Goal: Information Seeking & Learning: Find specific fact

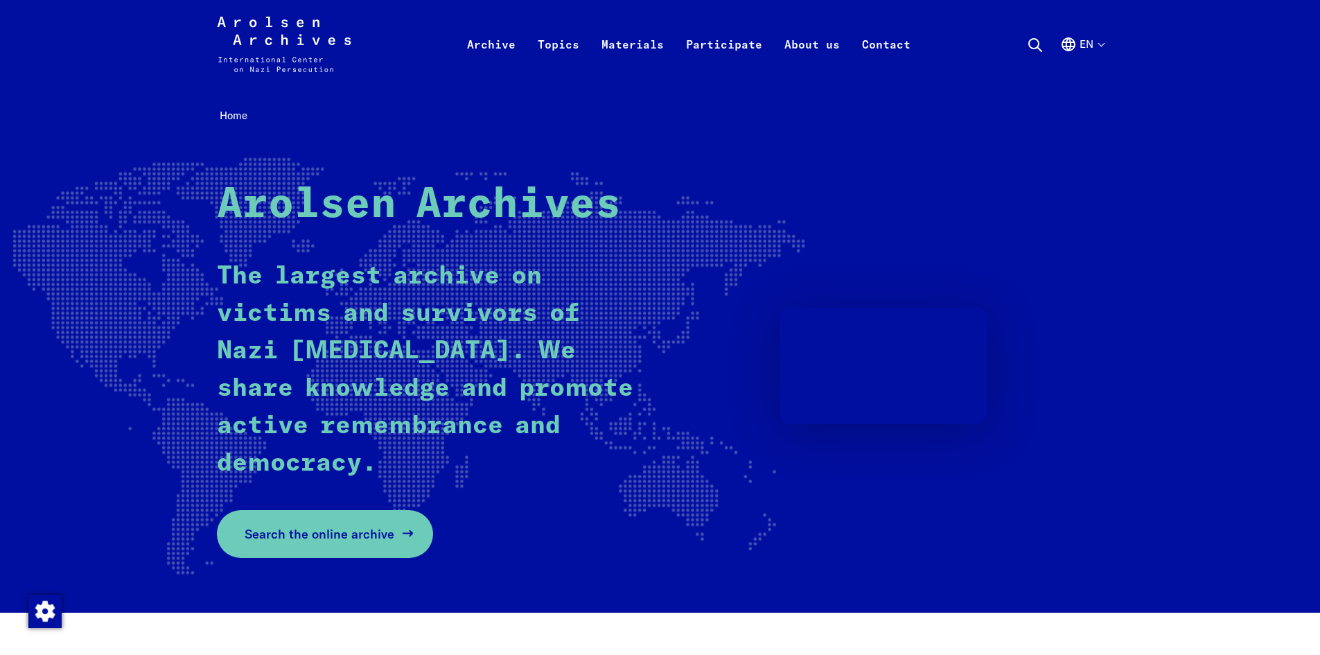
click at [327, 531] on span "Search the online archive" at bounding box center [320, 533] width 150 height 19
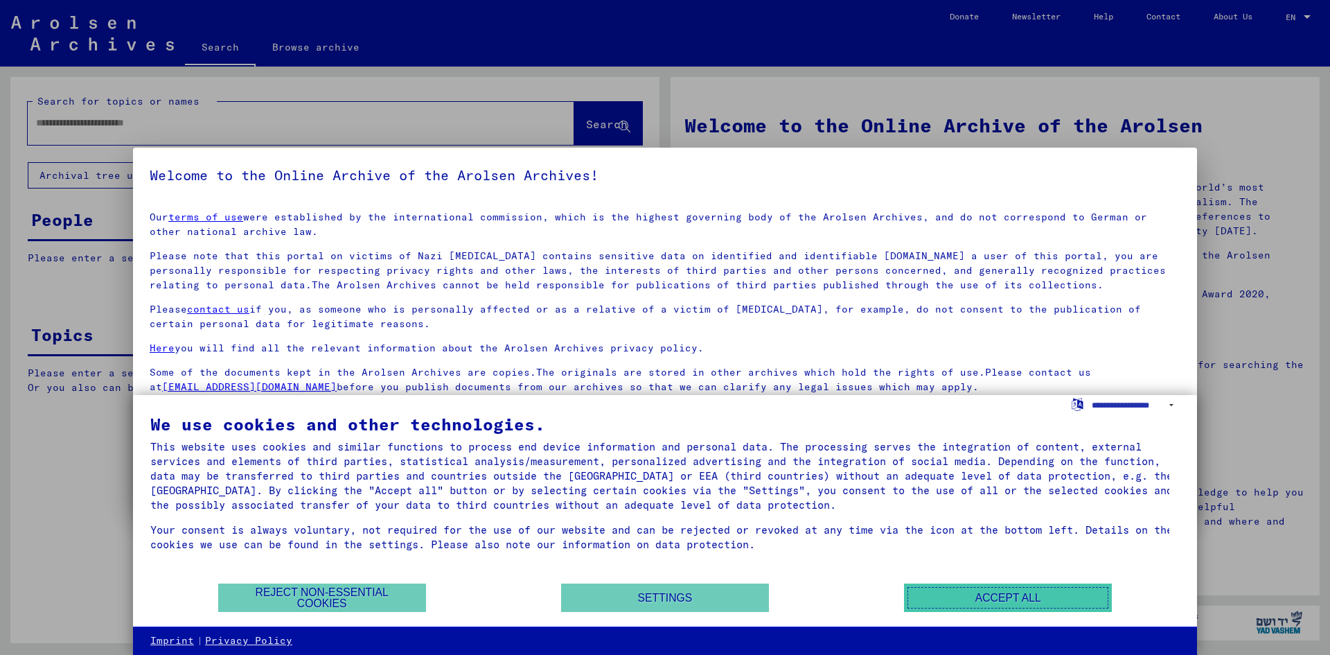
click at [967, 597] on button "Accept all" at bounding box center [1008, 597] width 208 height 28
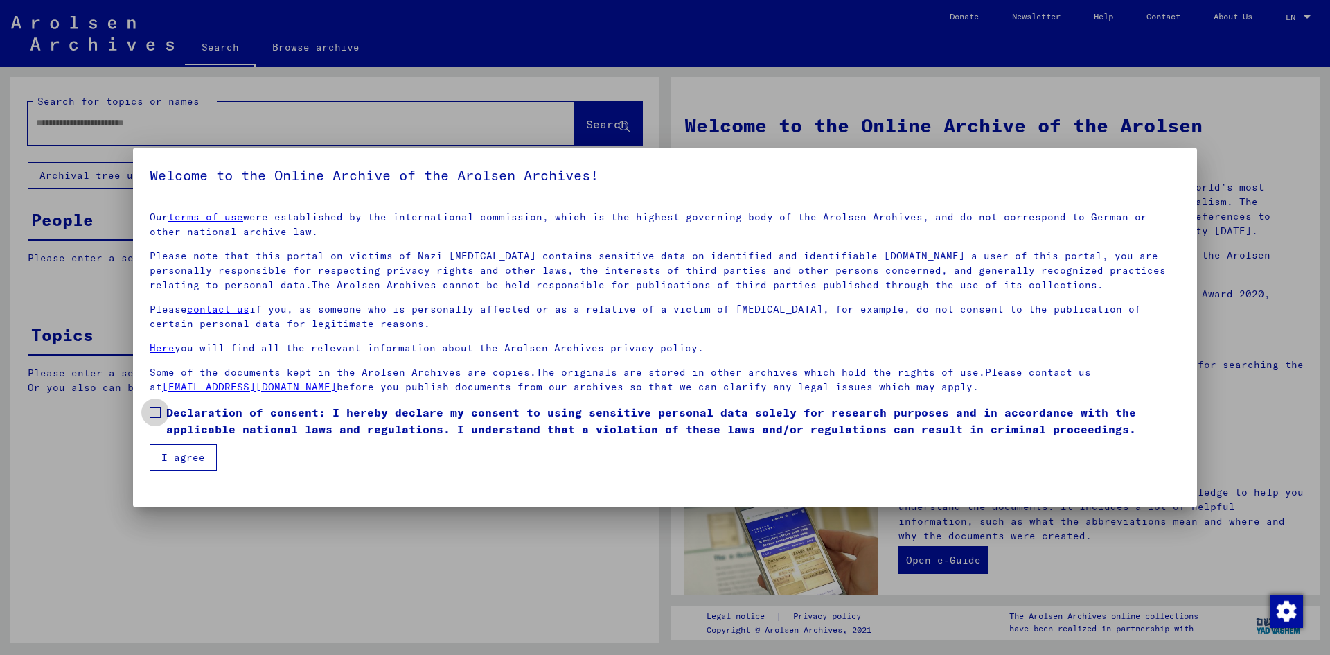
drag, startPoint x: 154, startPoint y: 409, endPoint x: 154, endPoint y: 417, distance: 7.6
click at [154, 410] on span at bounding box center [155, 412] width 11 height 11
click at [186, 458] on button "I agree" at bounding box center [183, 457] width 67 height 26
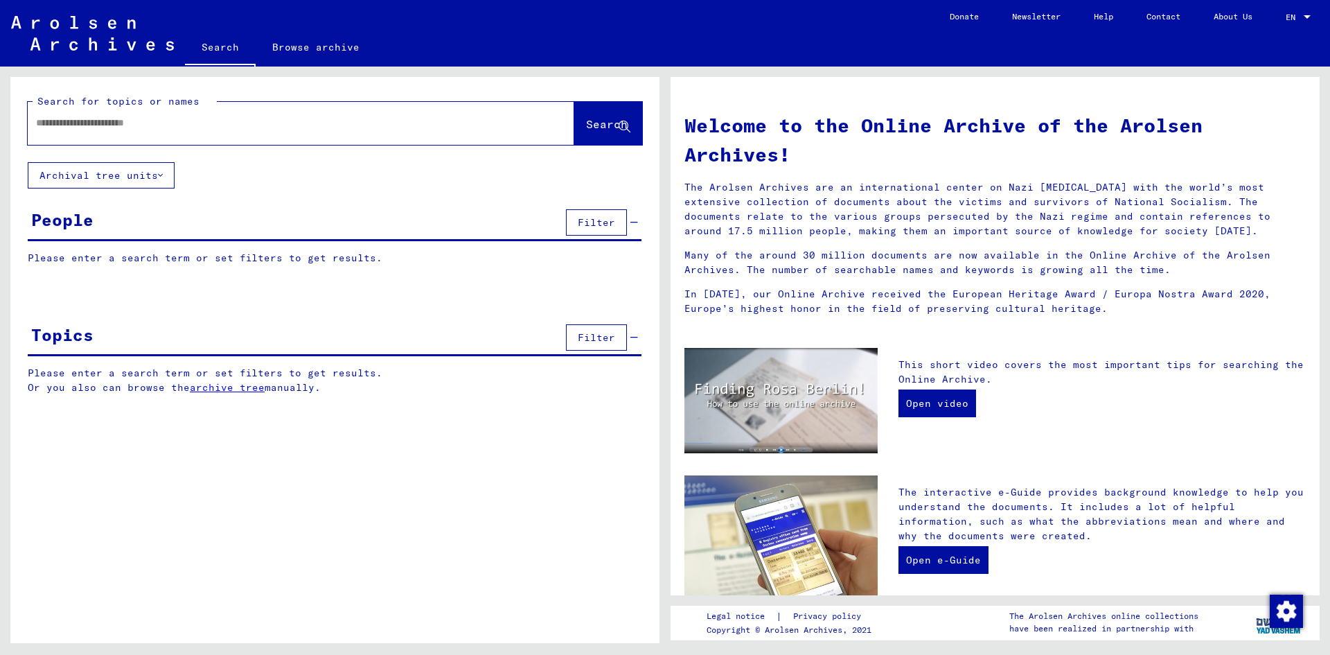
click at [179, 118] on input "text" at bounding box center [284, 123] width 497 height 15
click at [149, 256] on p "Please enter a search term or set filters to get results." at bounding box center [335, 258] width 614 height 15
click at [107, 260] on p "Please enter a search term or set filters to get results." at bounding box center [335, 258] width 614 height 15
click at [35, 262] on p "Please enter a search term or set filters to get results." at bounding box center [335, 258] width 614 height 15
click at [100, 123] on input "text" at bounding box center [284, 123] width 497 height 15
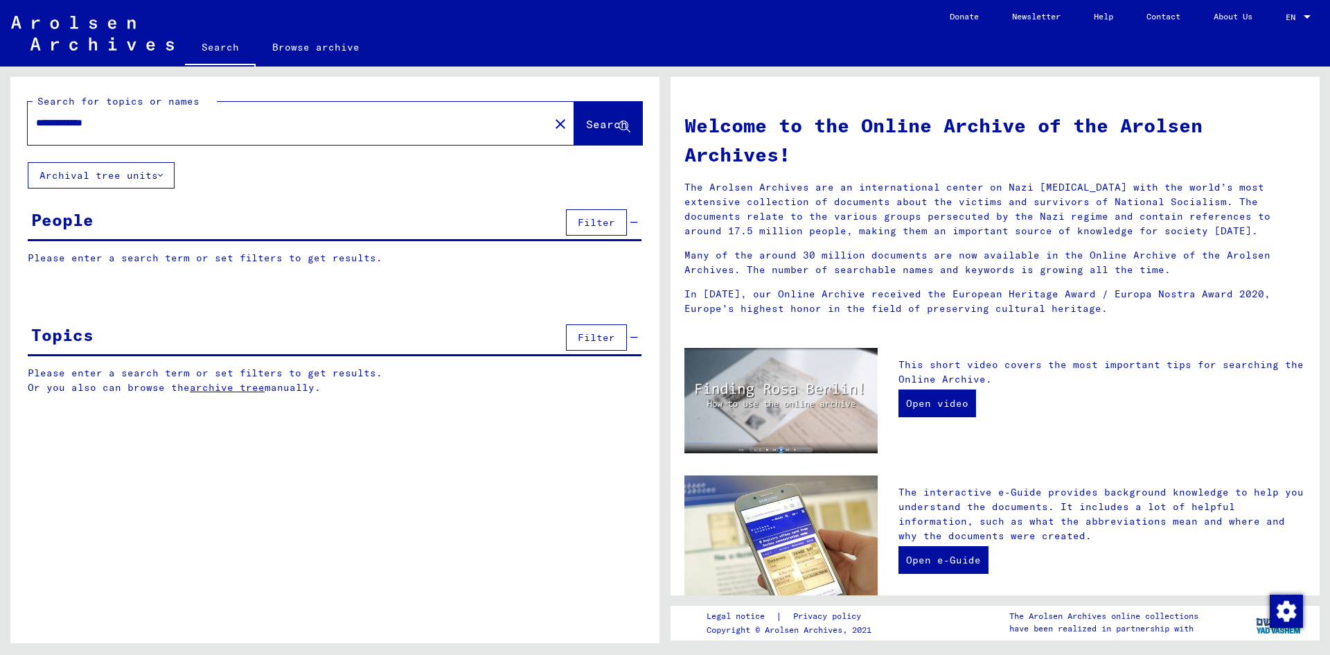
click at [600, 118] on span "Search" at bounding box center [607, 124] width 42 height 14
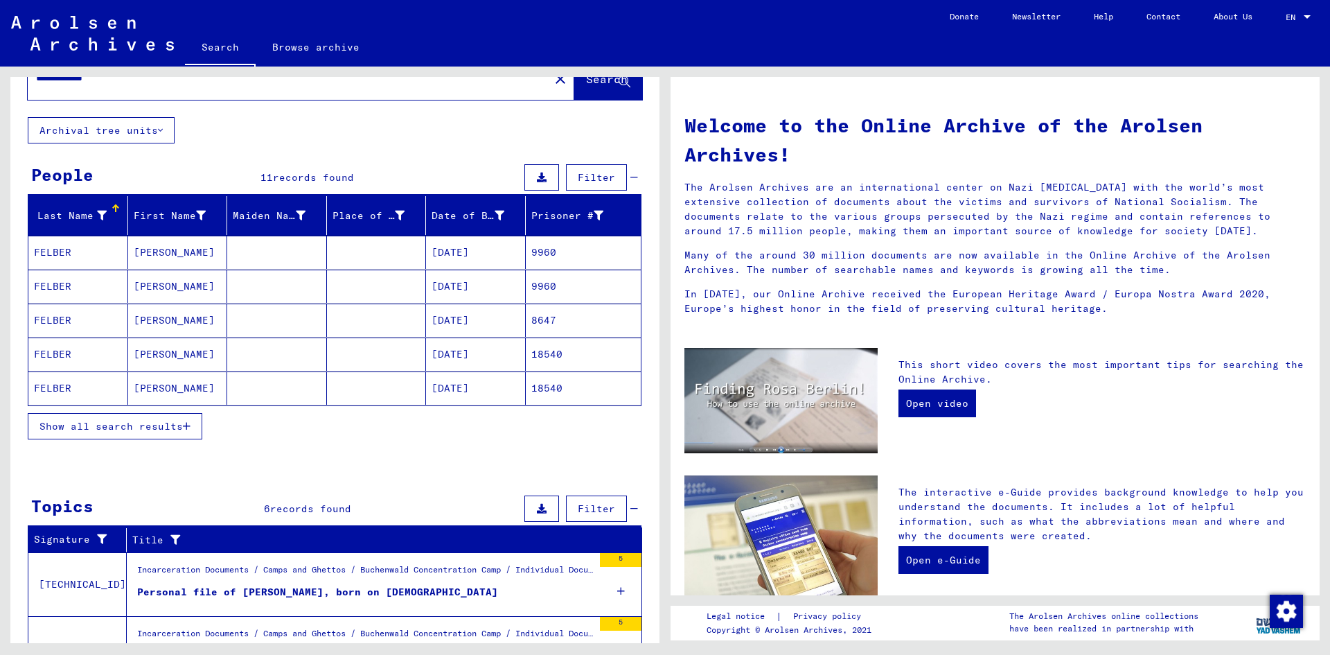
scroll to position [69, 0]
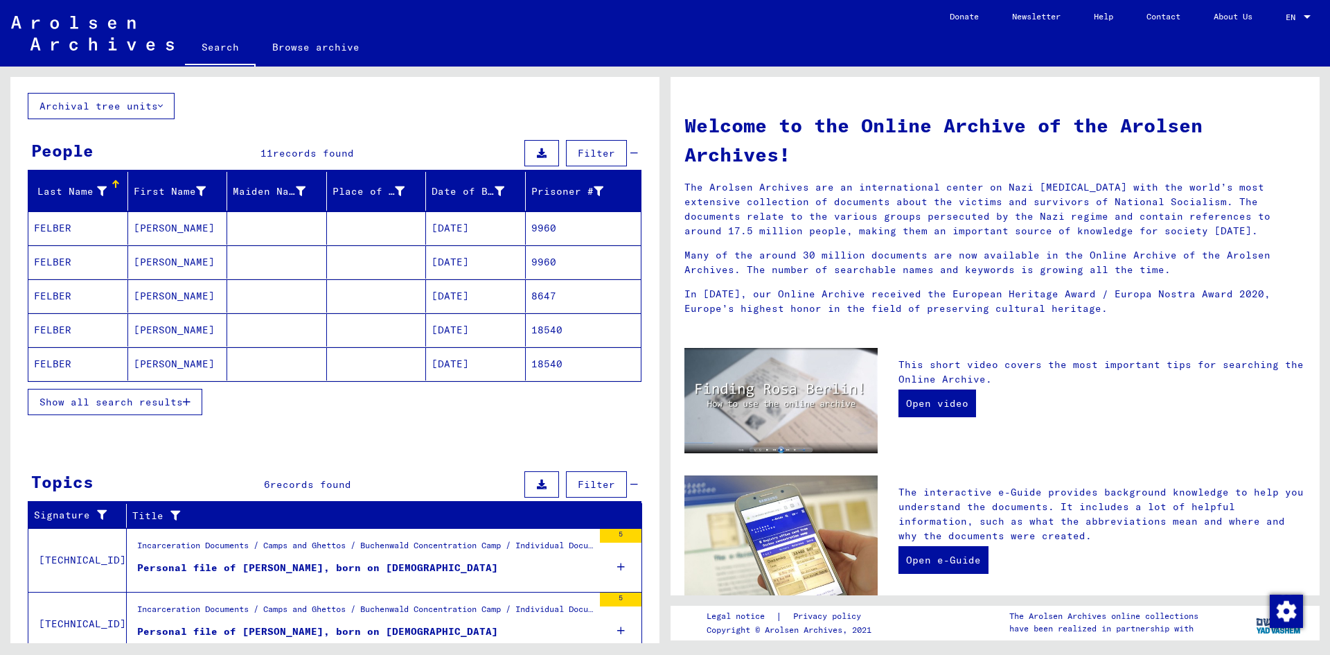
click at [154, 228] on mat-cell "Markus" at bounding box center [178, 227] width 100 height 33
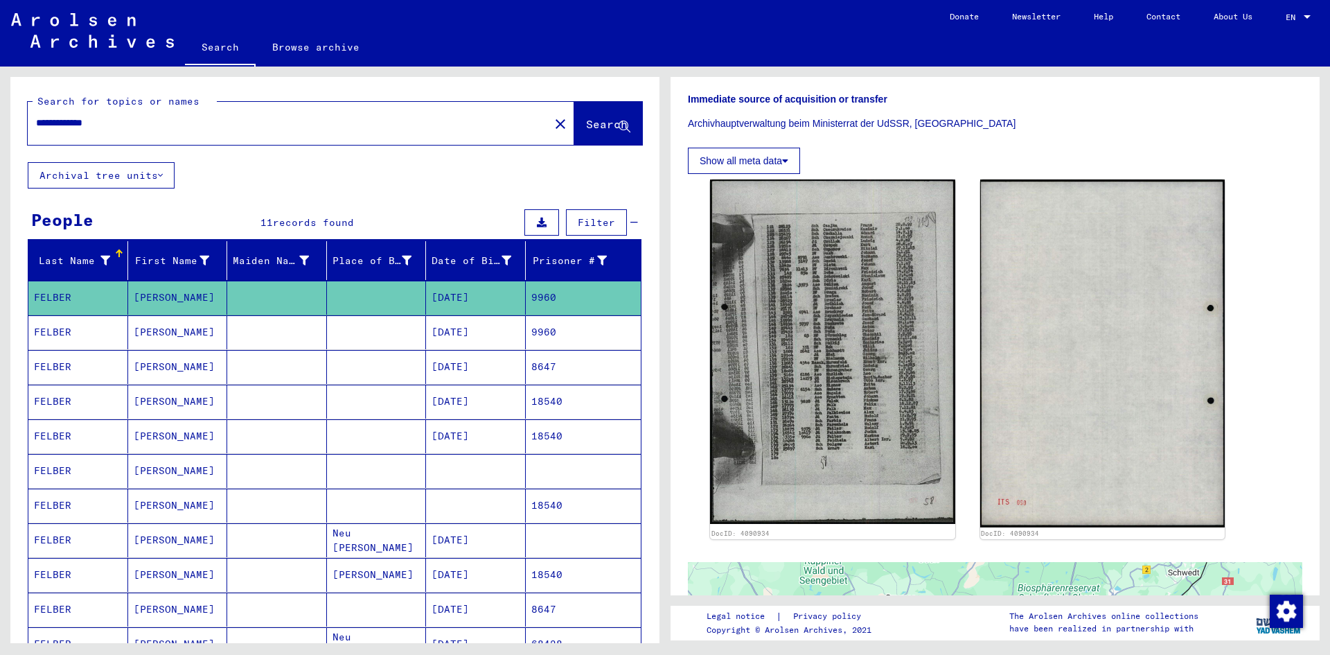
click at [152, 336] on mat-cell "Markus" at bounding box center [178, 332] width 100 height 34
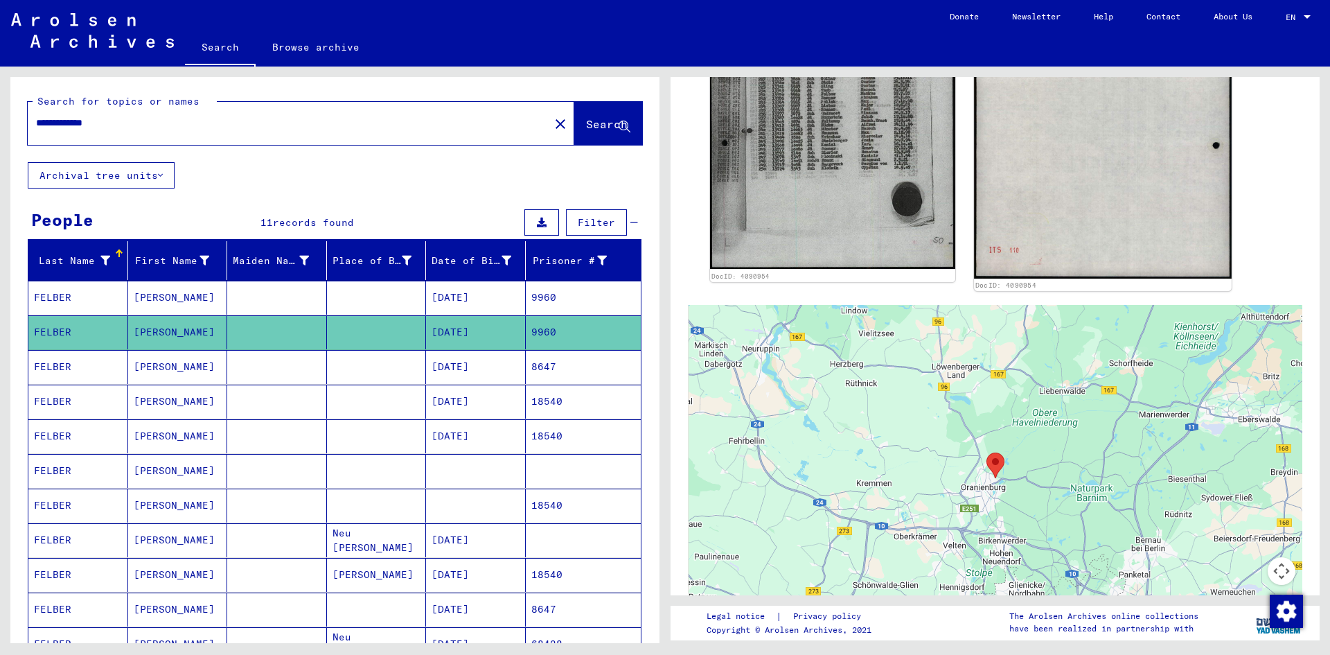
scroll to position [624, 0]
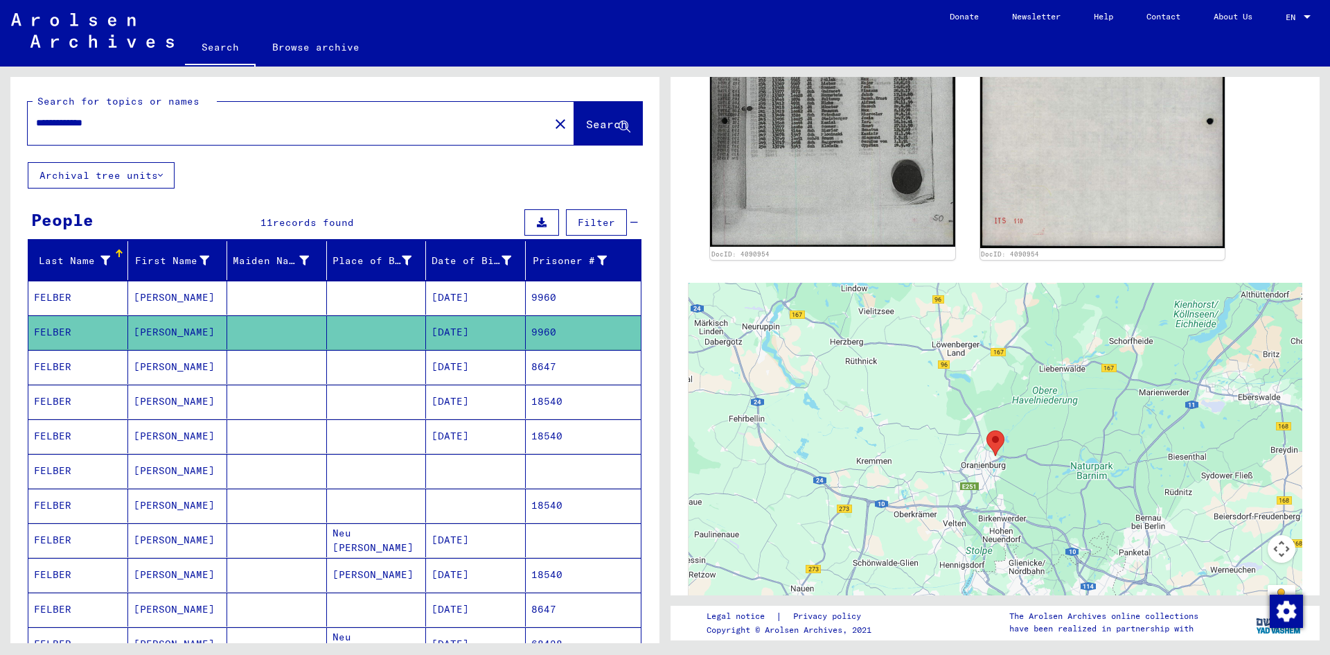
click at [150, 361] on mat-cell "MARKUS" at bounding box center [178, 367] width 100 height 34
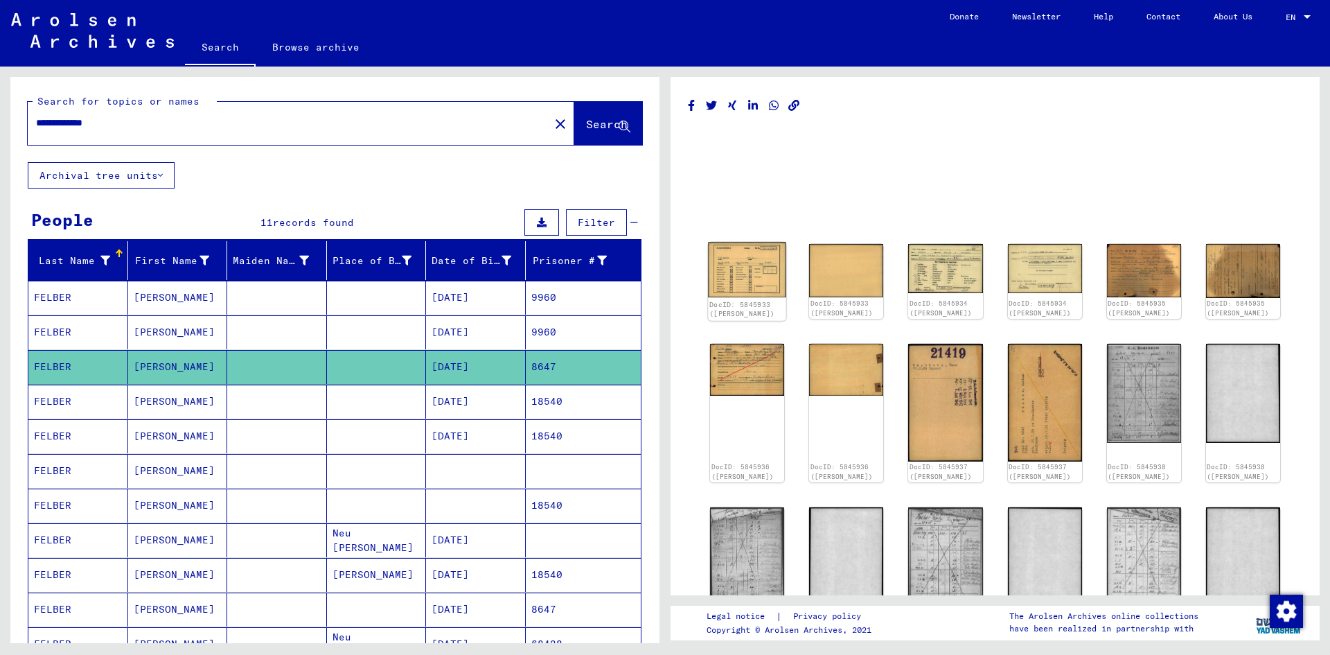
click at [736, 272] on img at bounding box center [747, 269] width 78 height 55
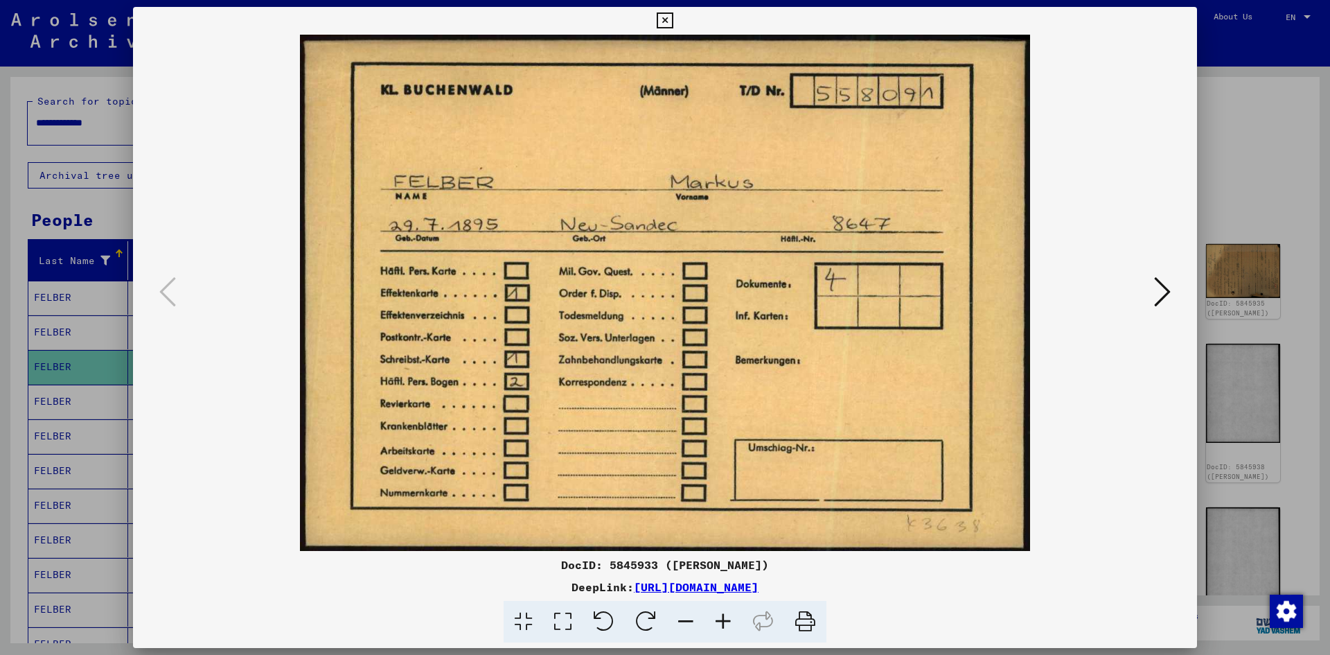
click at [1156, 284] on icon at bounding box center [1162, 291] width 17 height 33
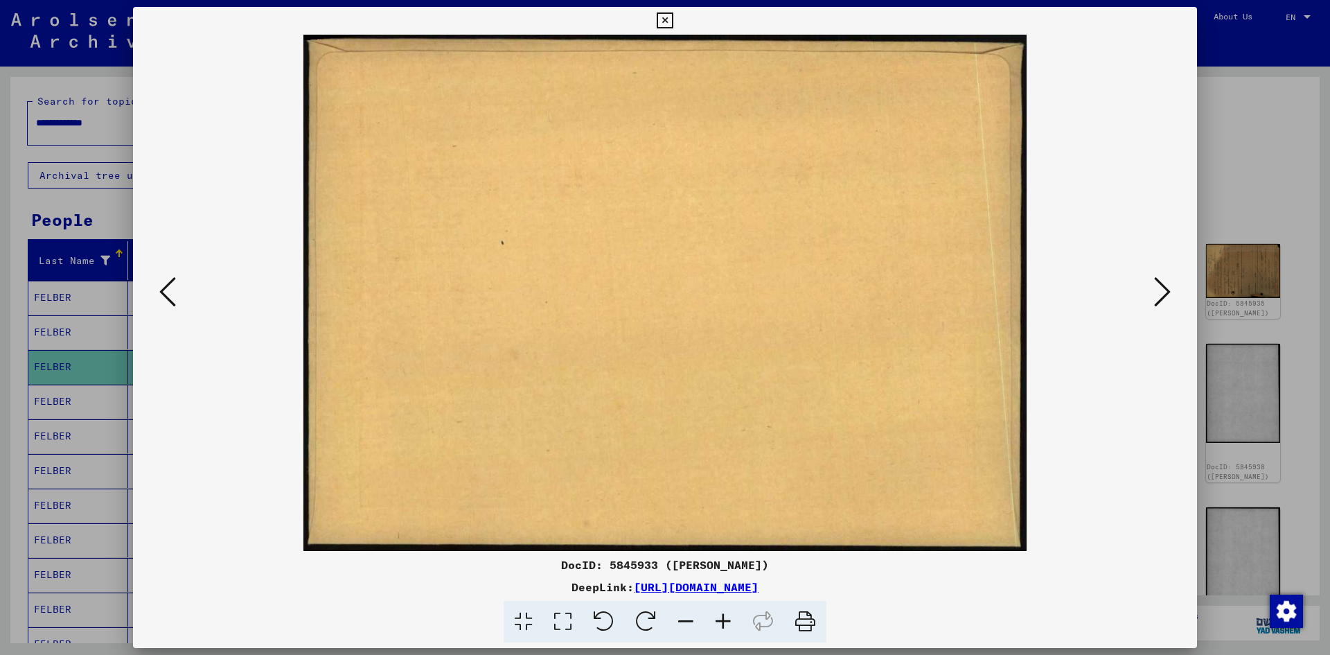
click at [1158, 285] on icon at bounding box center [1162, 291] width 17 height 33
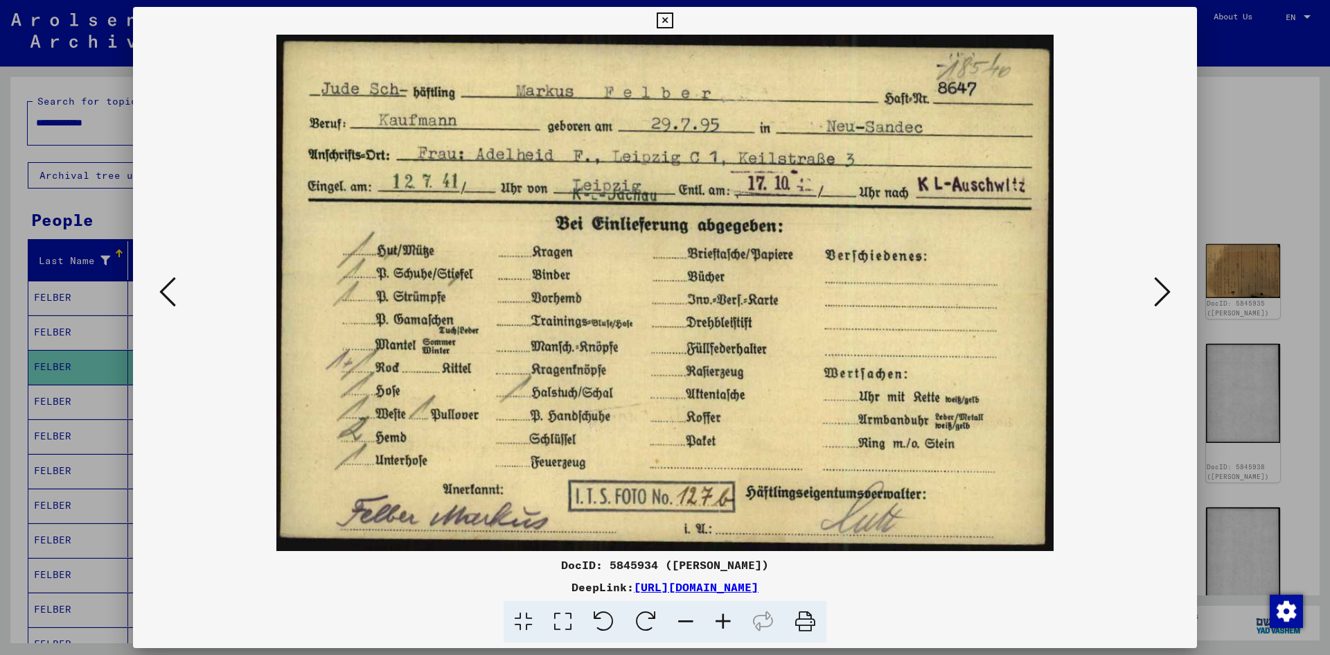
click at [1156, 284] on icon at bounding box center [1162, 291] width 17 height 33
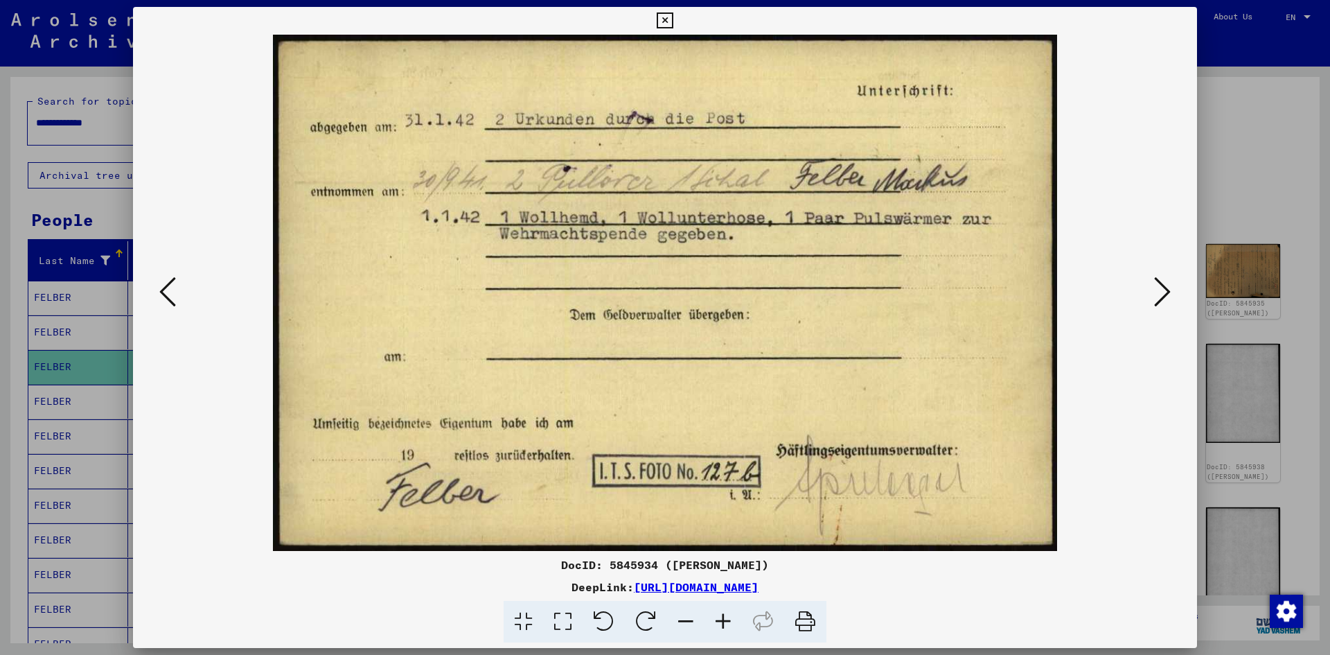
click at [1156, 284] on icon at bounding box center [1162, 291] width 17 height 33
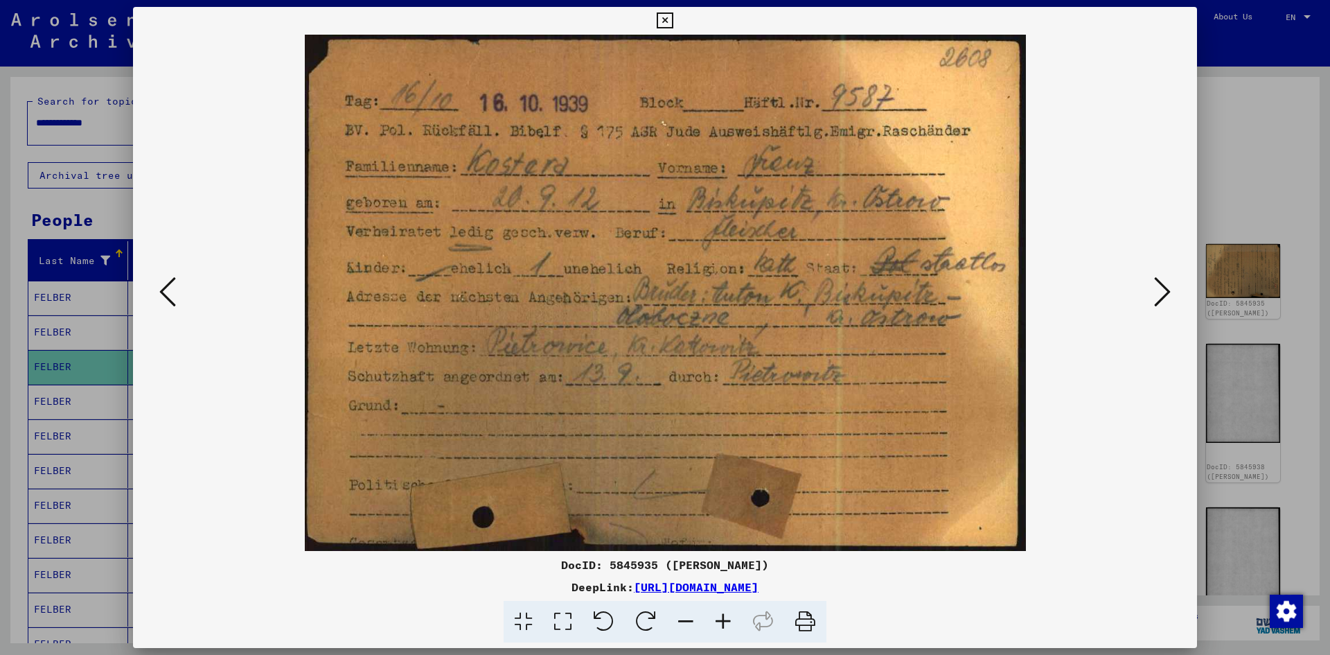
click at [1157, 281] on icon at bounding box center [1162, 291] width 17 height 33
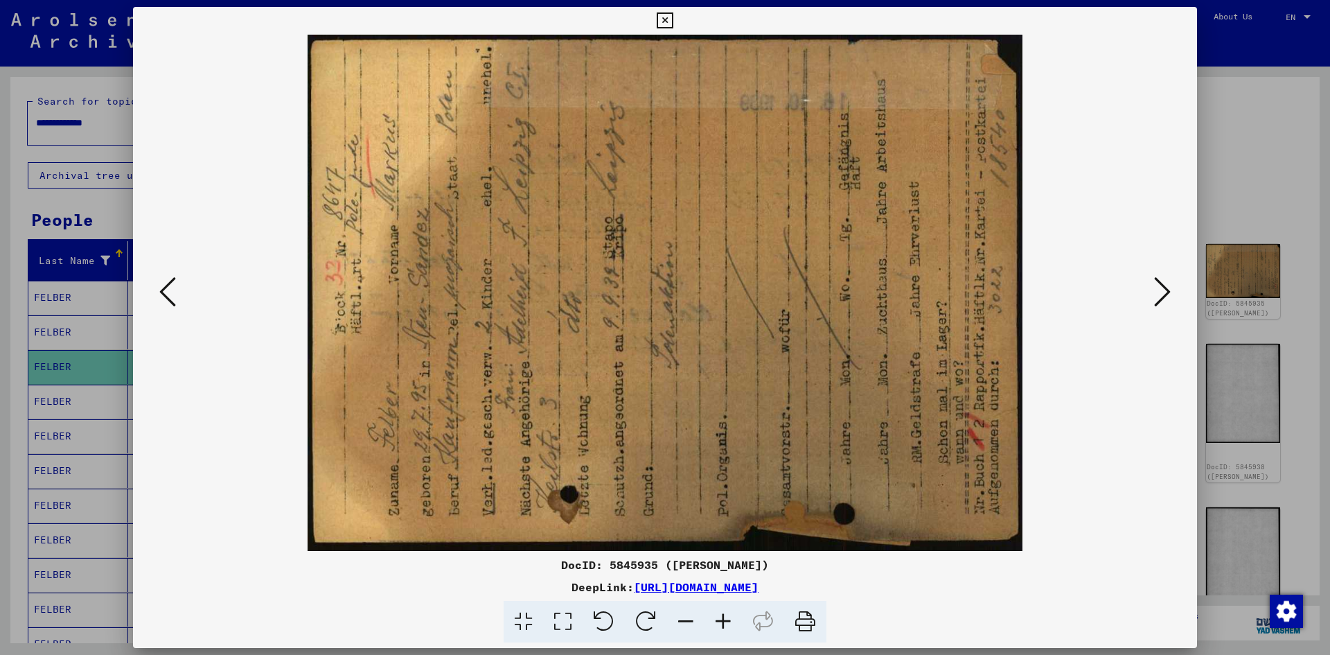
click at [1155, 294] on icon at bounding box center [1162, 291] width 17 height 33
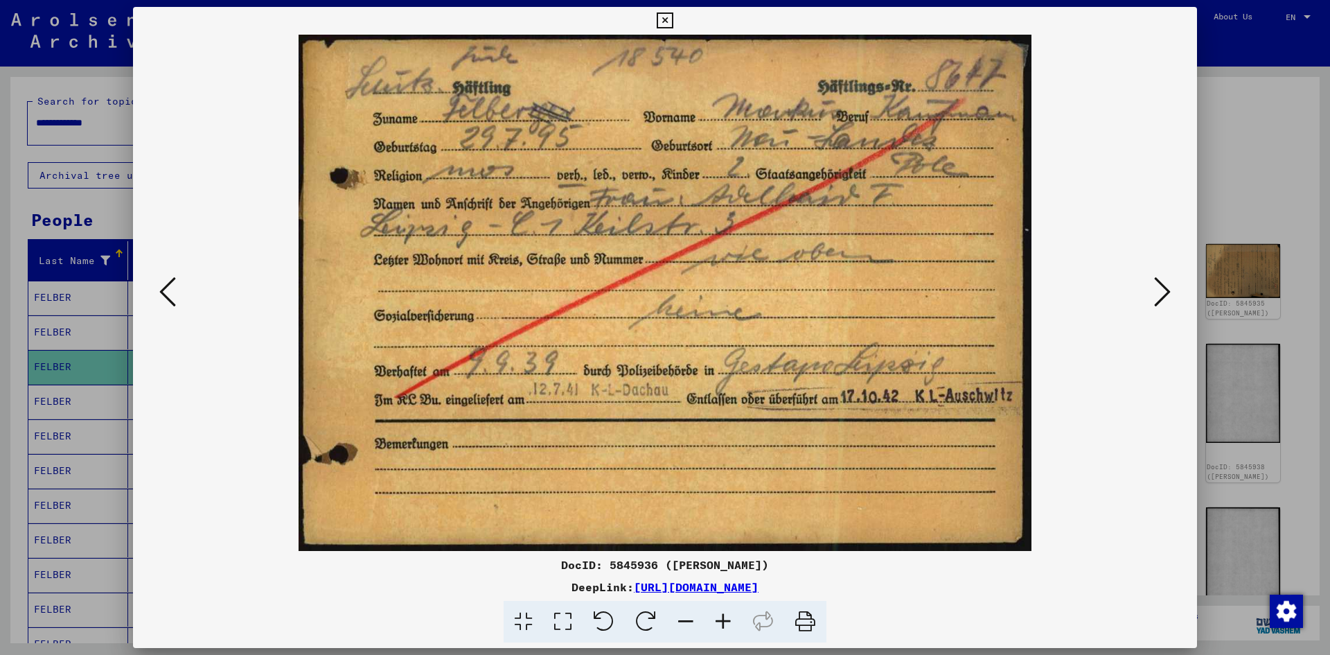
click at [1161, 293] on icon at bounding box center [1162, 291] width 17 height 33
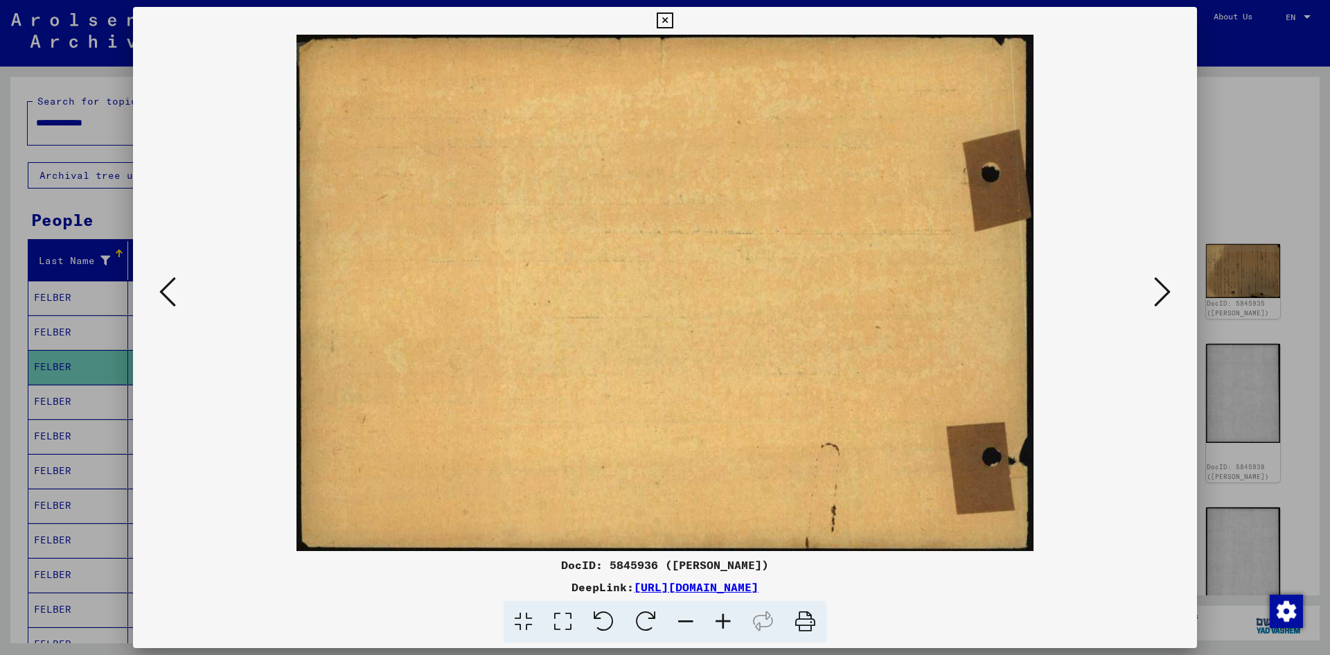
click at [1161, 293] on icon at bounding box center [1162, 291] width 17 height 33
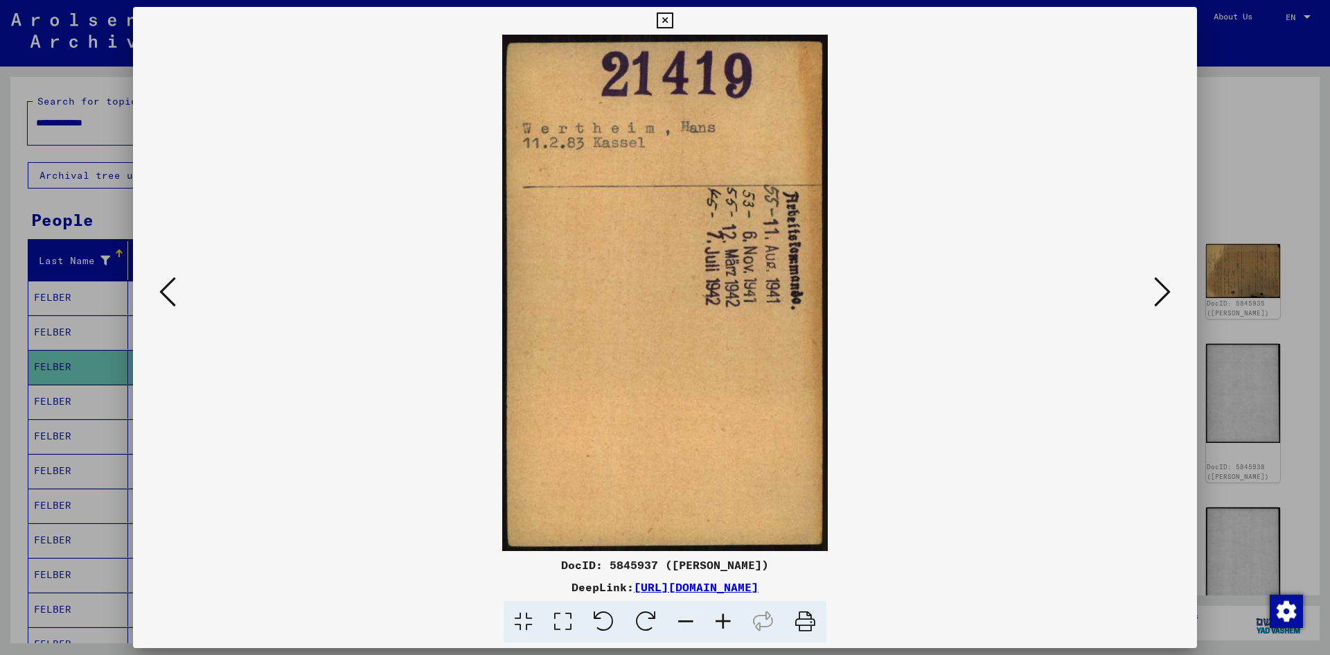
click at [1160, 292] on icon at bounding box center [1162, 291] width 17 height 33
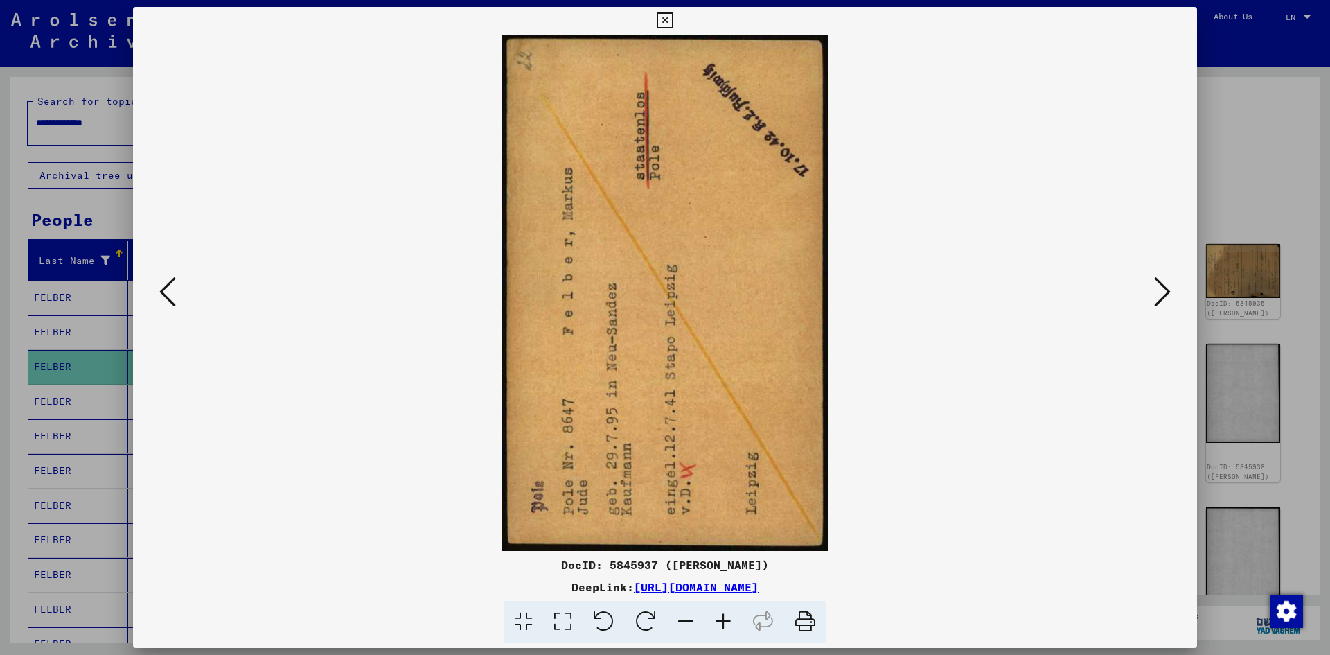
click at [1159, 292] on icon at bounding box center [1162, 291] width 17 height 33
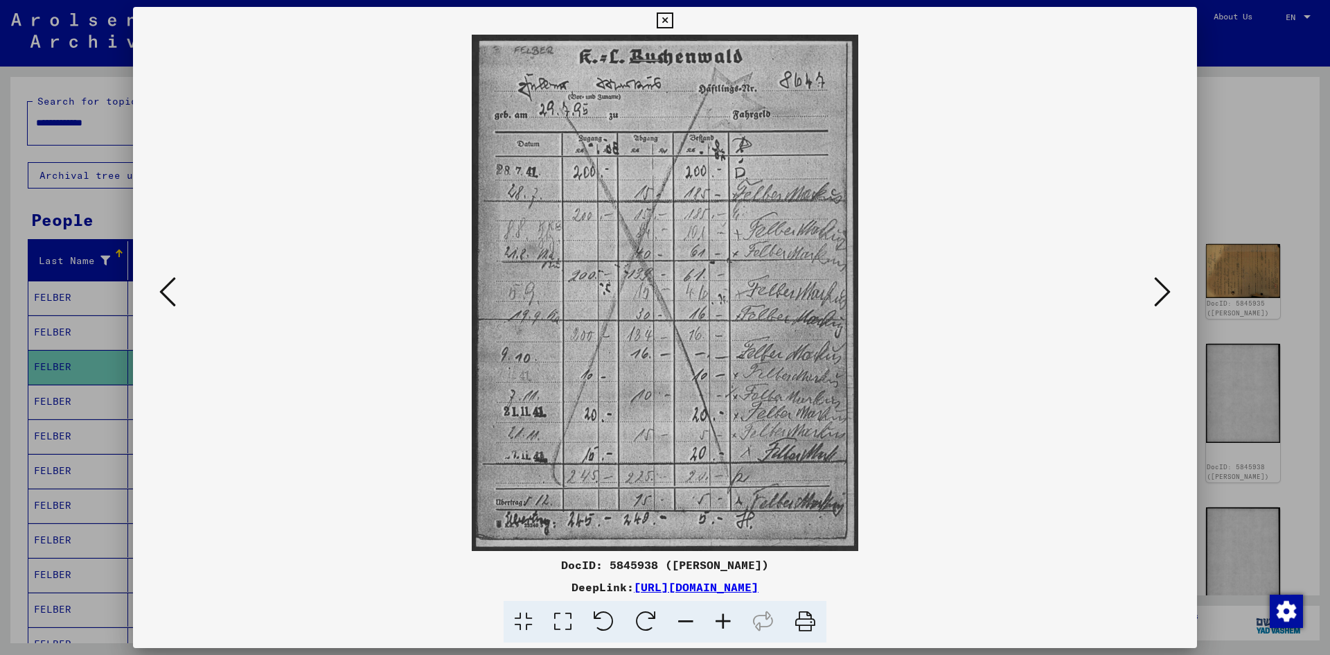
click at [1159, 292] on icon at bounding box center [1162, 291] width 17 height 33
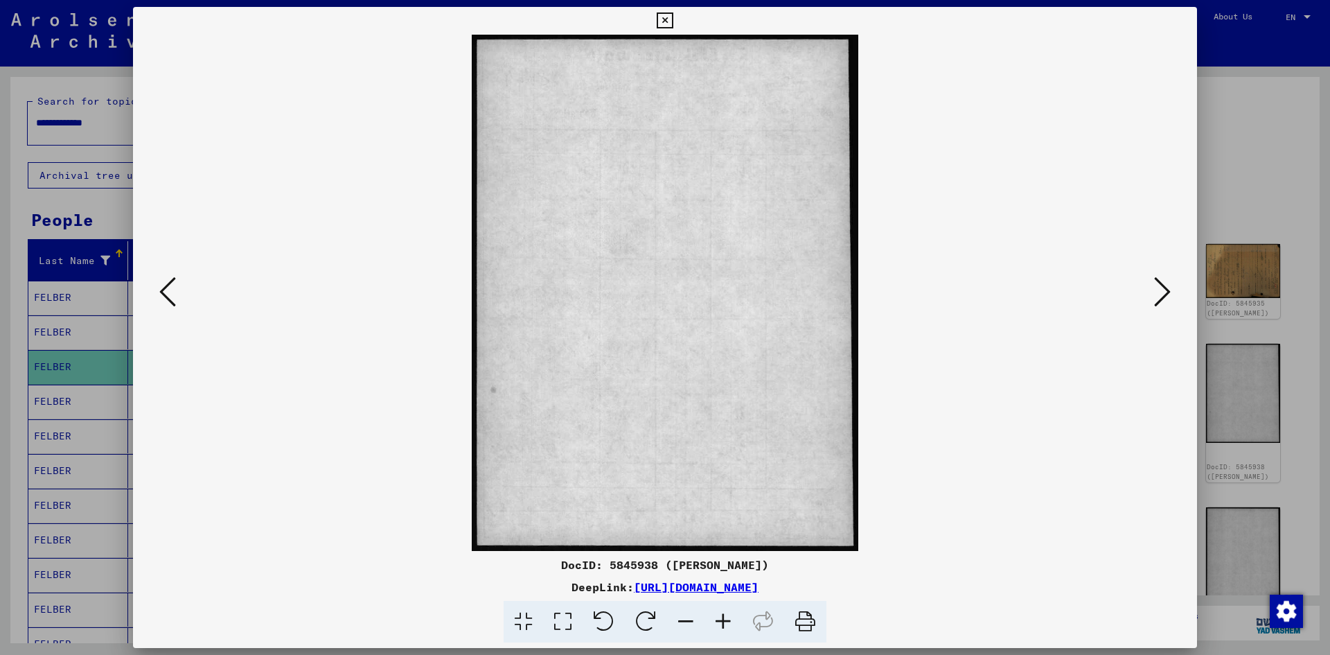
click at [1159, 291] on icon at bounding box center [1162, 291] width 17 height 33
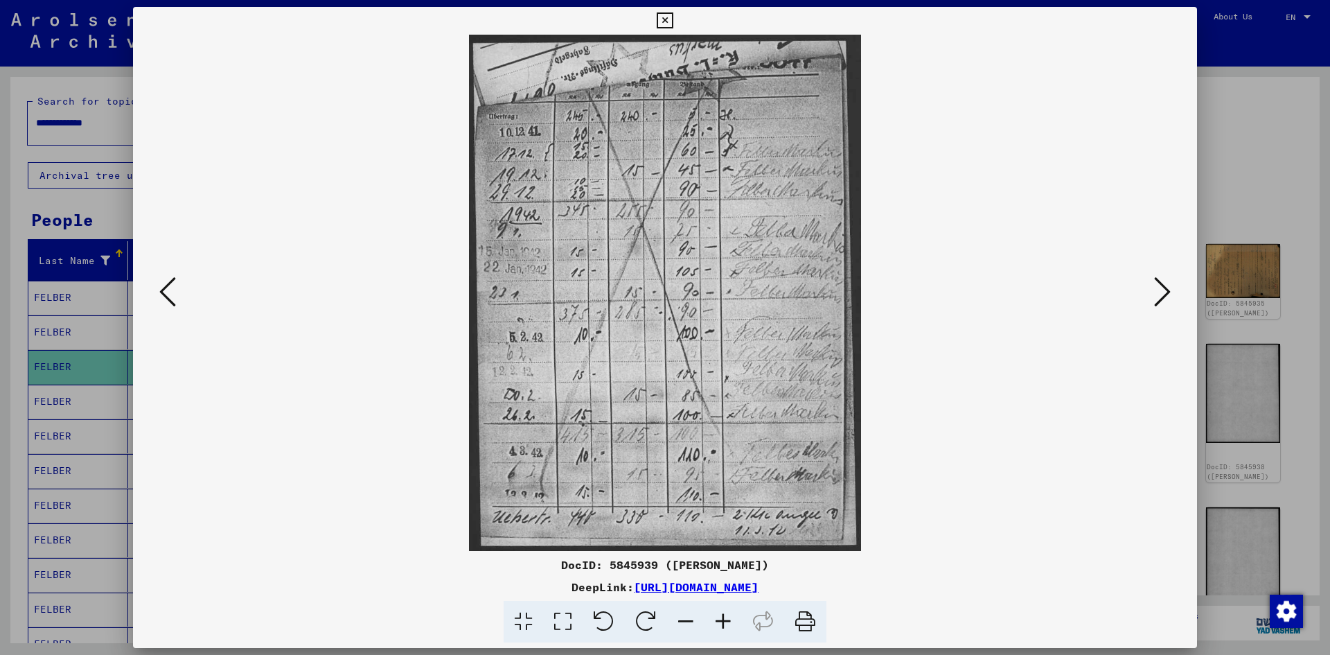
click at [1158, 289] on icon at bounding box center [1162, 291] width 17 height 33
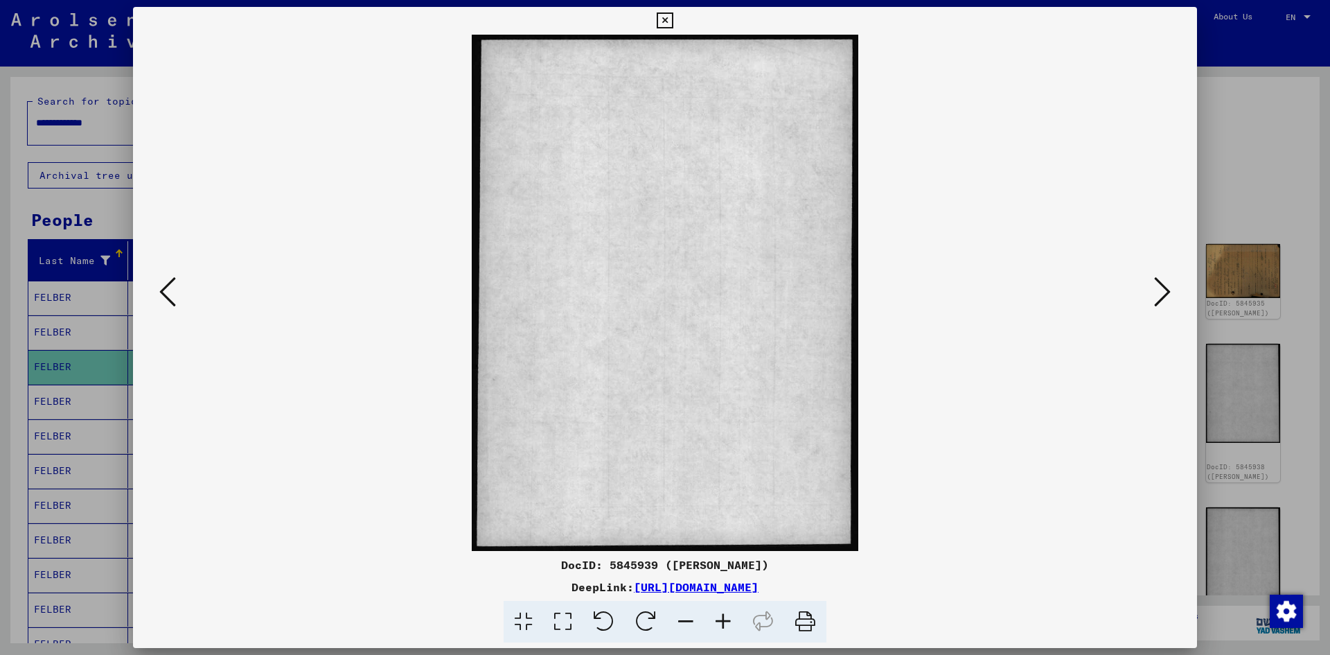
click at [1158, 289] on icon at bounding box center [1162, 291] width 17 height 33
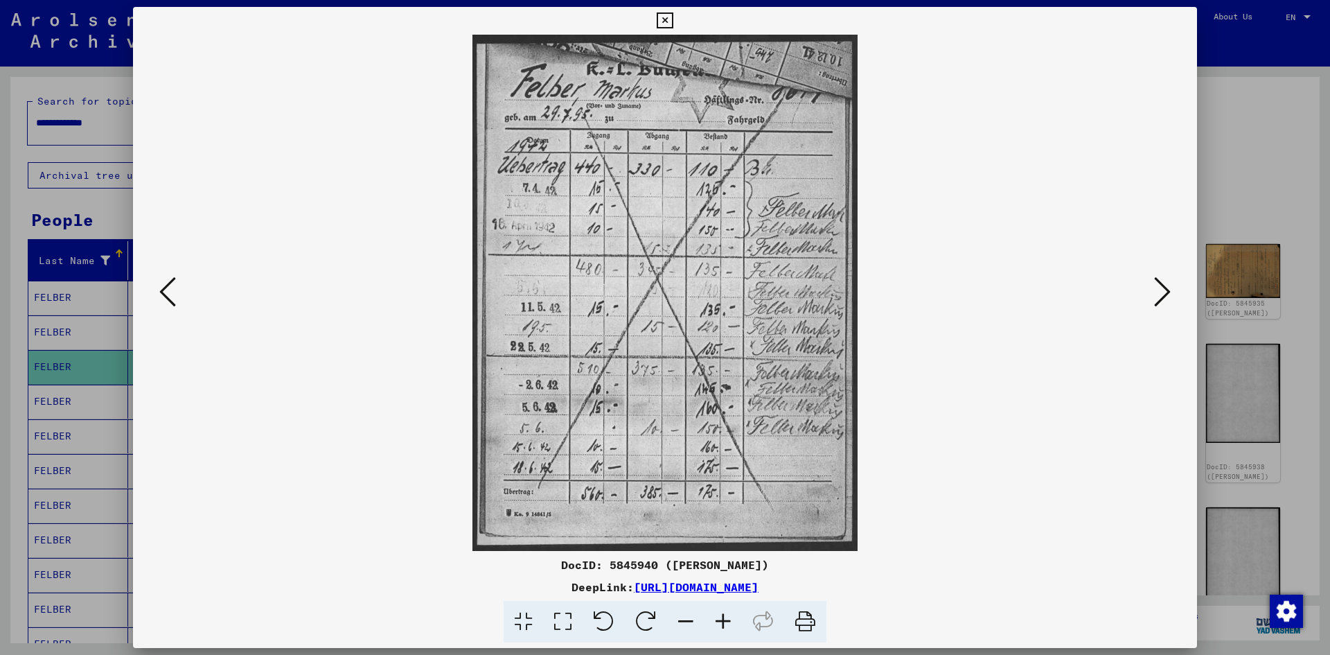
click at [1158, 288] on icon at bounding box center [1162, 291] width 17 height 33
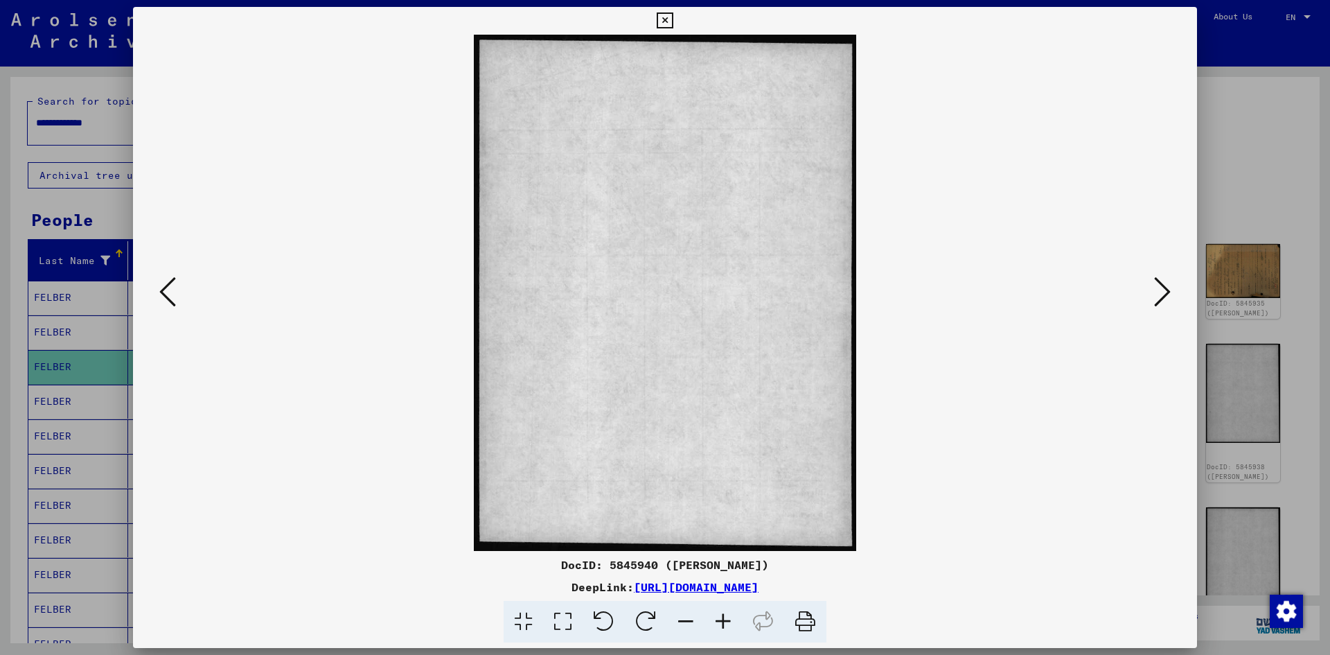
click at [1162, 288] on icon at bounding box center [1162, 291] width 17 height 33
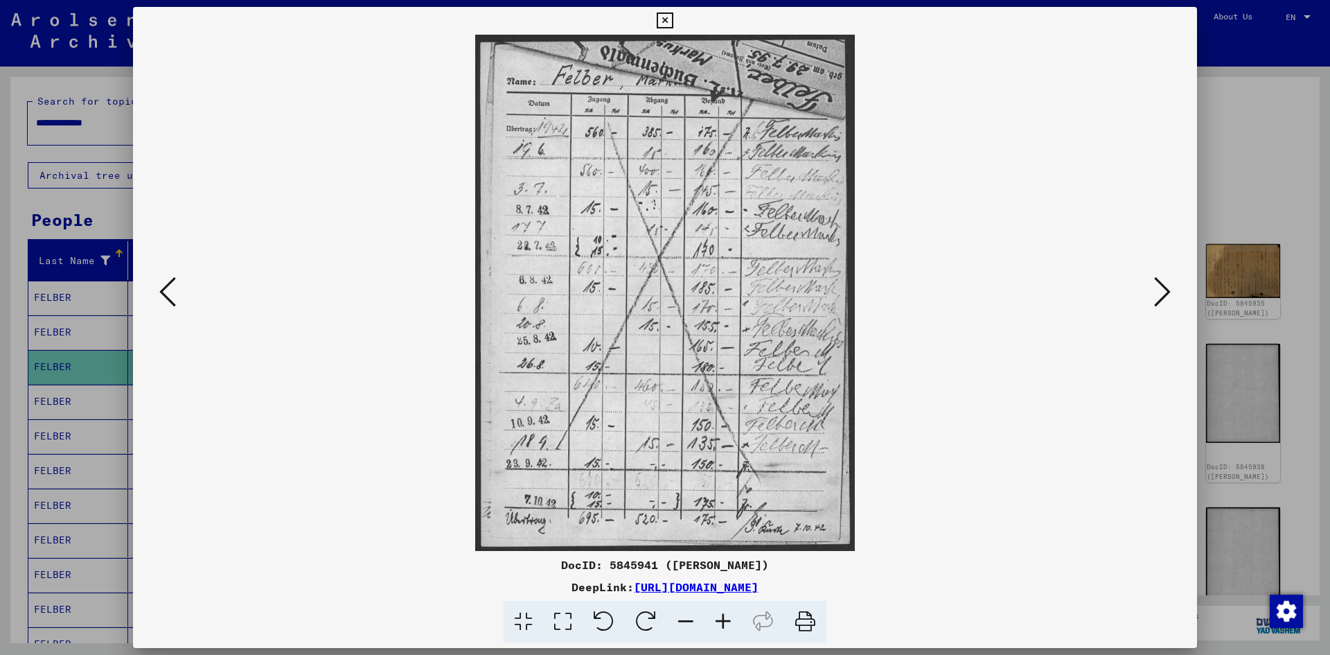
click at [1162, 288] on icon at bounding box center [1162, 291] width 17 height 33
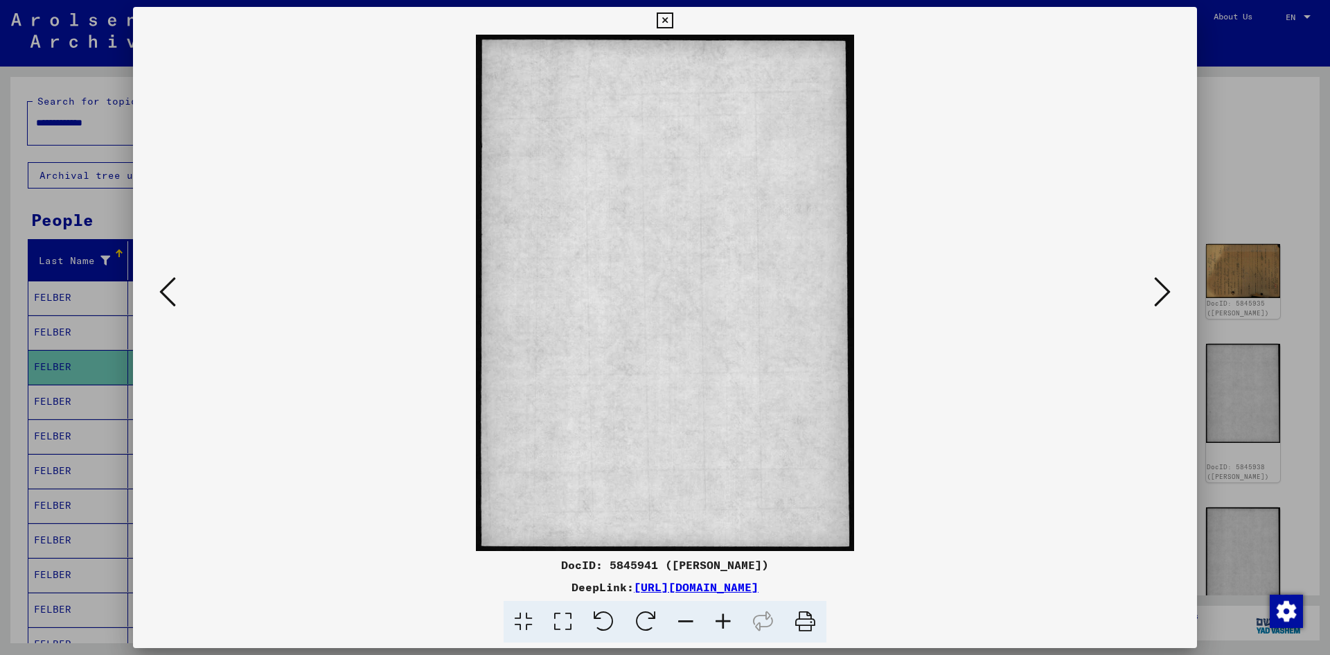
click at [1162, 288] on icon at bounding box center [1162, 291] width 17 height 33
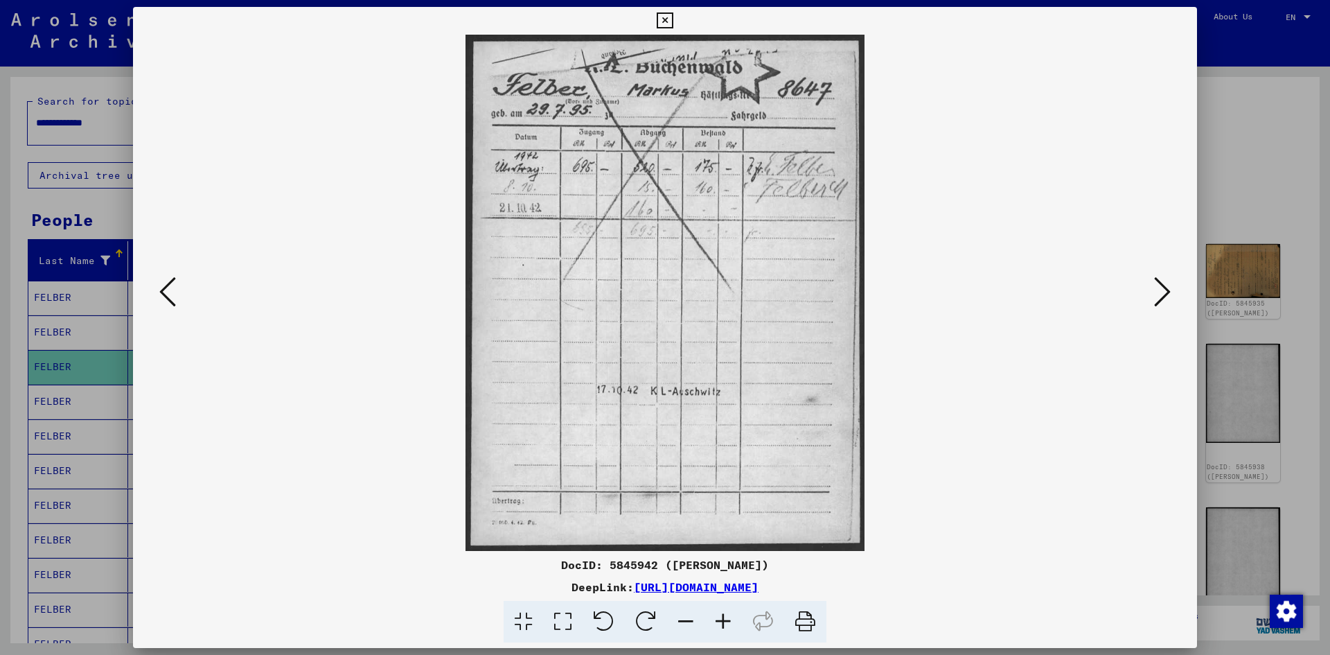
click at [1161, 285] on icon at bounding box center [1162, 291] width 17 height 33
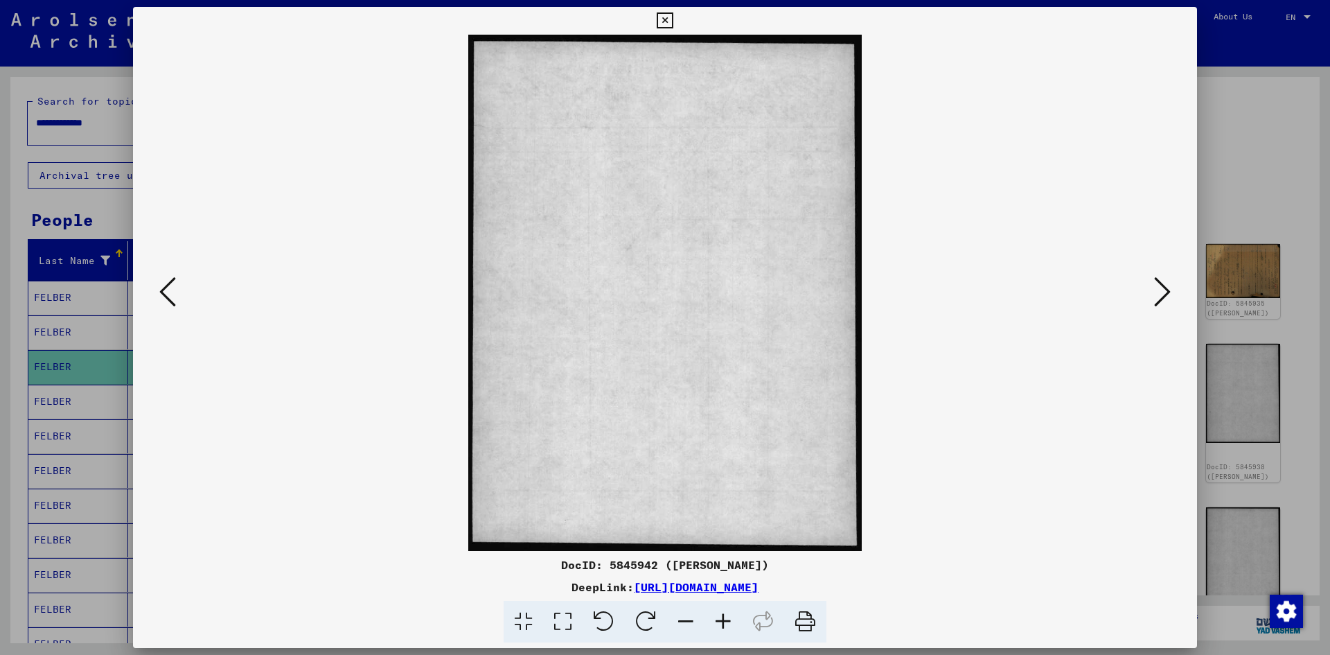
click at [1161, 285] on icon at bounding box center [1162, 291] width 17 height 33
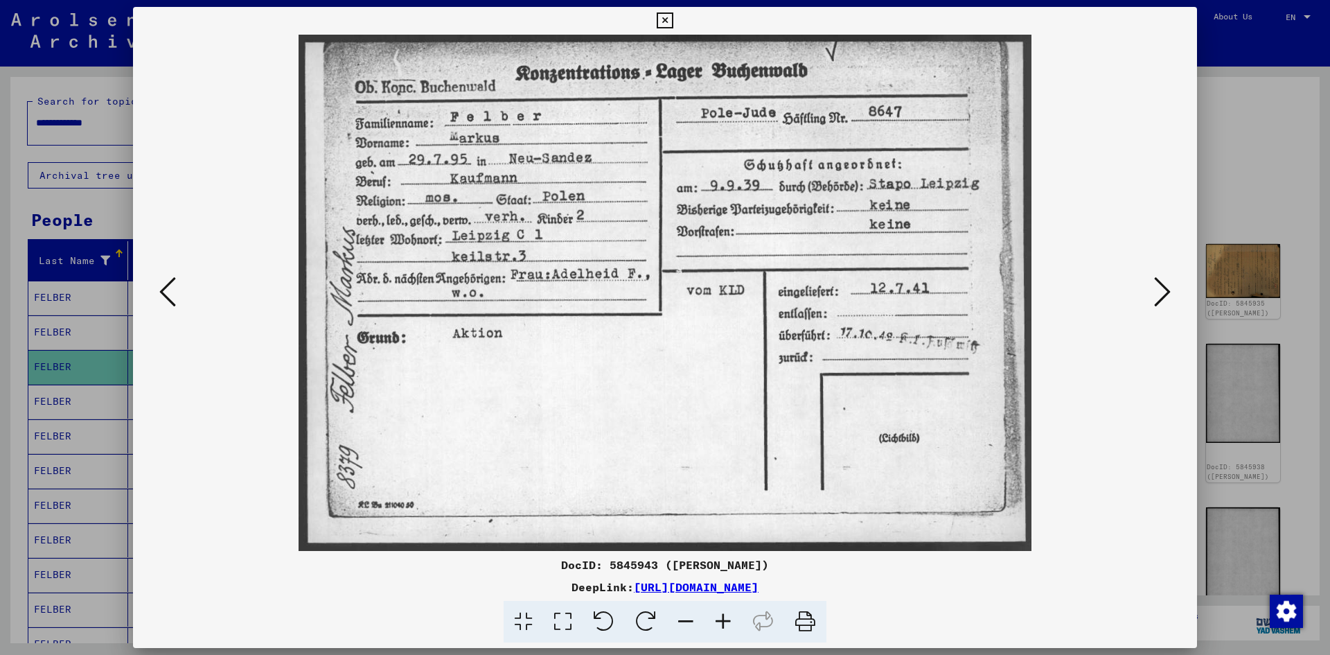
click at [1159, 283] on icon at bounding box center [1162, 291] width 17 height 33
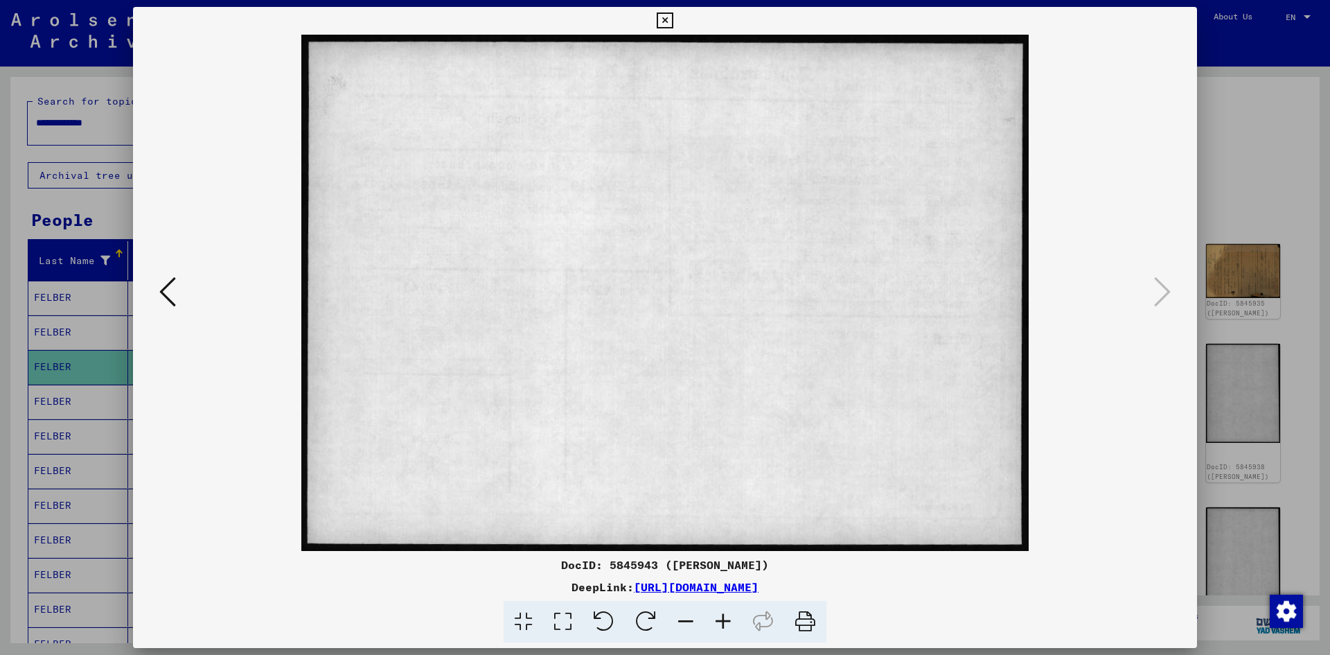
click at [664, 19] on icon at bounding box center [665, 20] width 16 height 17
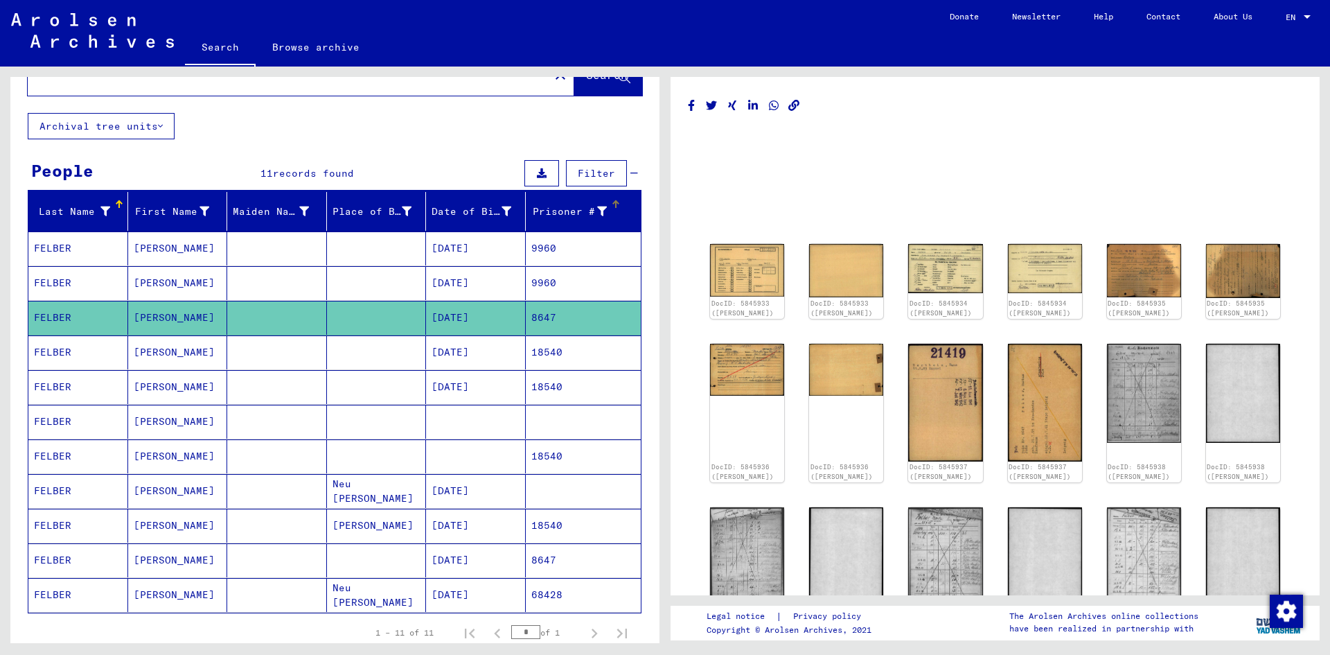
scroll to position [69, 0]
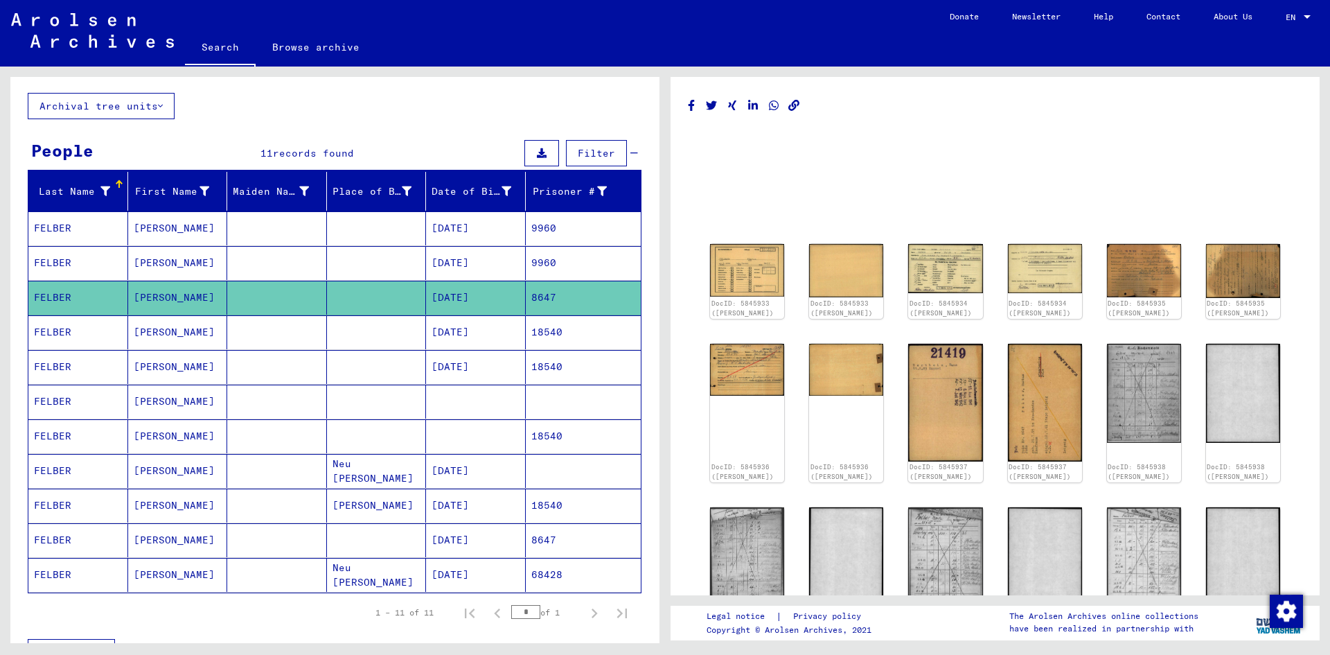
click at [154, 366] on mat-cell "Markus" at bounding box center [178, 367] width 100 height 34
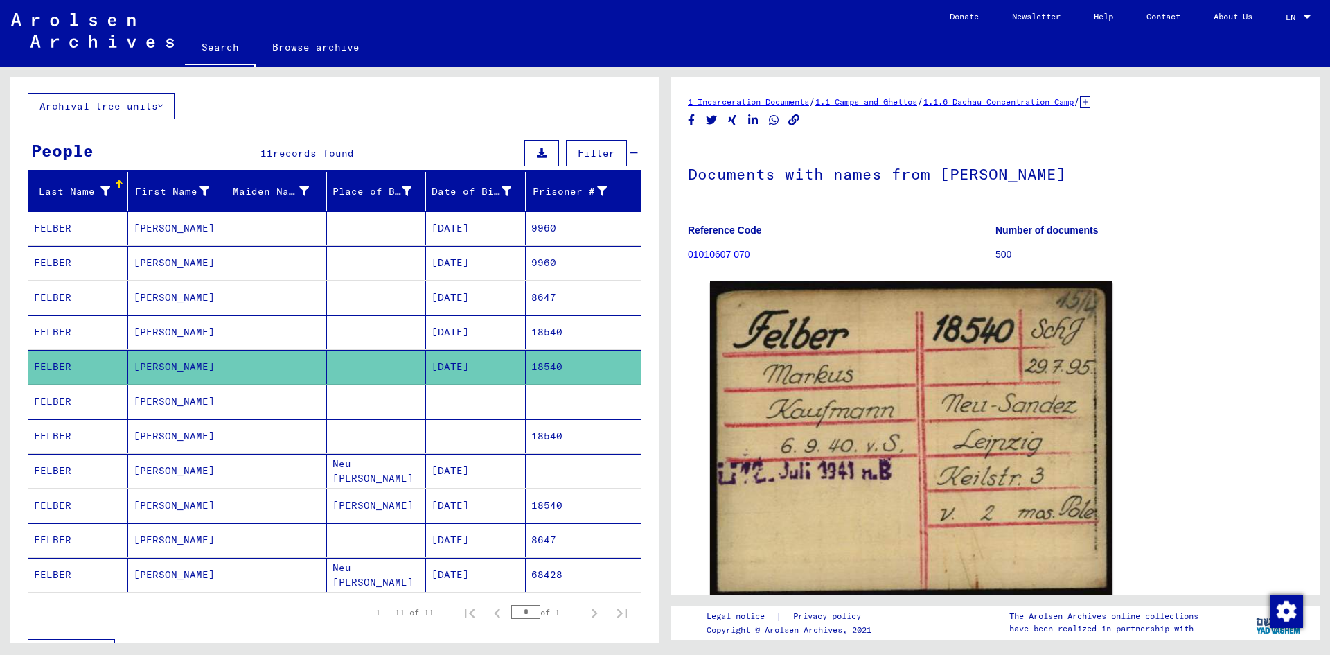
click at [151, 439] on mat-cell "MARKUS" at bounding box center [178, 436] width 100 height 34
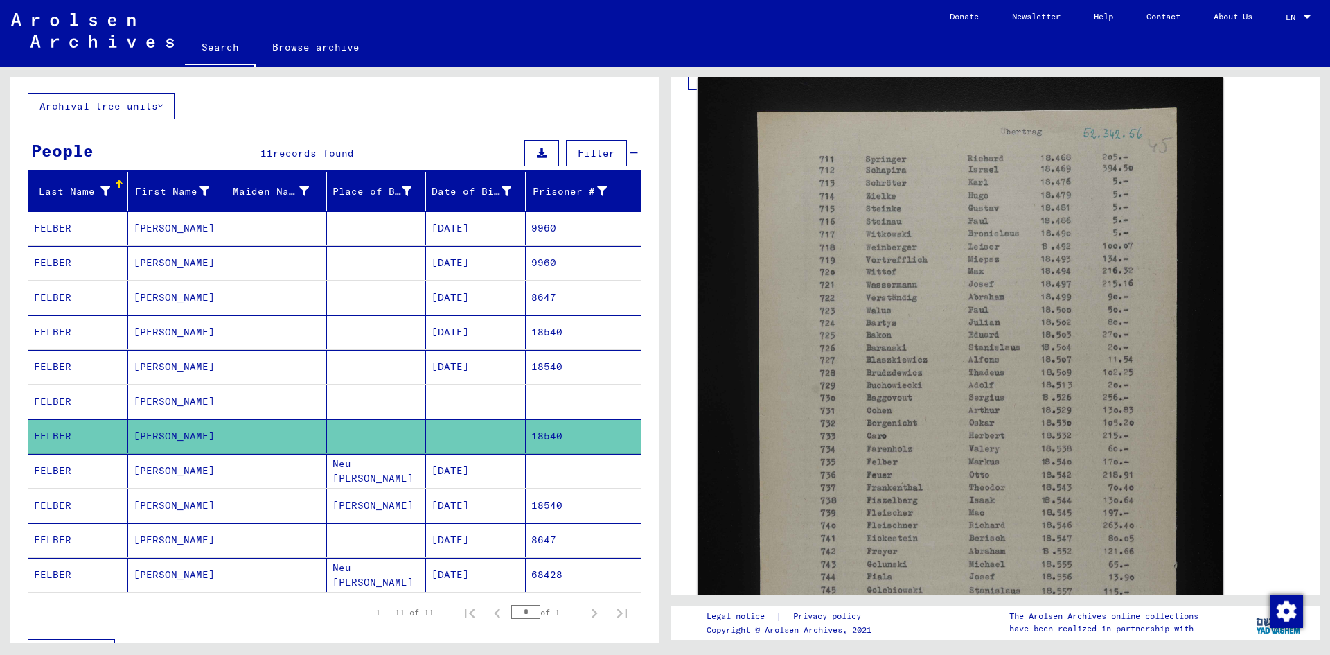
scroll to position [277, 0]
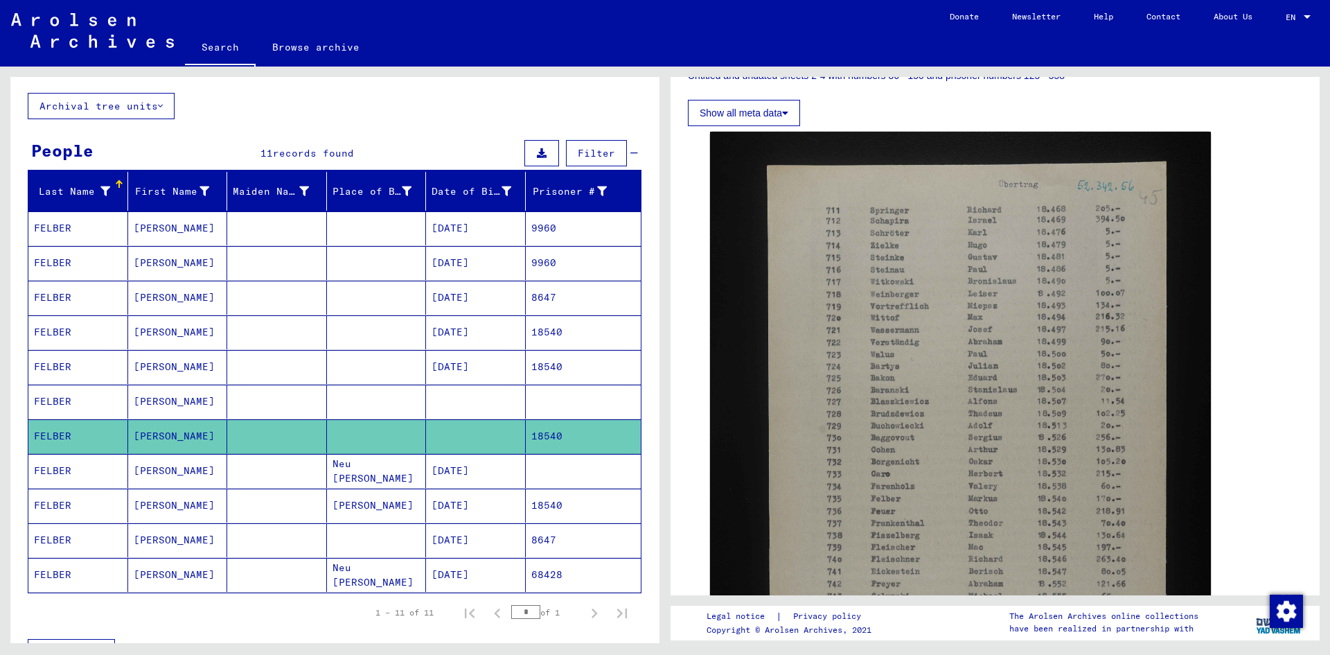
click at [151, 472] on mat-cell "MARKUS MEIER" at bounding box center [178, 471] width 100 height 34
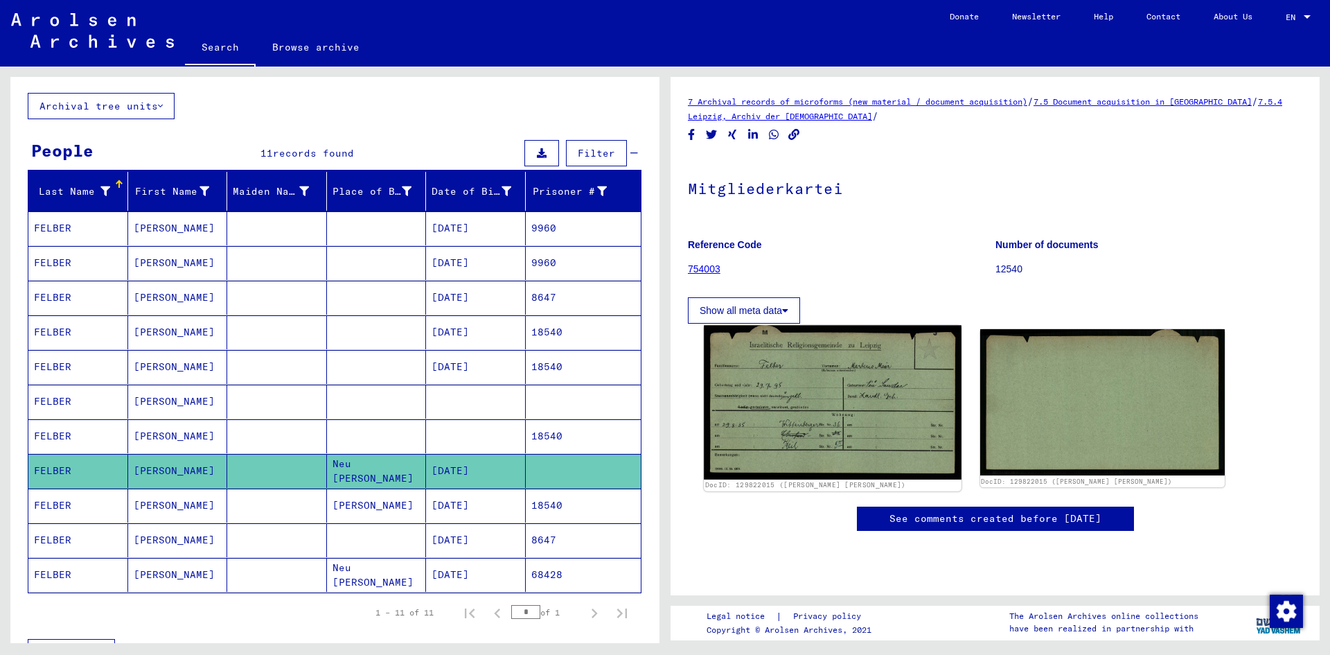
click at [847, 418] on img at bounding box center [832, 403] width 257 height 154
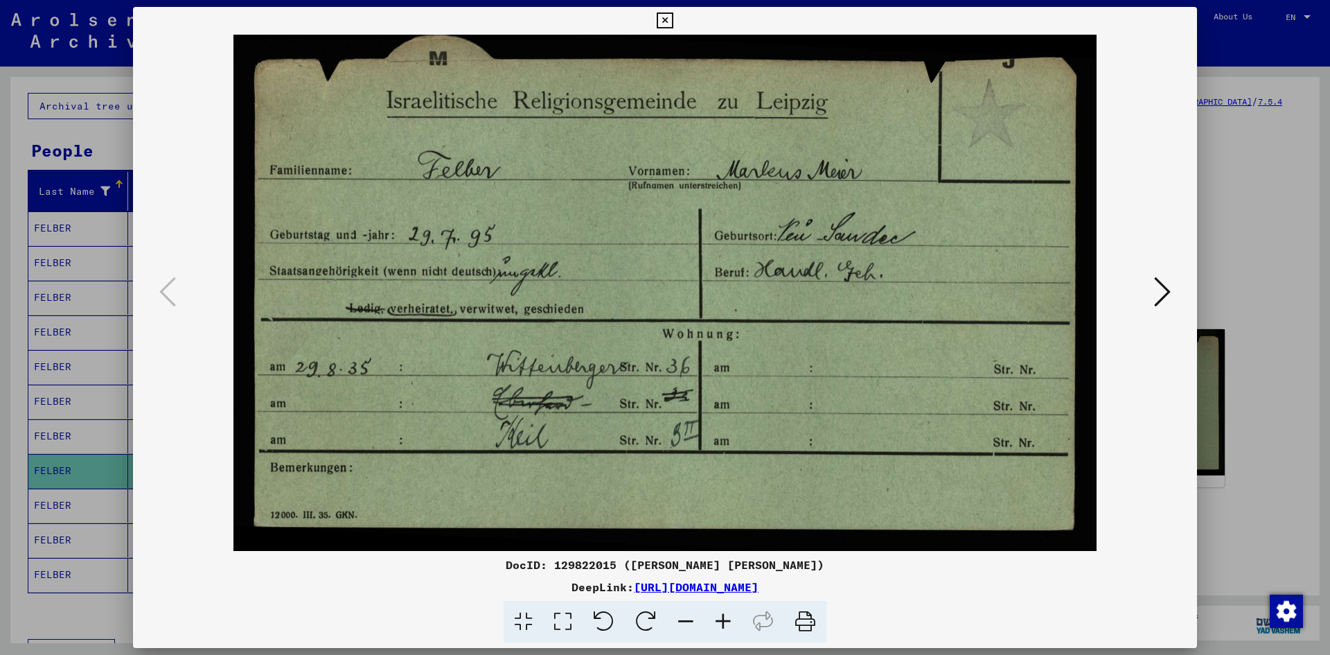
click at [1159, 294] on icon at bounding box center [1162, 291] width 17 height 33
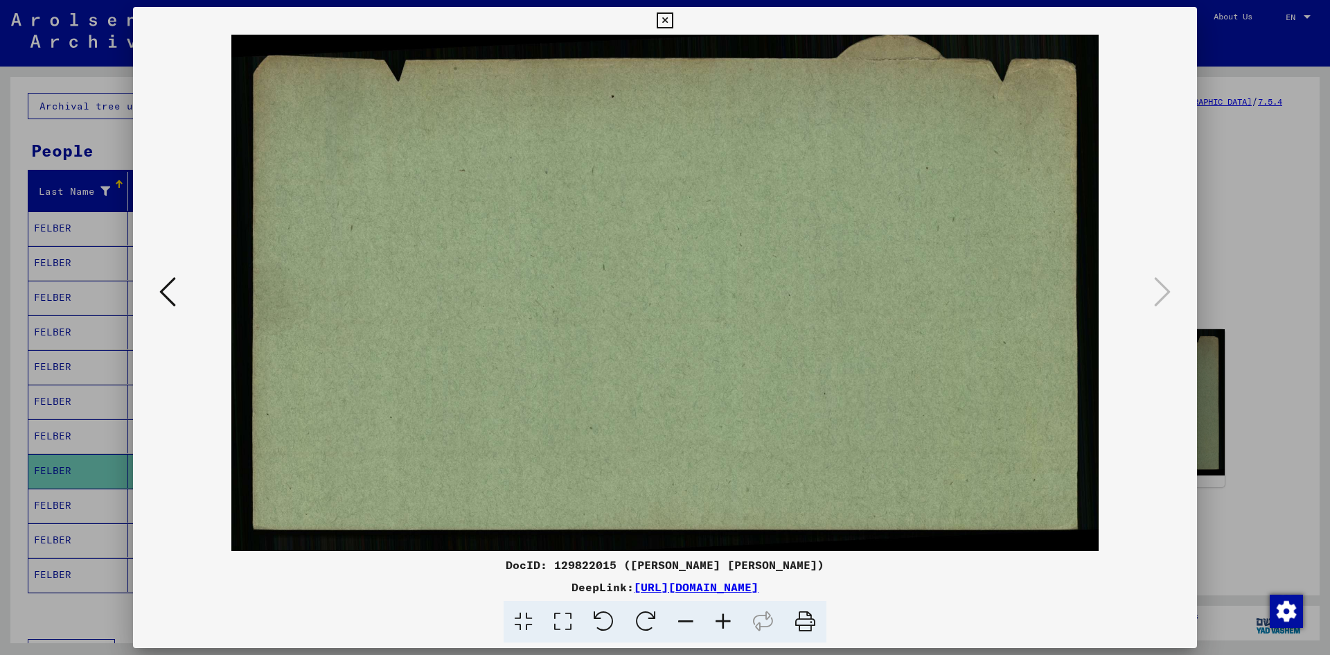
click at [661, 19] on icon at bounding box center [665, 20] width 16 height 17
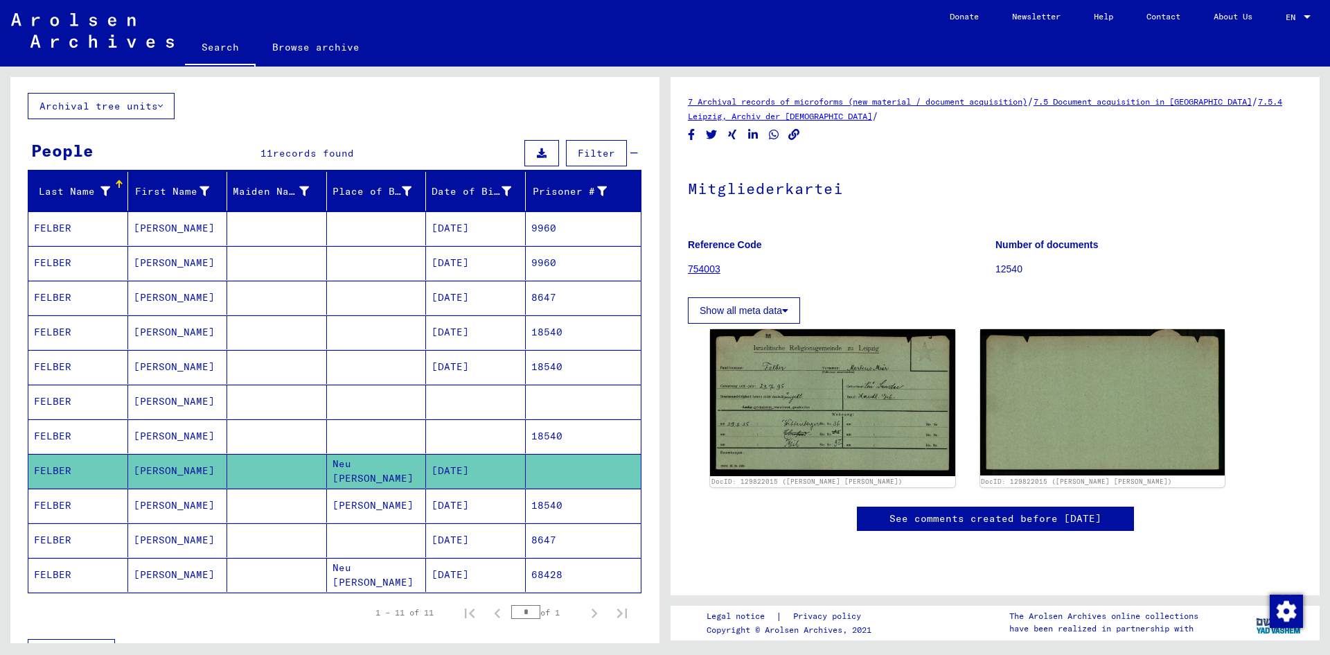
click at [152, 502] on mat-cell "MARKUS" at bounding box center [178, 505] width 100 height 34
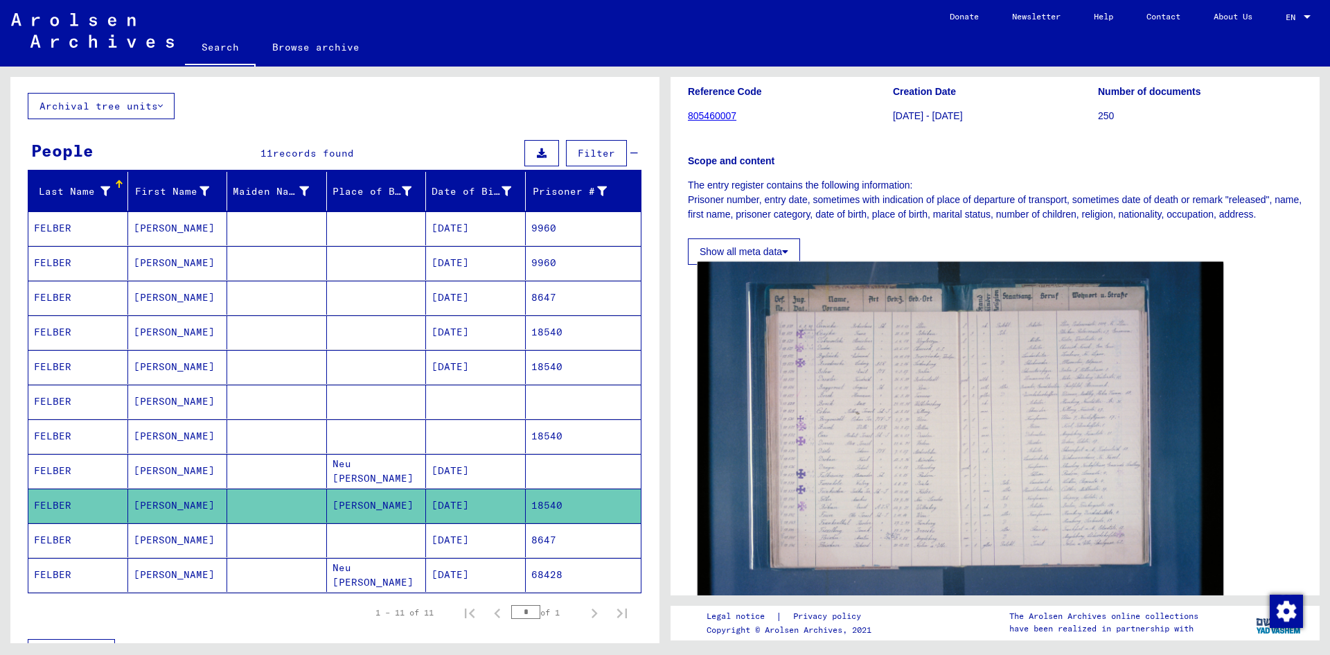
scroll to position [208, 0]
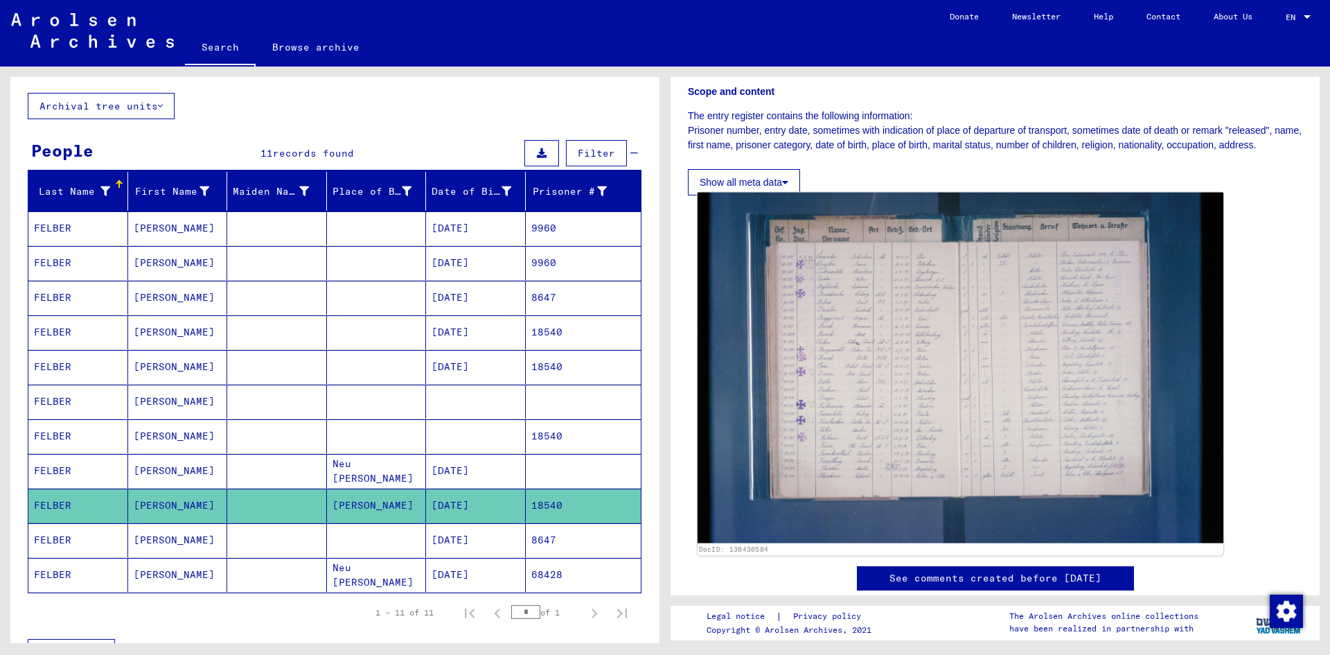
click at [904, 416] on img at bounding box center [961, 368] width 526 height 351
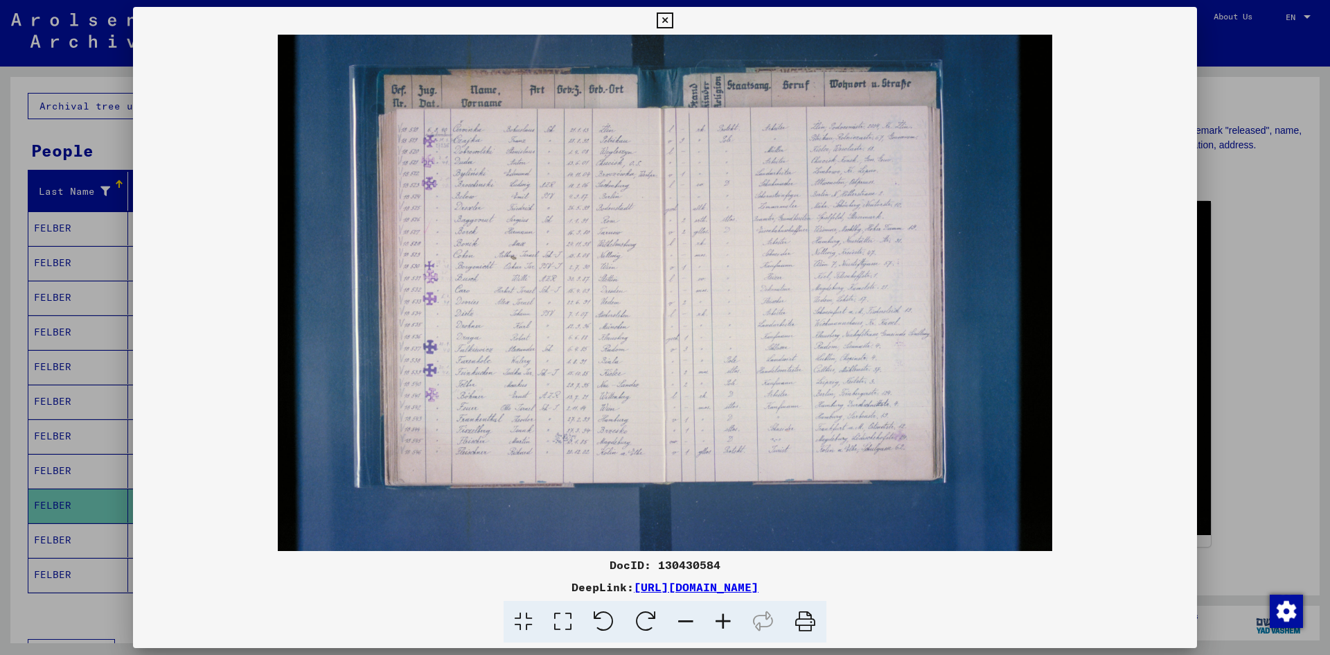
click at [664, 22] on icon at bounding box center [665, 20] width 16 height 17
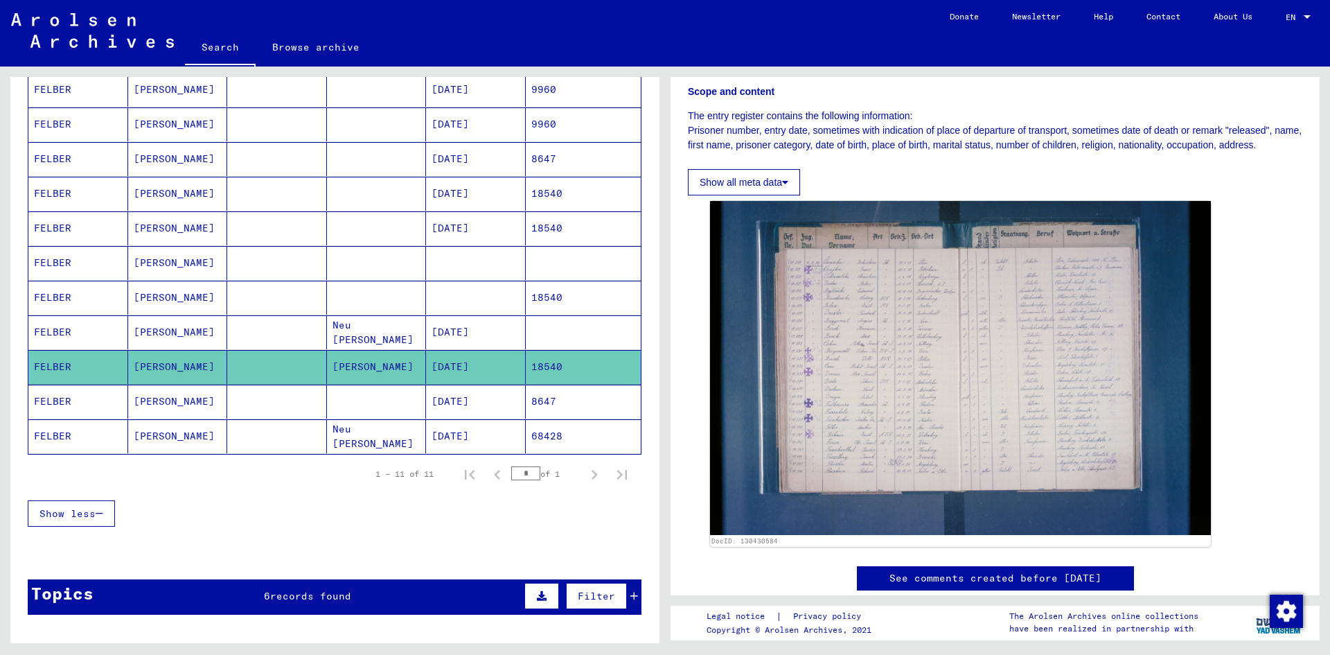
click at [144, 436] on mat-cell "Markus" at bounding box center [178, 436] width 100 height 34
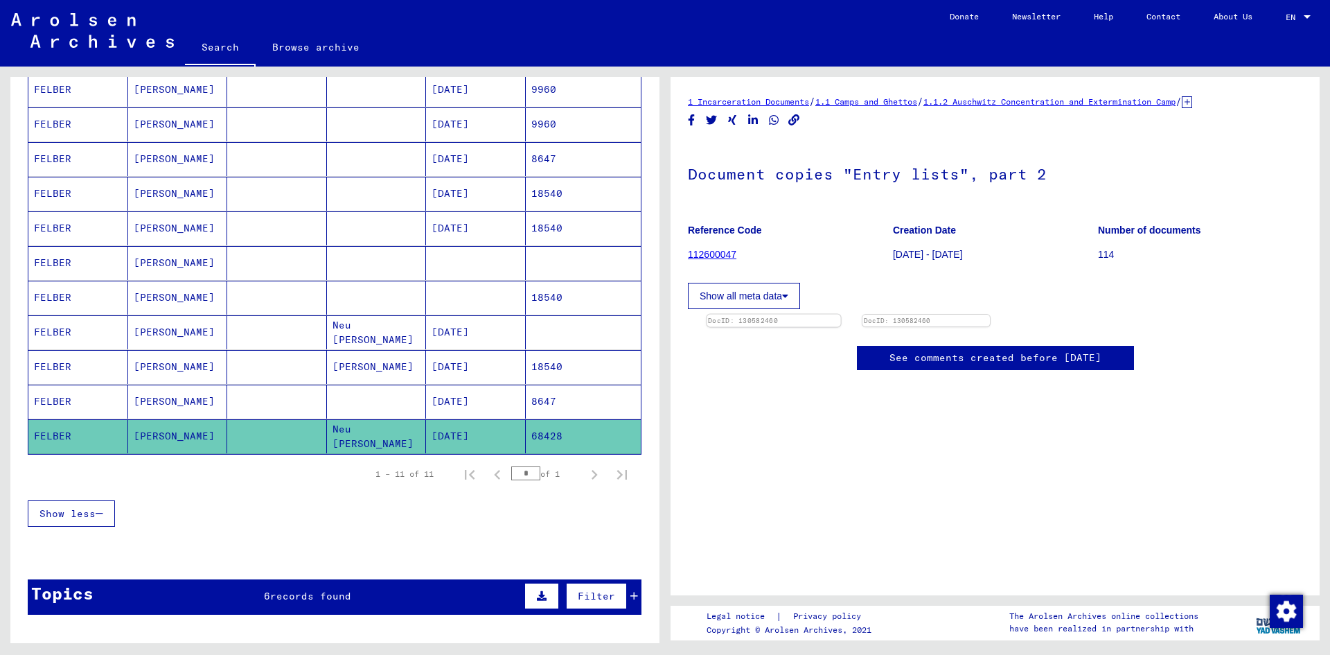
scroll to position [53, 0]
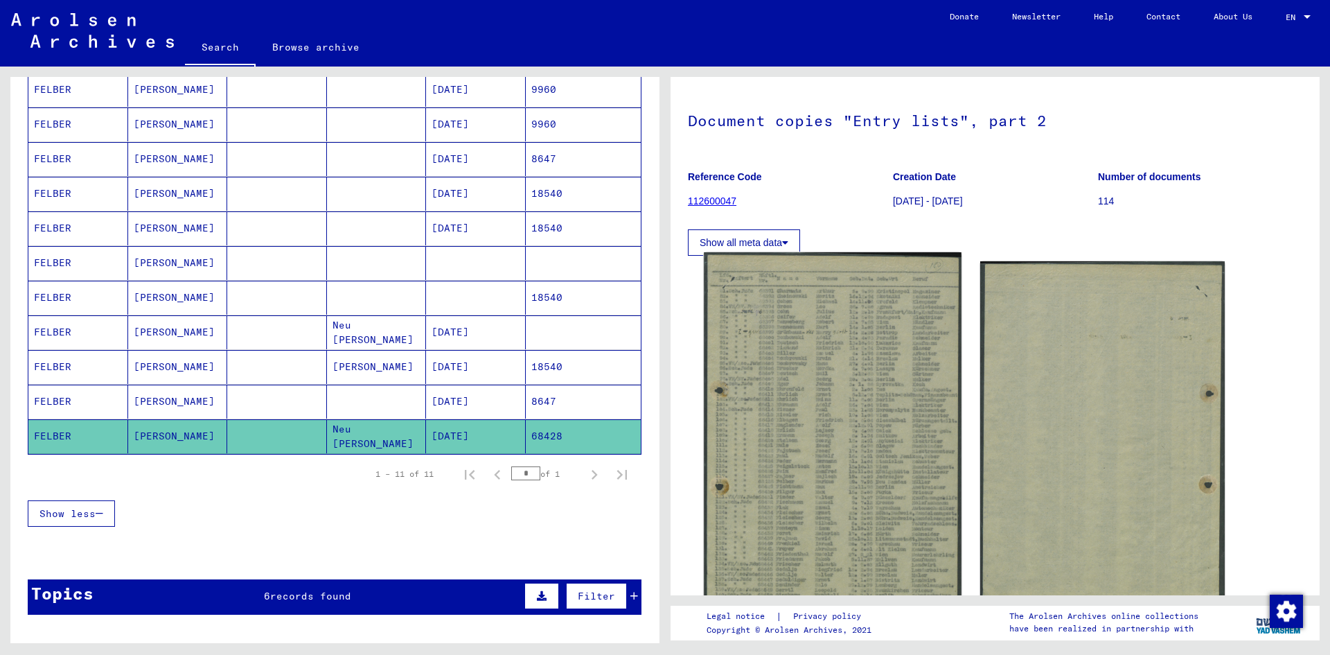
click at [814, 485] on img at bounding box center [832, 435] width 257 height 366
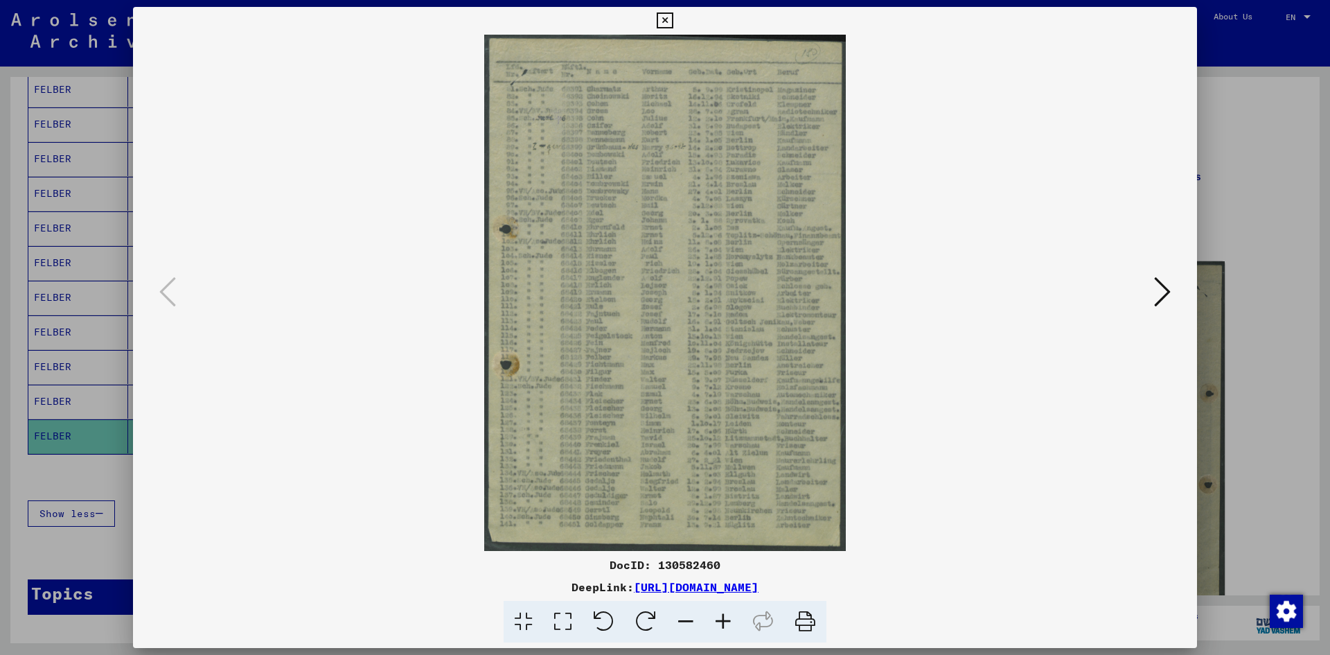
click at [1150, 292] on button at bounding box center [1162, 292] width 25 height 39
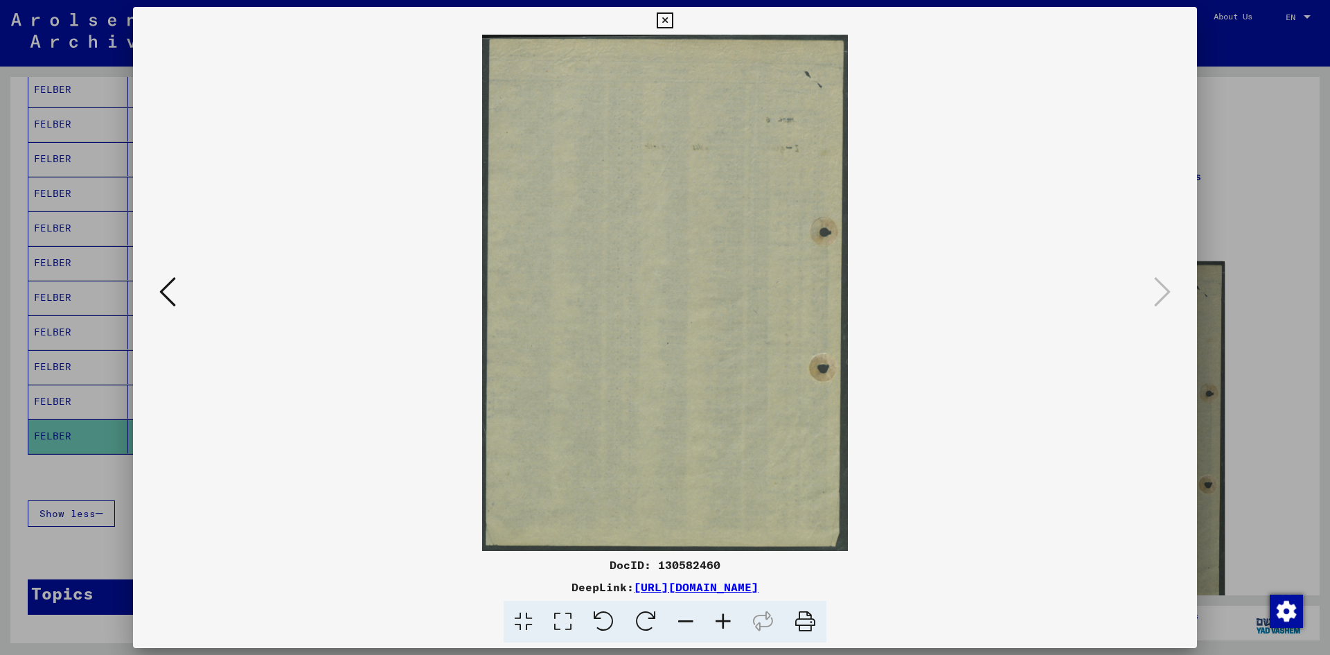
click at [660, 22] on icon at bounding box center [665, 20] width 16 height 17
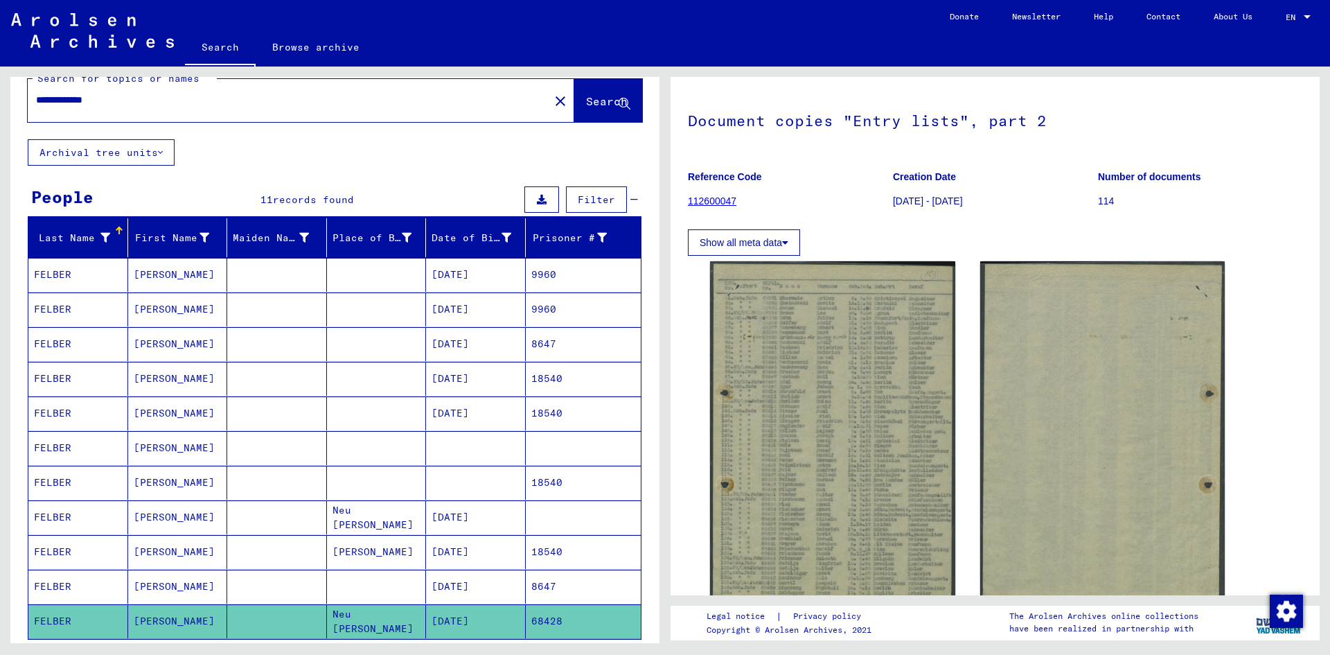
scroll to position [0, 0]
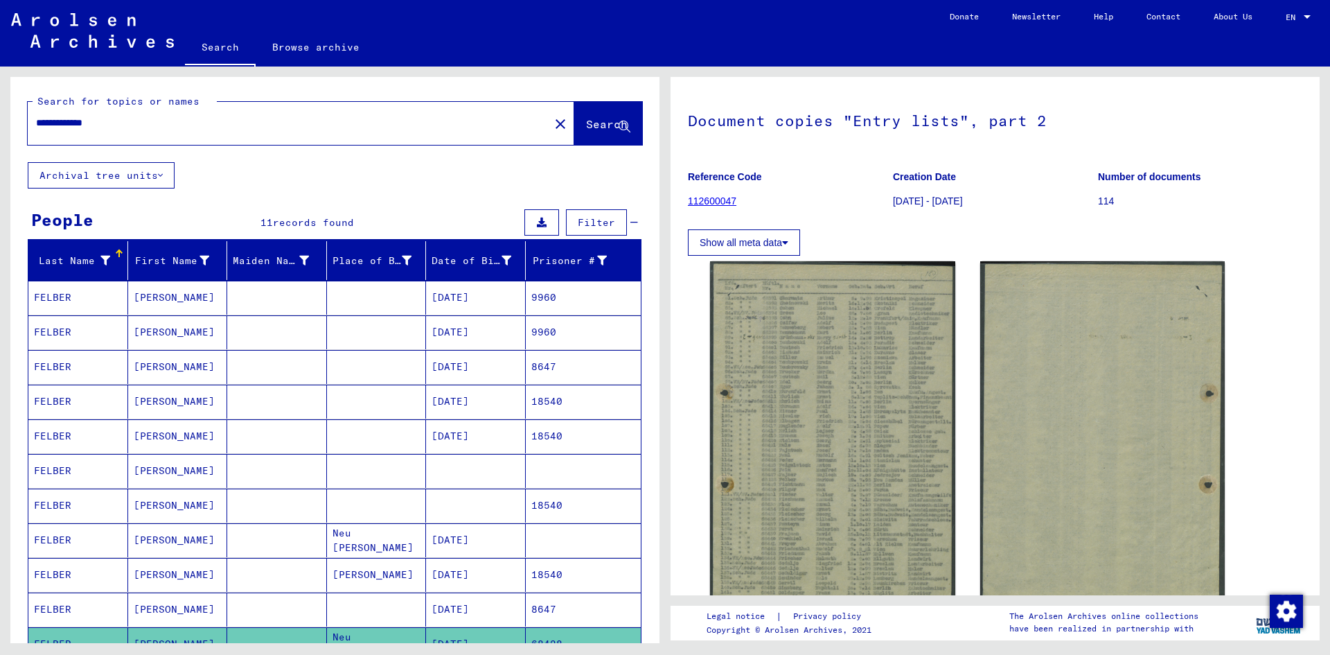
click at [121, 121] on input "**********" at bounding box center [288, 123] width 505 height 15
type input "*"
click at [586, 130] on span "Search" at bounding box center [607, 124] width 42 height 14
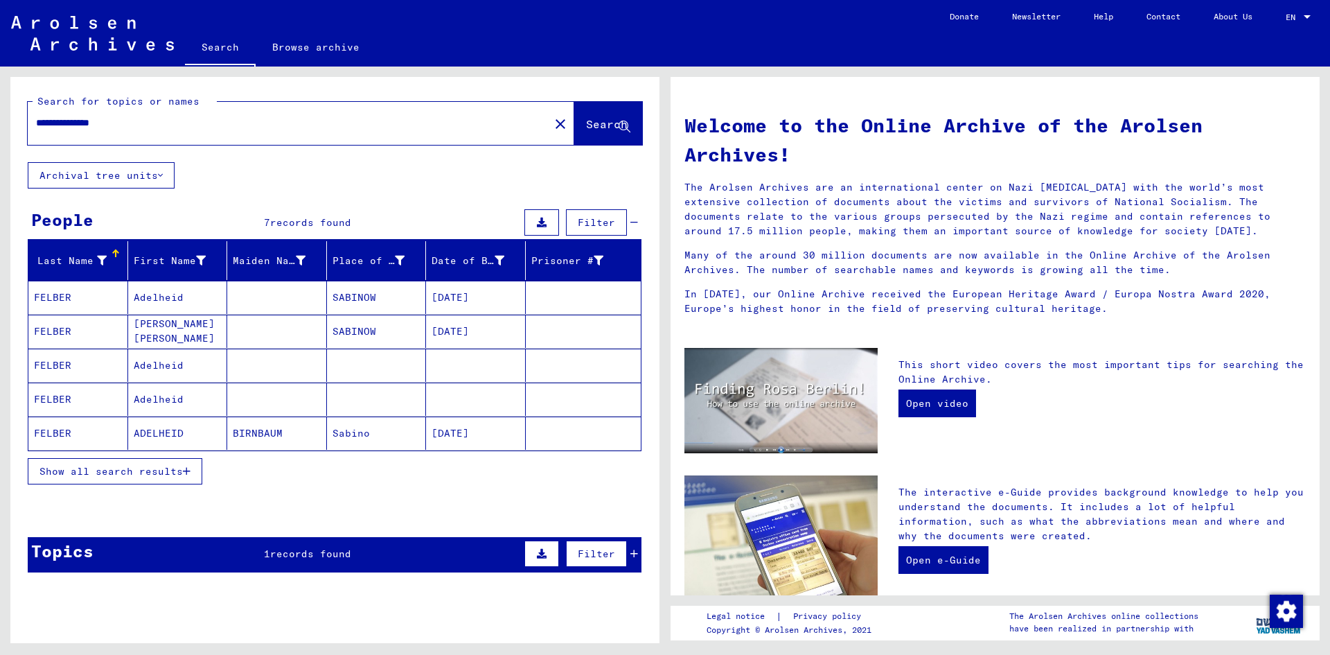
click at [53, 299] on mat-cell "FELBER" at bounding box center [78, 297] width 100 height 33
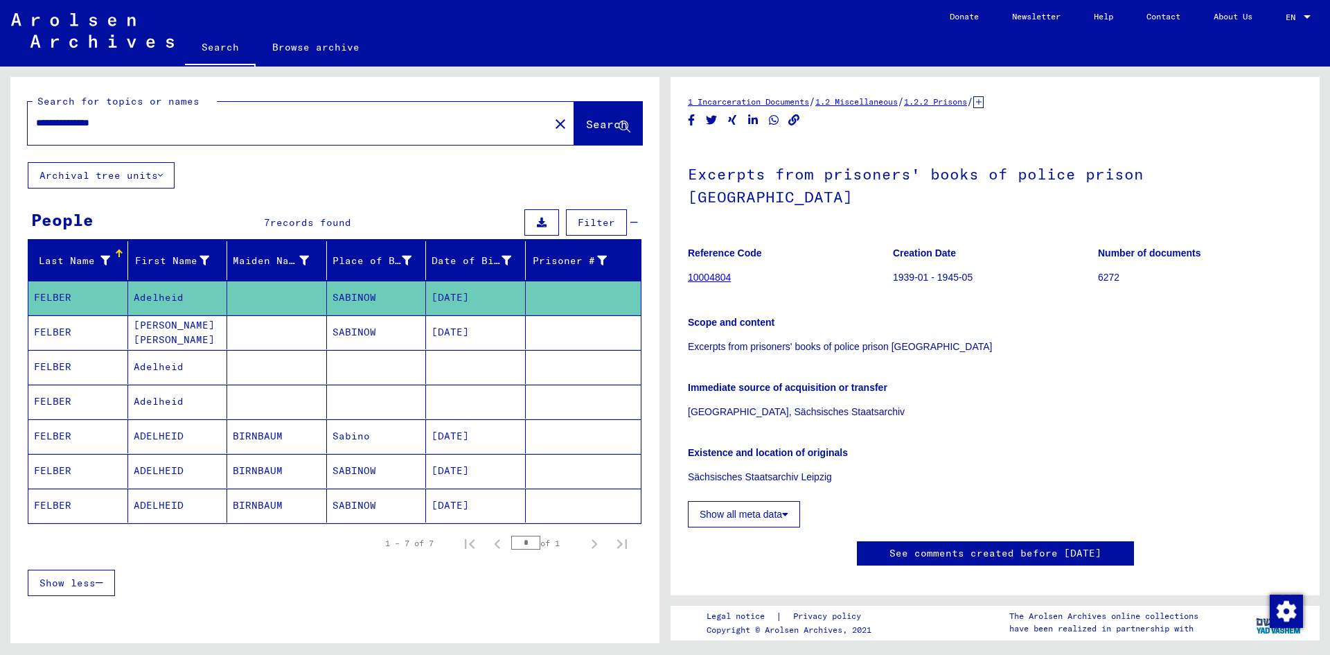
click at [55, 328] on mat-cell "FELBER" at bounding box center [78, 332] width 100 height 34
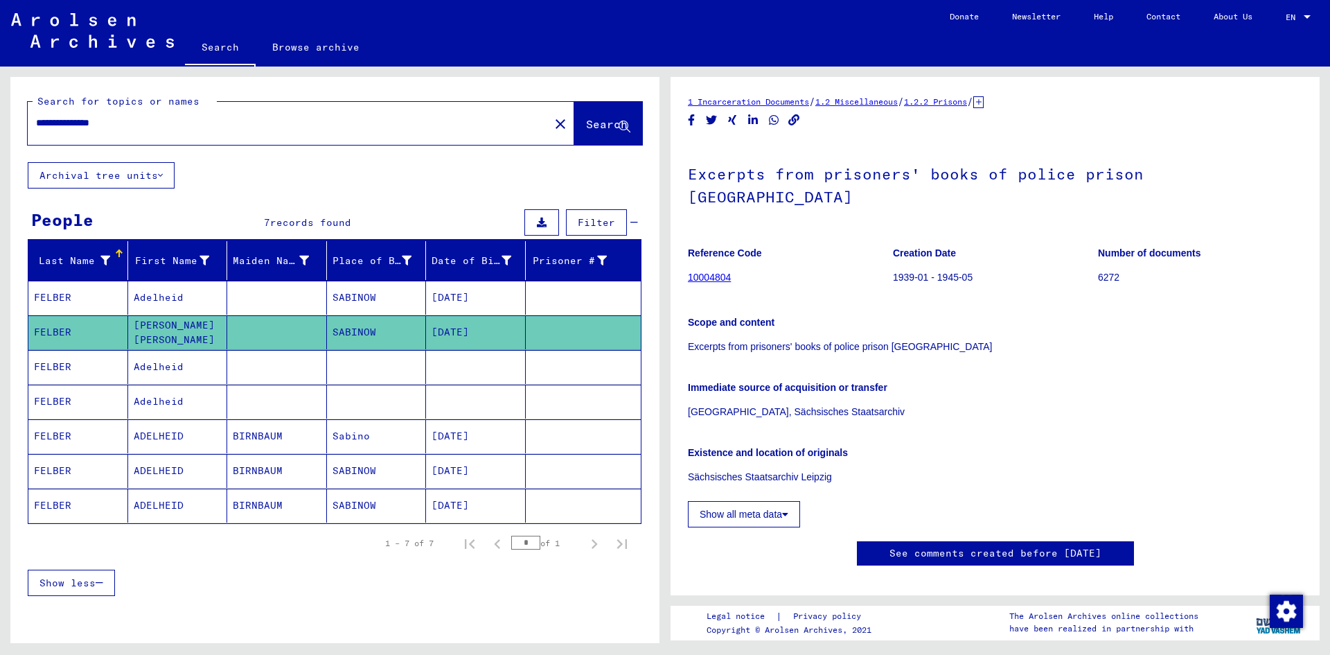
click at [55, 367] on mat-cell "FELBER" at bounding box center [78, 367] width 100 height 34
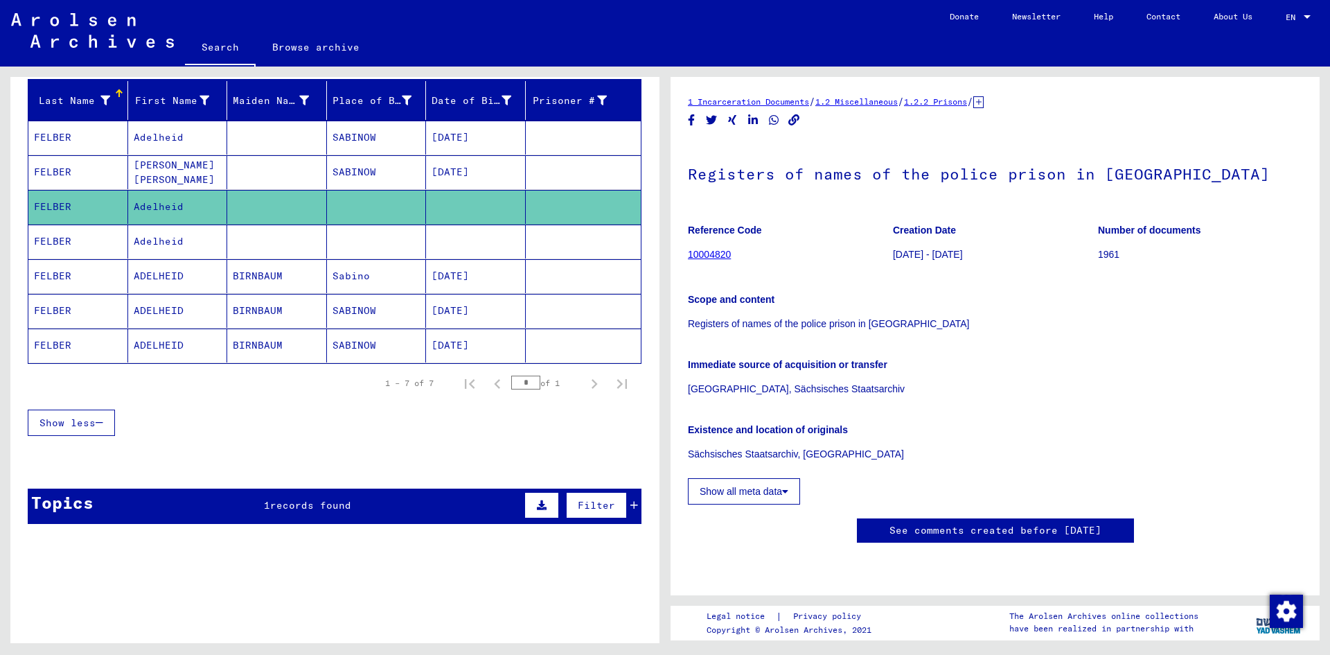
scroll to position [18, 0]
click at [53, 240] on mat-cell "FELBER" at bounding box center [78, 241] width 100 height 34
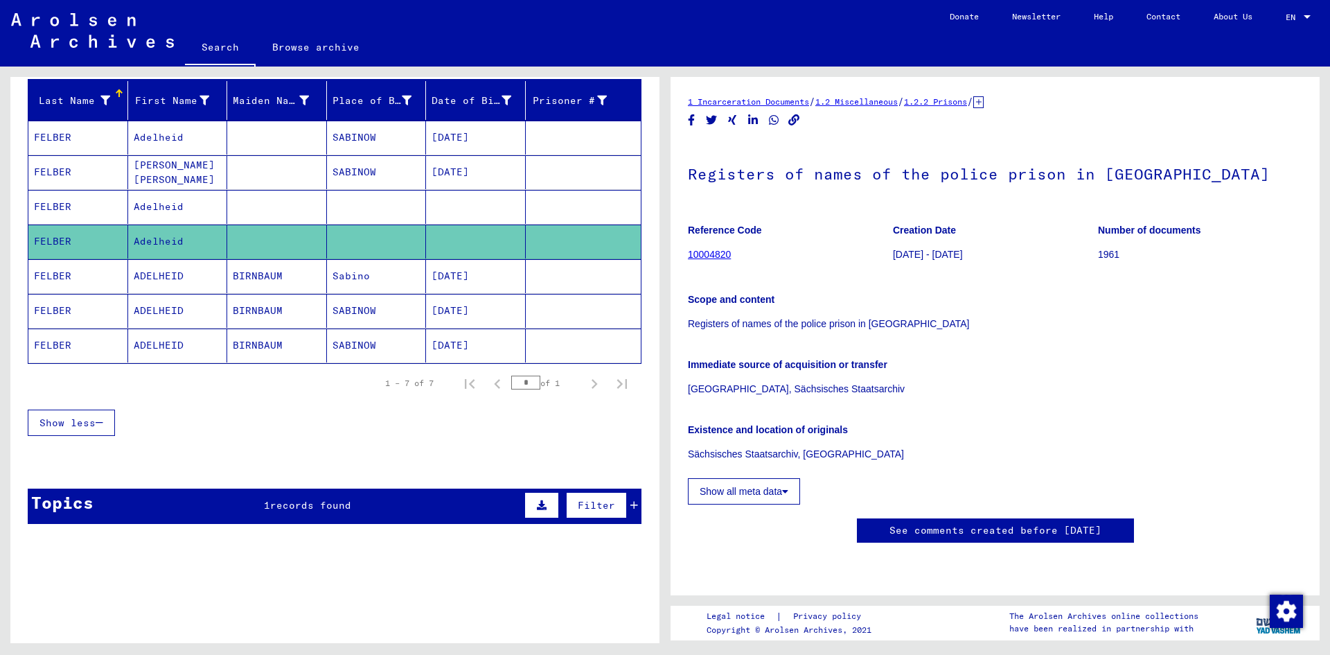
click at [42, 276] on mat-cell "FELBER" at bounding box center [78, 276] width 100 height 34
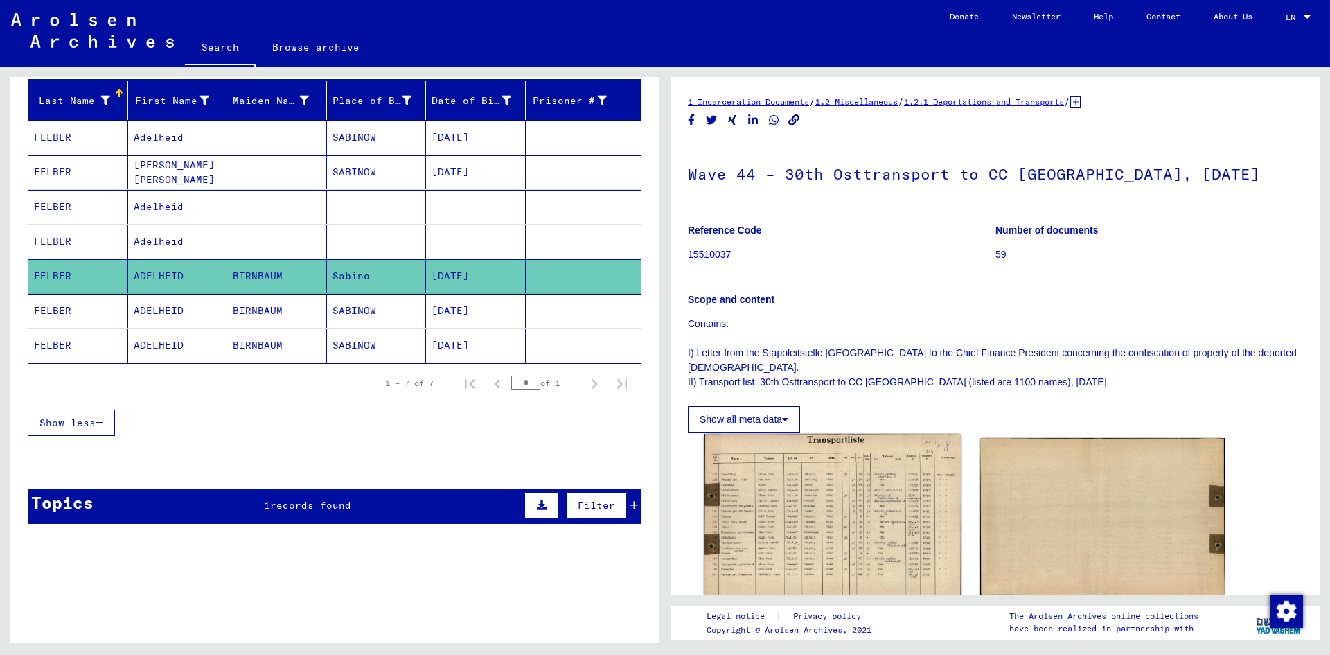
click at [837, 498] on img at bounding box center [832, 516] width 257 height 165
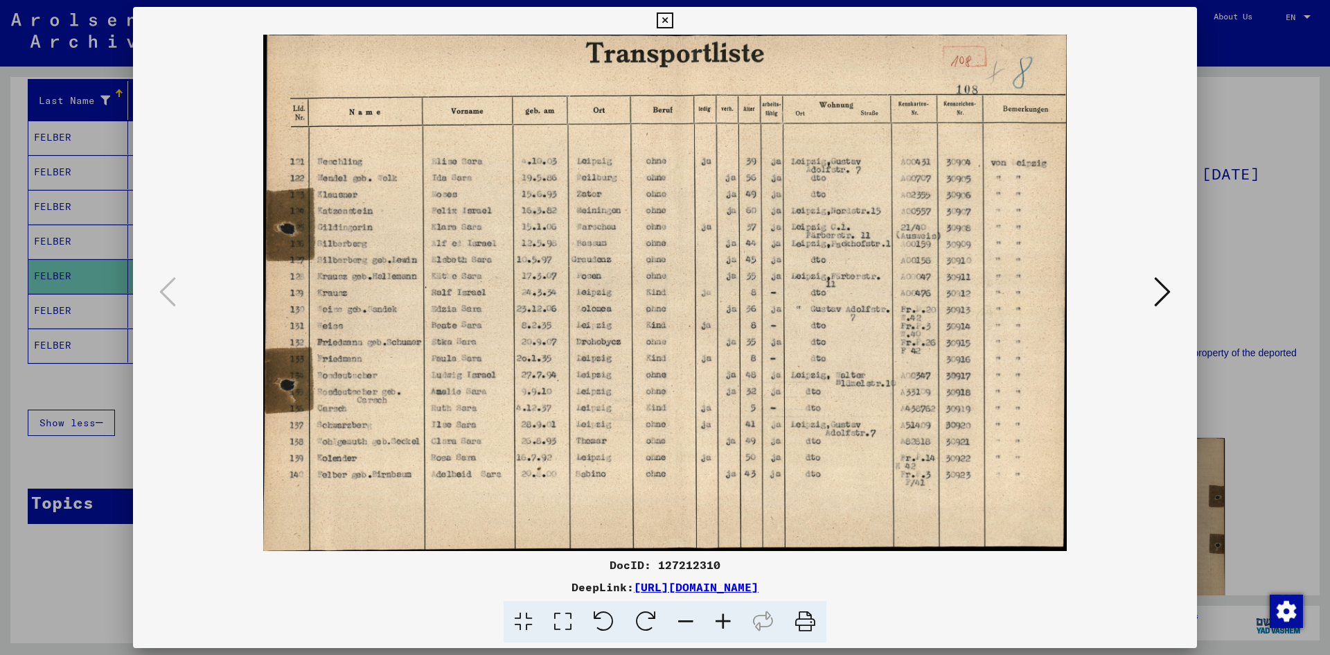
click at [1157, 287] on icon at bounding box center [1162, 291] width 17 height 33
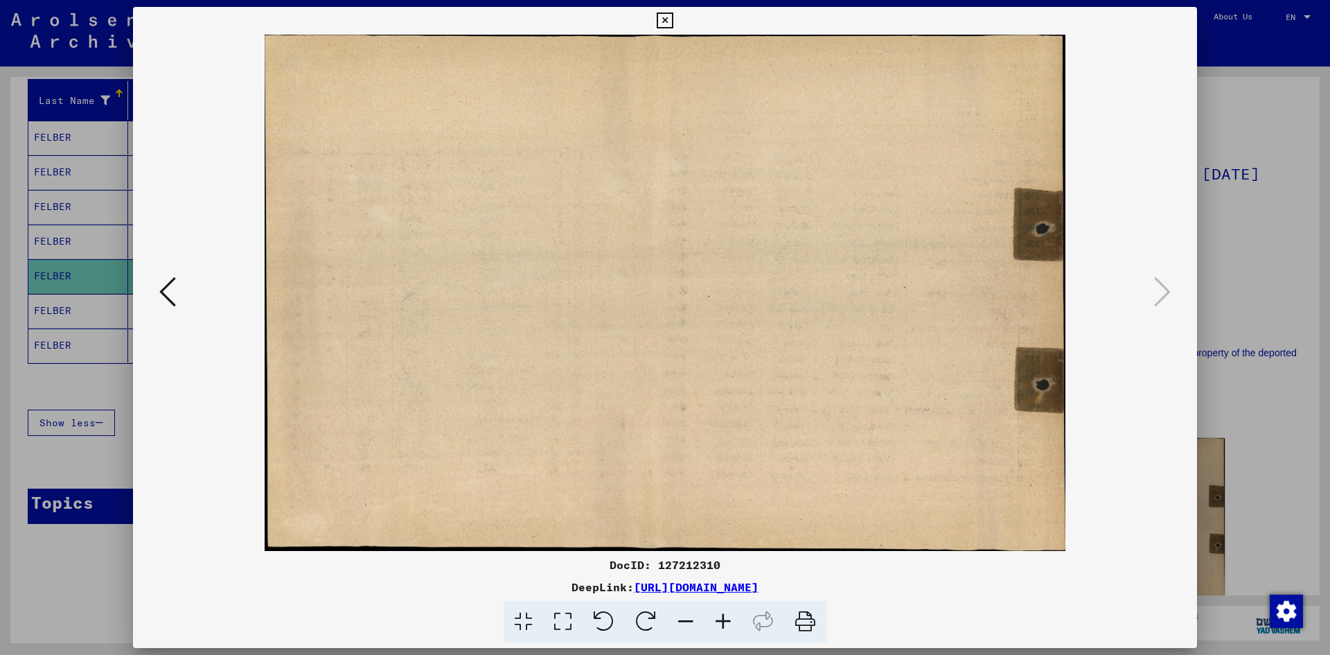
click at [662, 17] on icon at bounding box center [665, 20] width 16 height 17
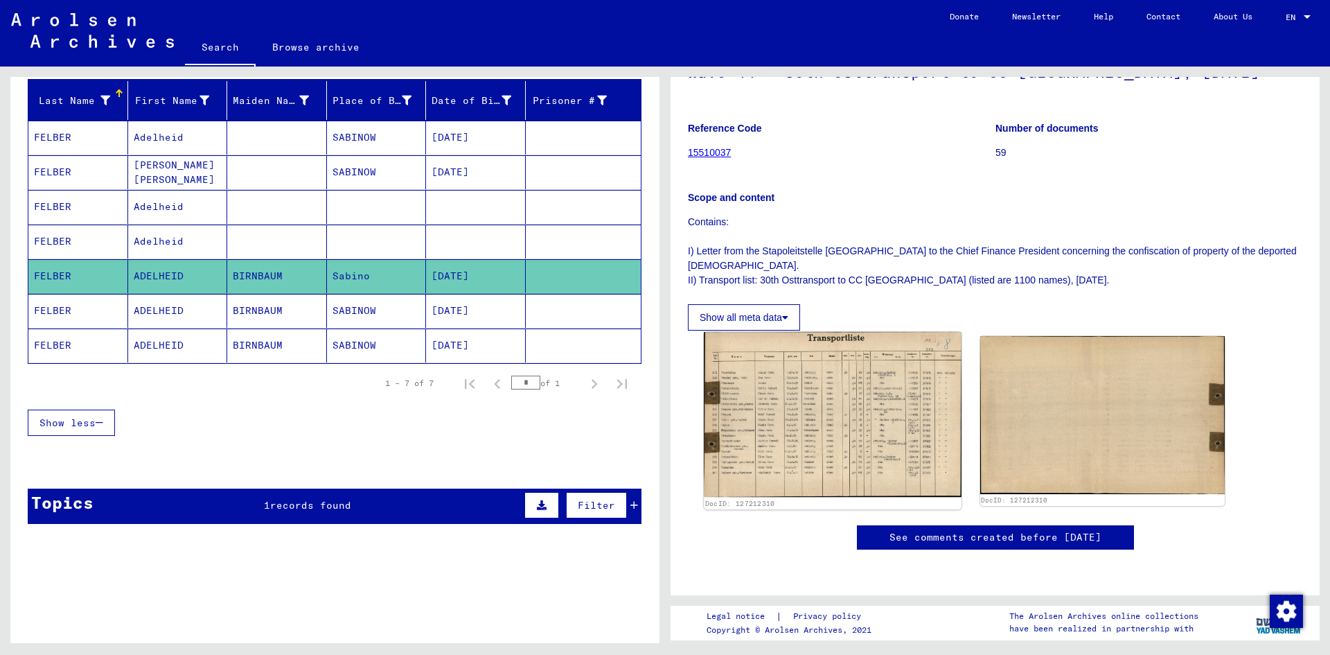
scroll to position [277, 0]
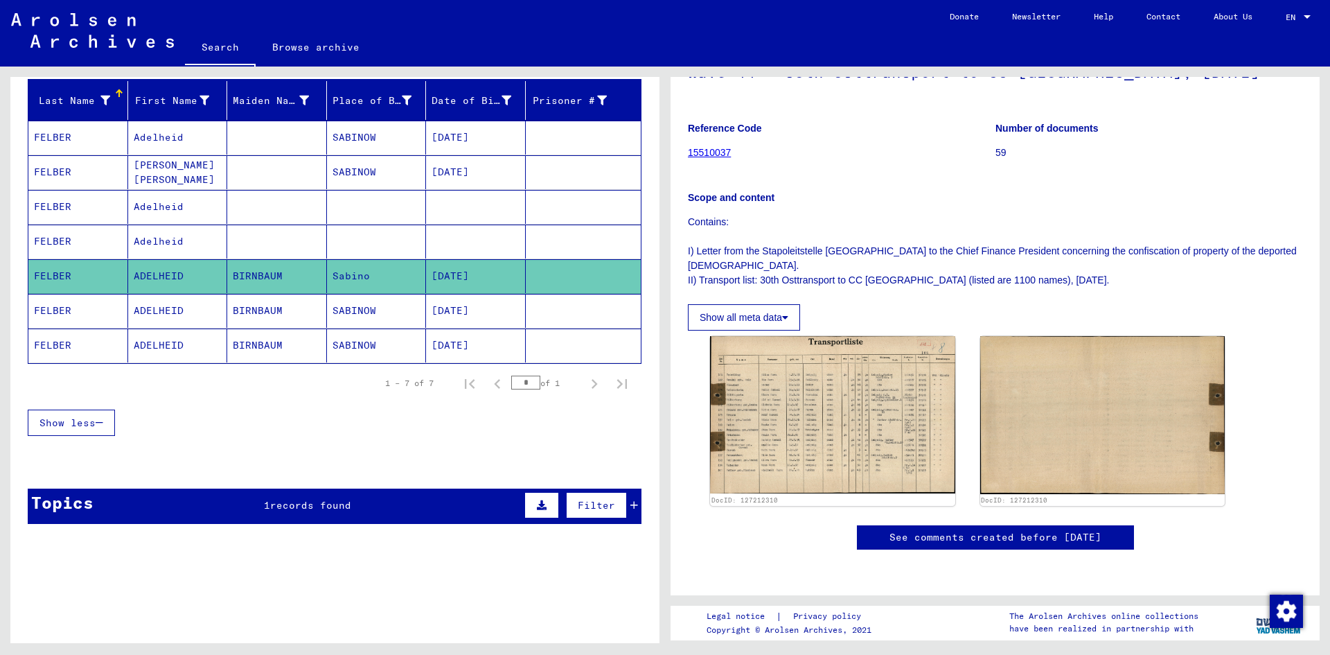
click at [58, 310] on mat-cell "FELBER" at bounding box center [78, 311] width 100 height 34
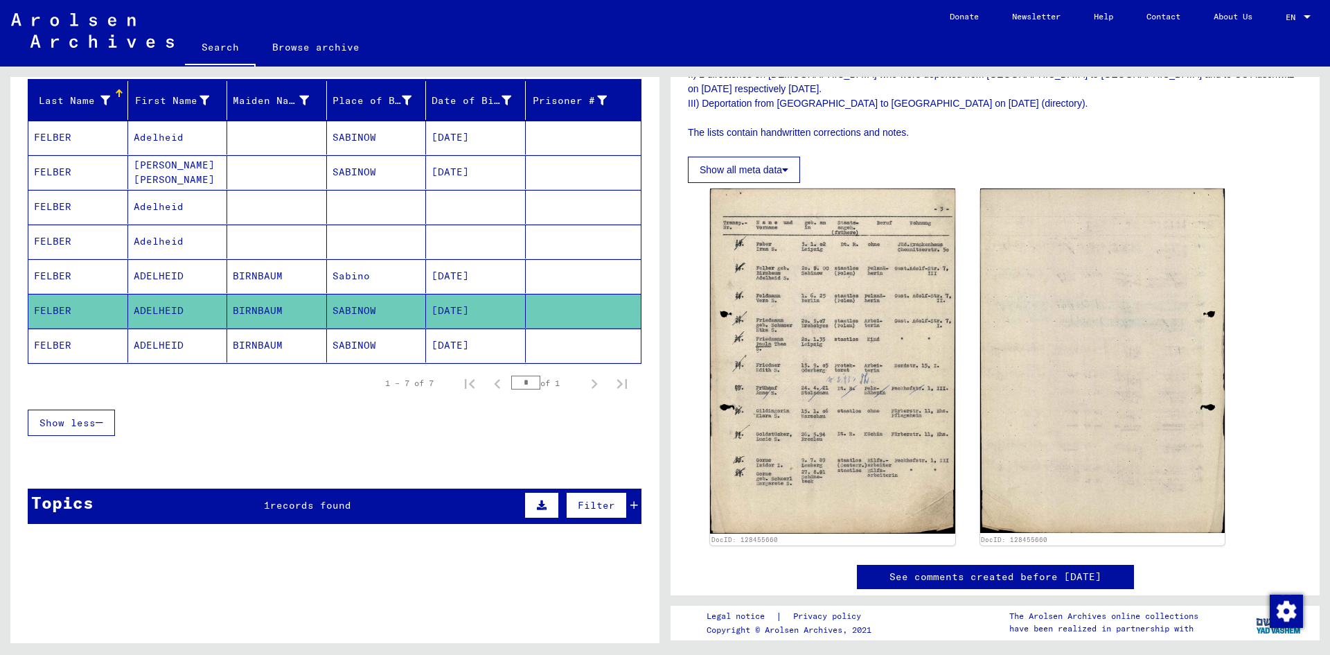
scroll to position [346, 0]
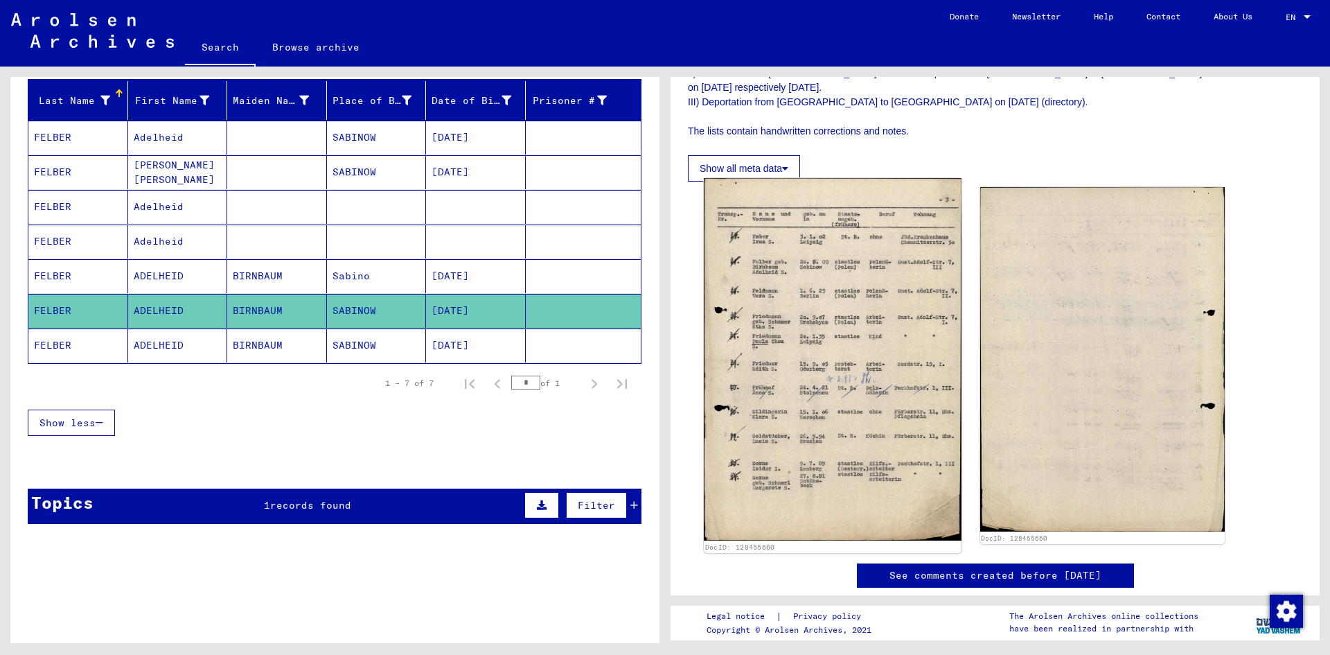
click at [812, 339] on img at bounding box center [832, 359] width 257 height 362
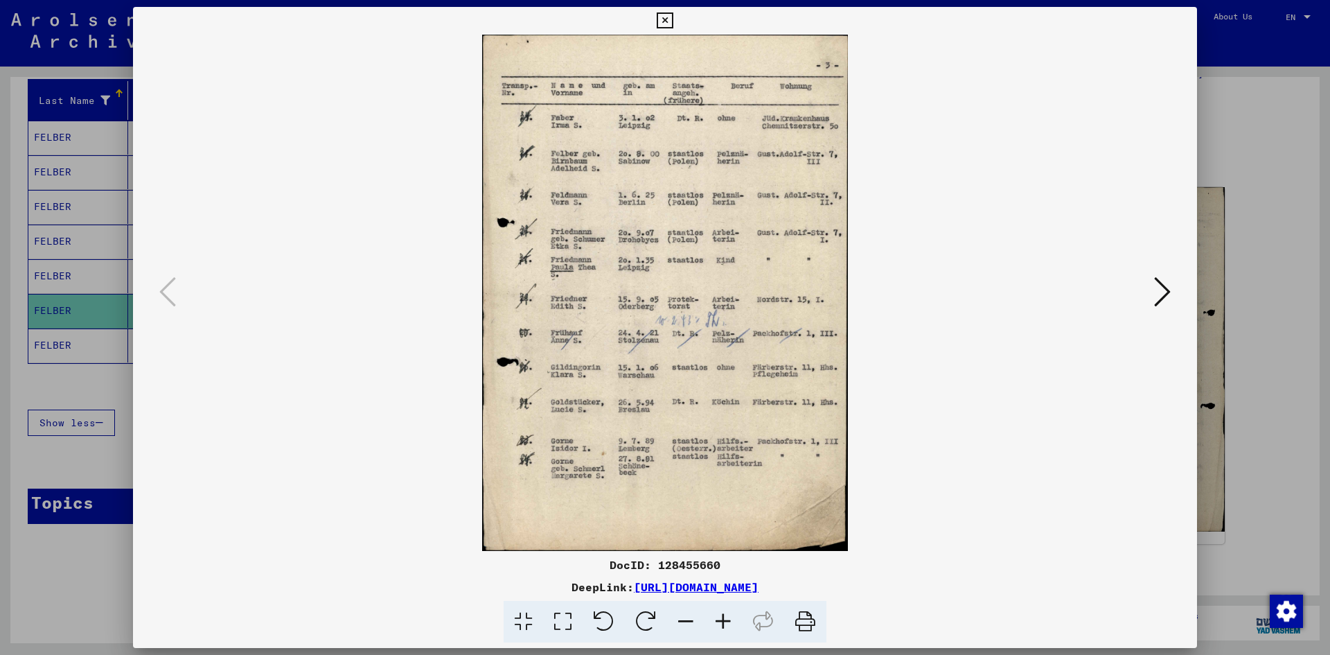
click at [1164, 294] on icon at bounding box center [1162, 291] width 17 height 33
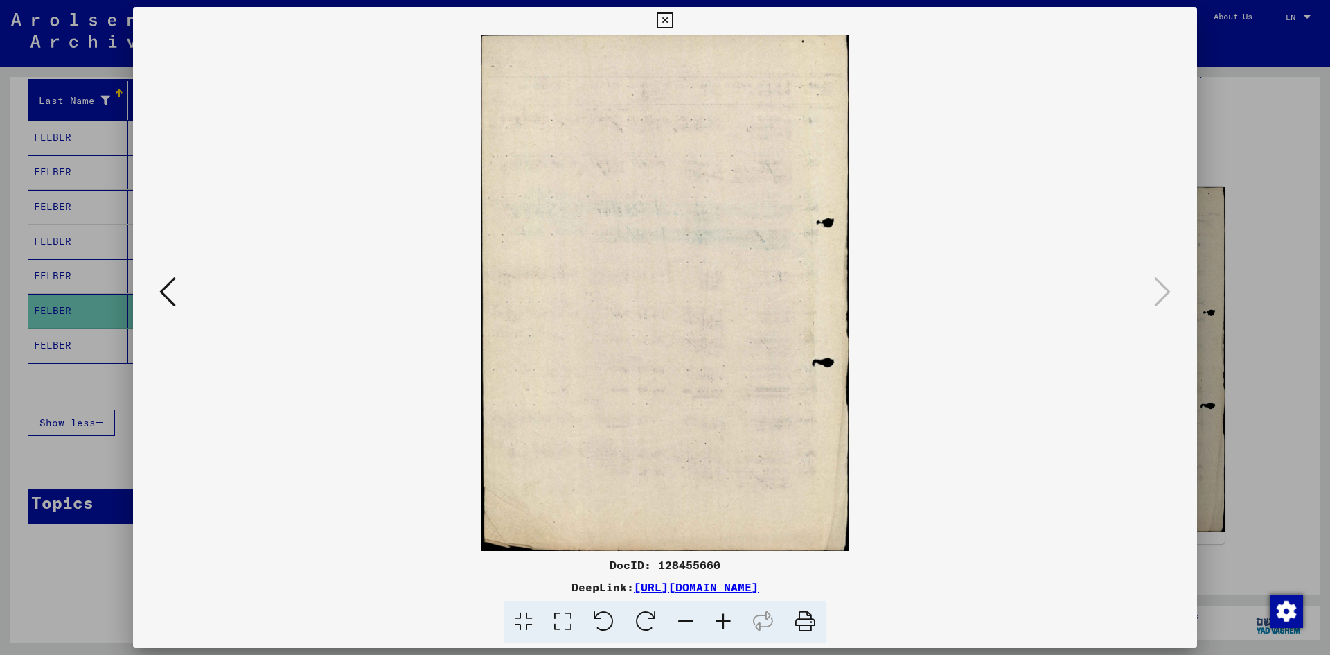
click at [665, 17] on icon at bounding box center [665, 20] width 16 height 17
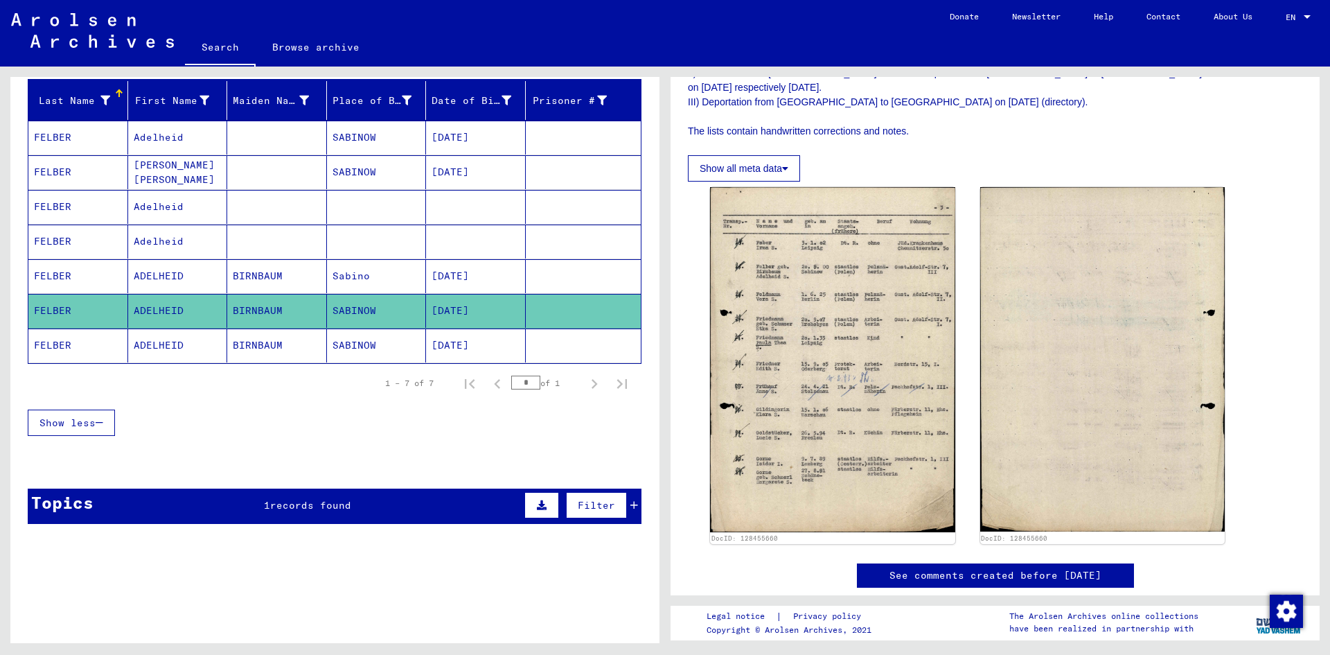
click at [54, 344] on mat-cell "FELBER" at bounding box center [78, 345] width 100 height 34
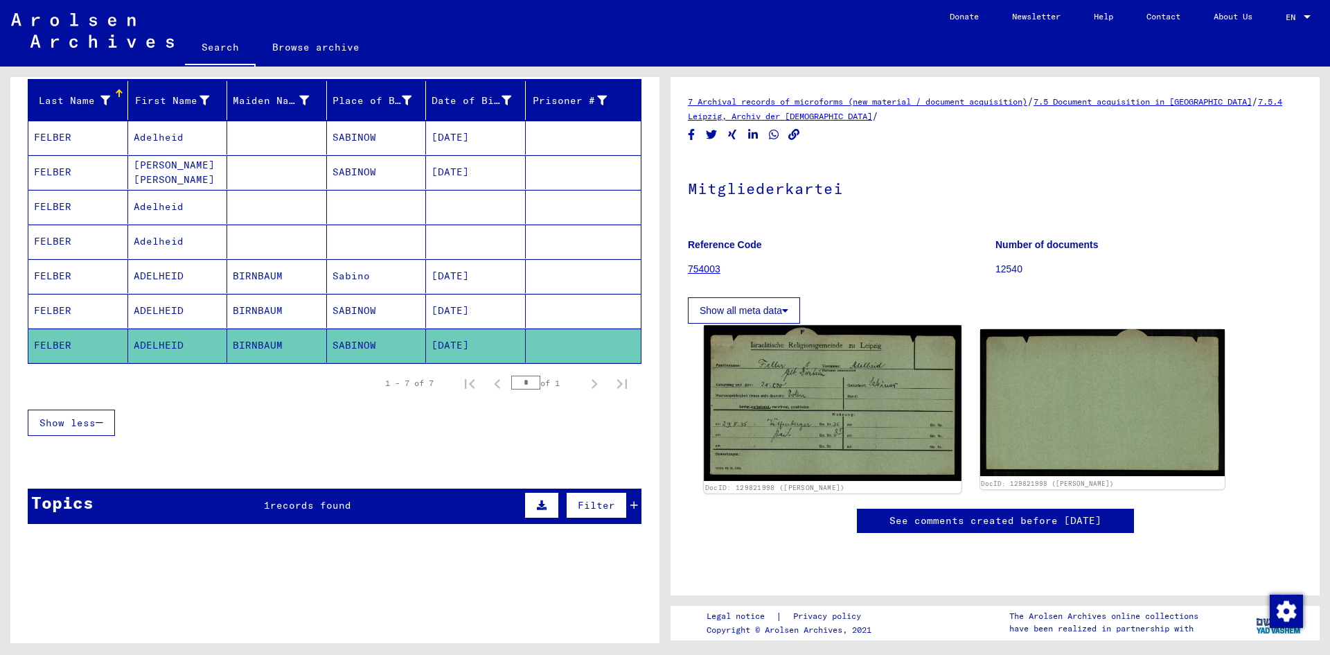
click at [863, 415] on img at bounding box center [832, 403] width 257 height 156
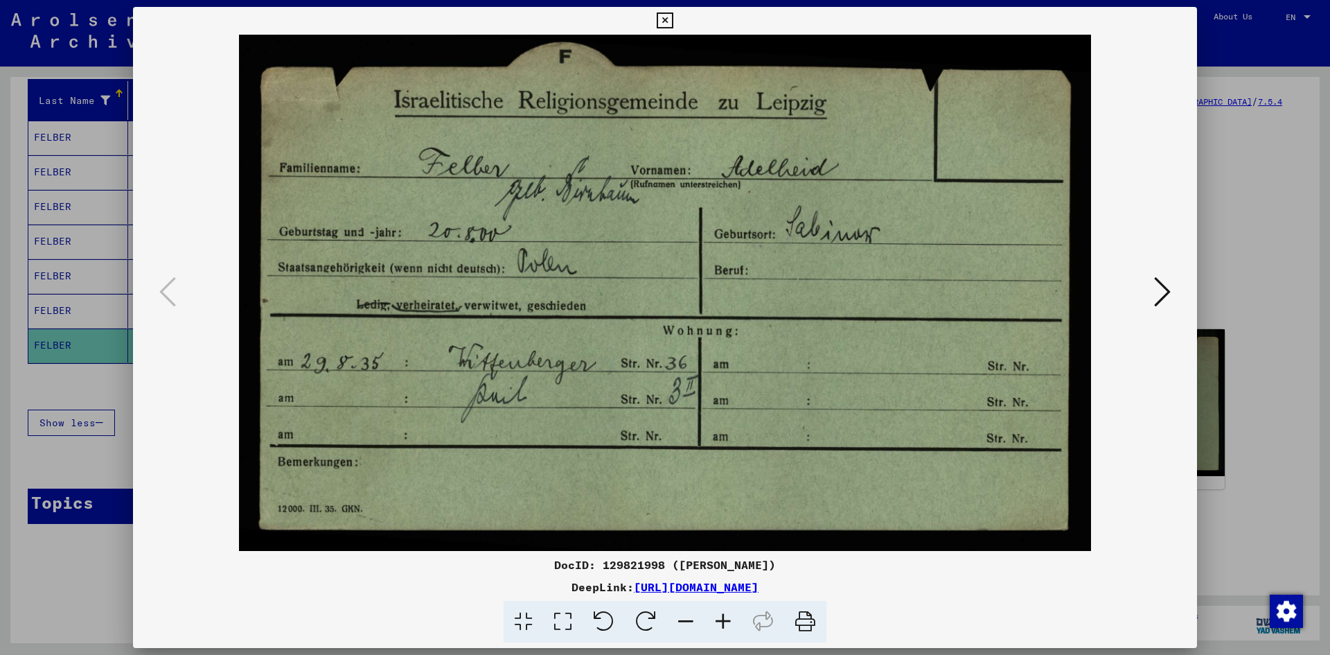
click at [1158, 285] on icon at bounding box center [1162, 291] width 17 height 33
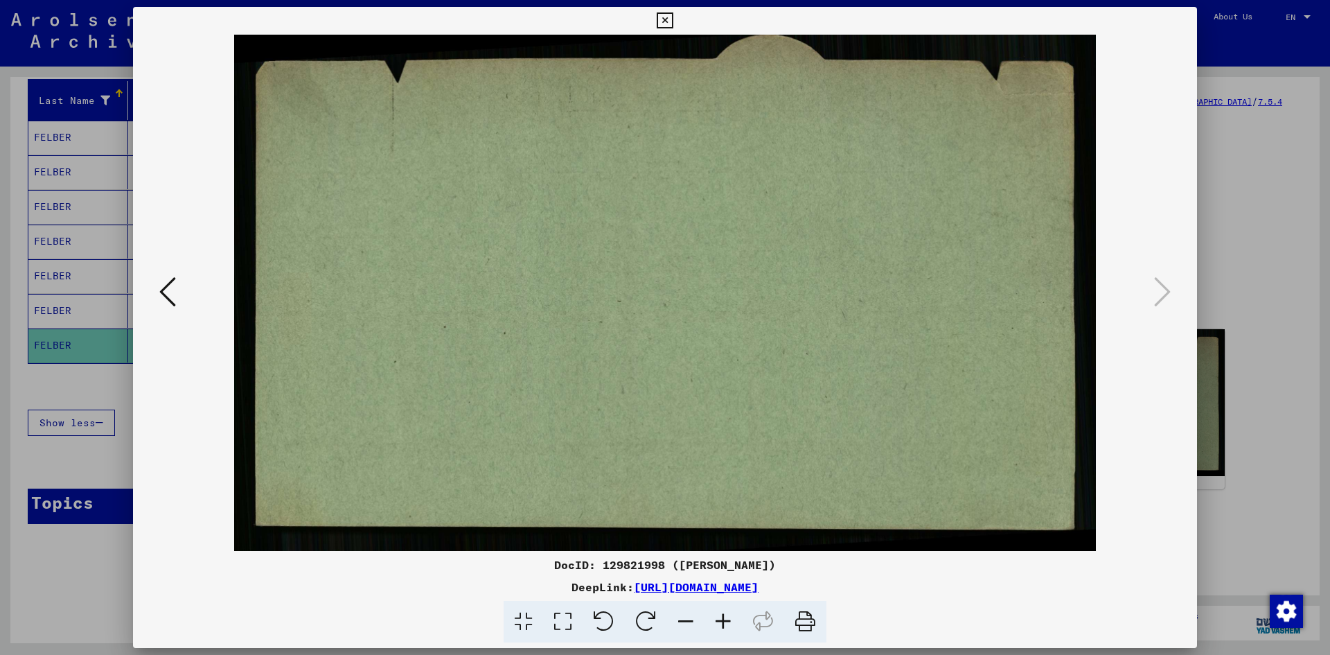
click at [664, 20] on icon at bounding box center [665, 20] width 16 height 17
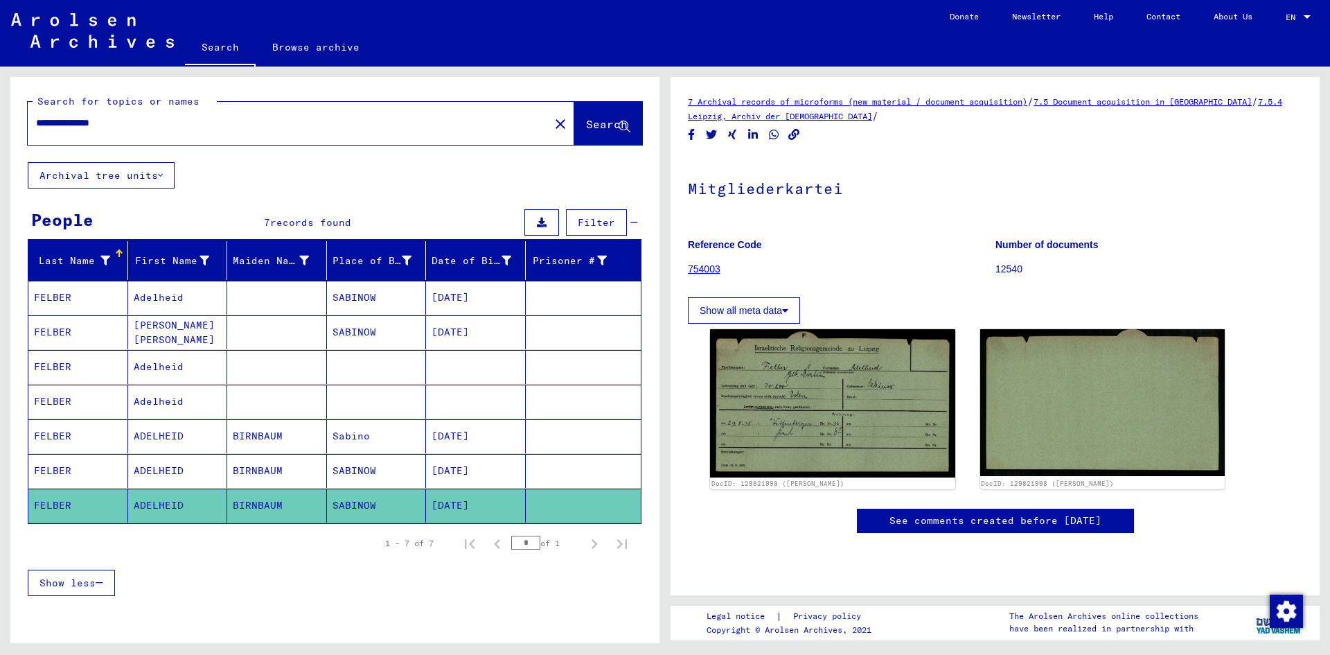
click at [66, 121] on input "**********" at bounding box center [288, 123] width 505 height 15
type input "*"
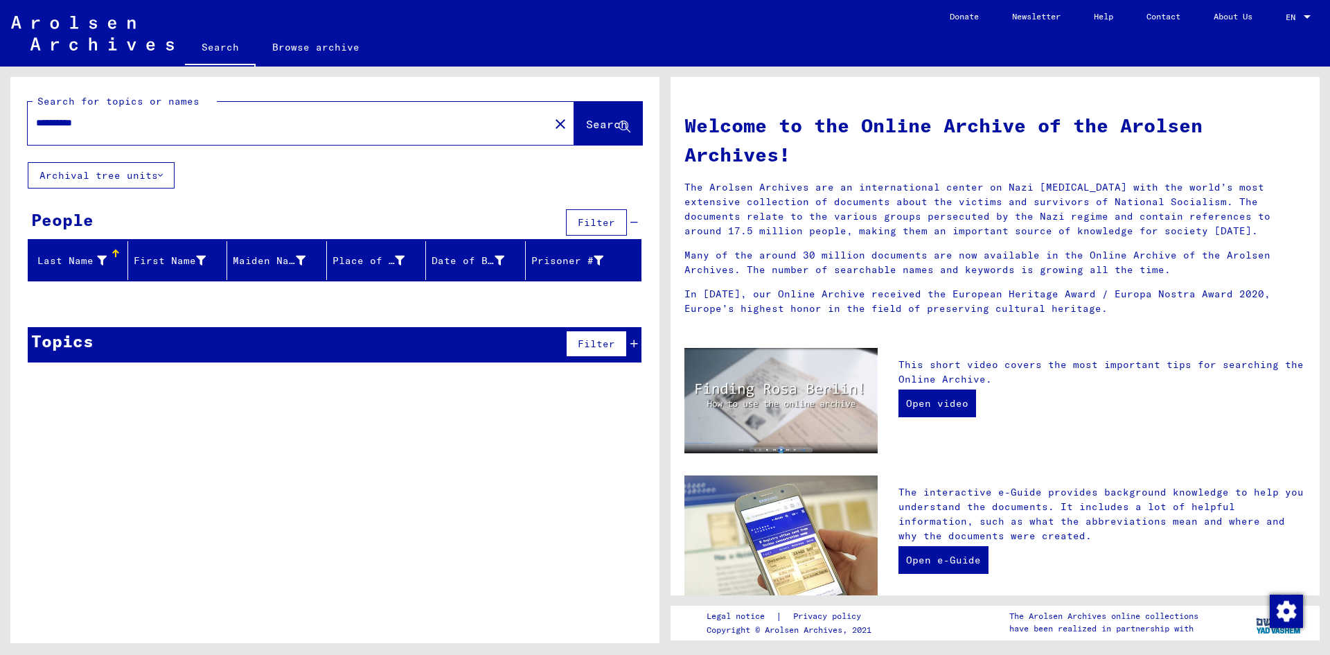
scroll to position [384, 0]
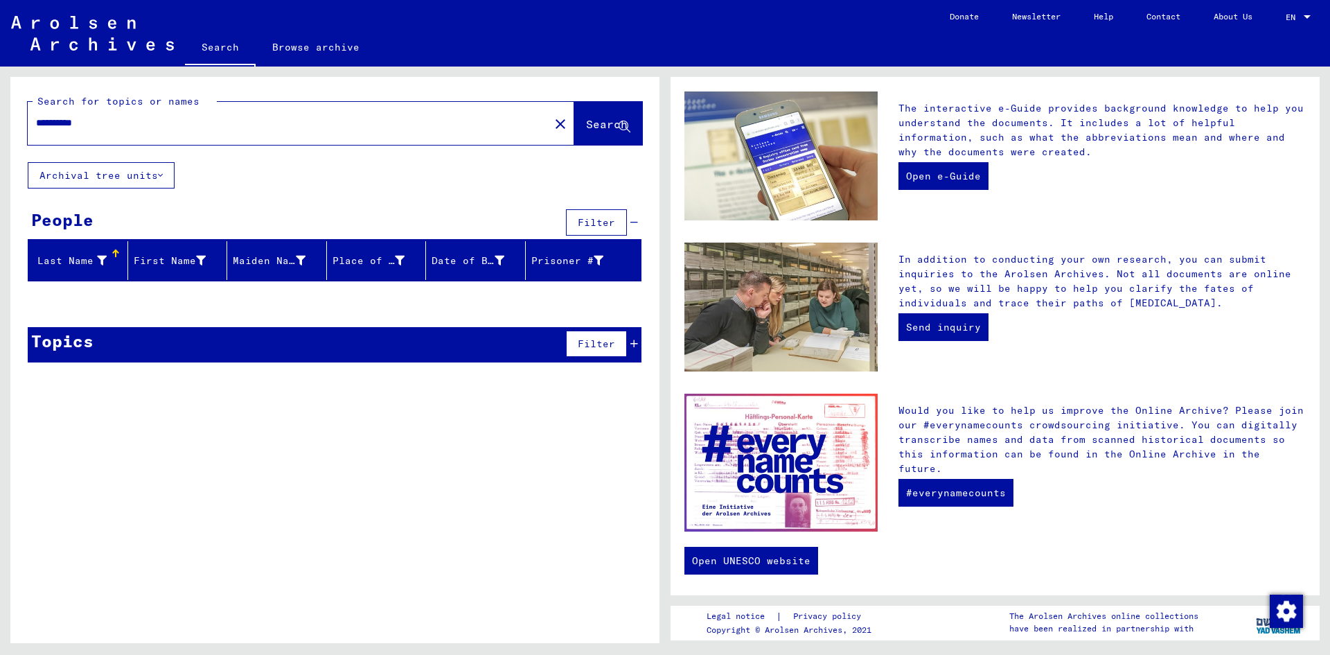
click at [64, 122] on input "**********" at bounding box center [284, 123] width 497 height 15
click at [589, 120] on span "Search" at bounding box center [607, 124] width 42 height 14
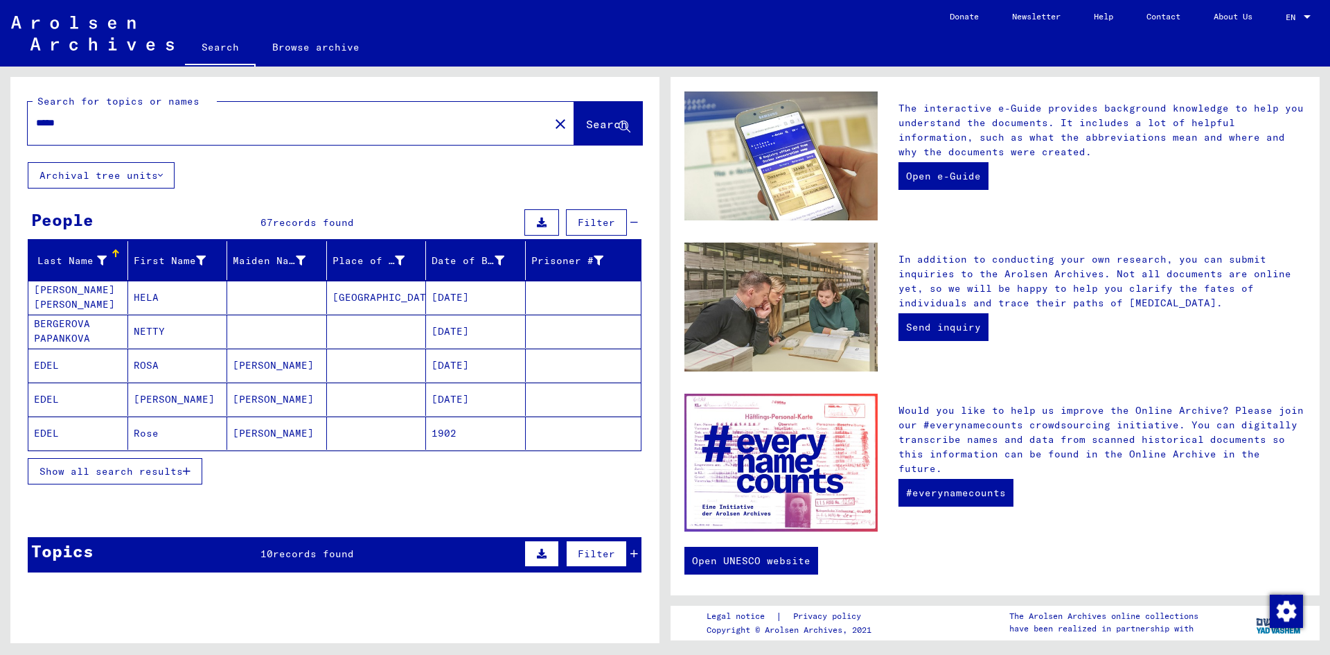
click at [70, 122] on input "*****" at bounding box center [284, 123] width 497 height 15
type input "*"
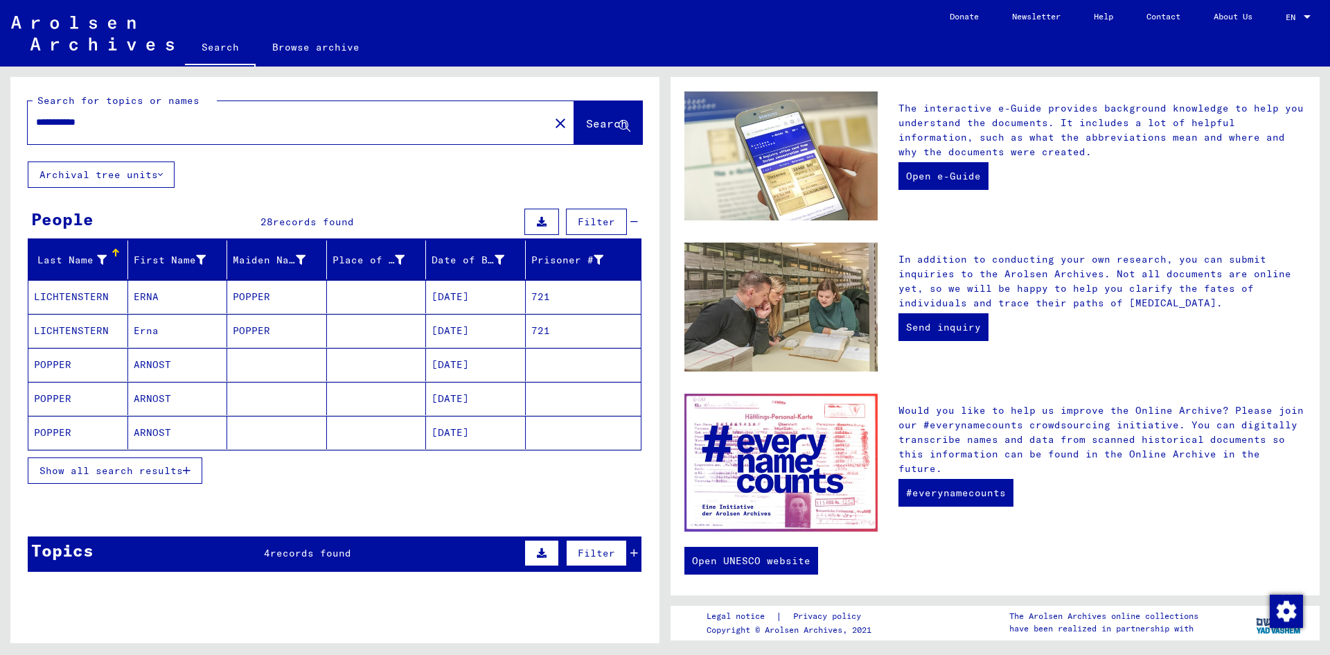
scroll to position [69, 0]
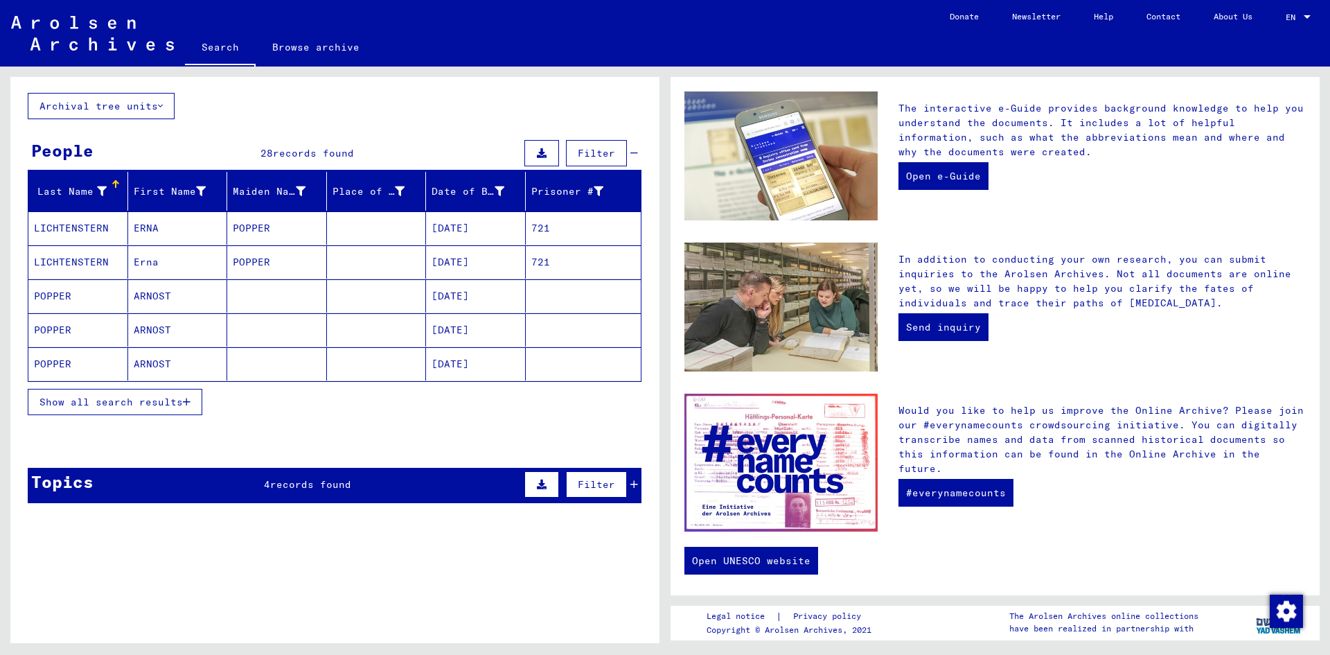
click at [94, 107] on button "Archival tree units" at bounding box center [101, 106] width 147 height 26
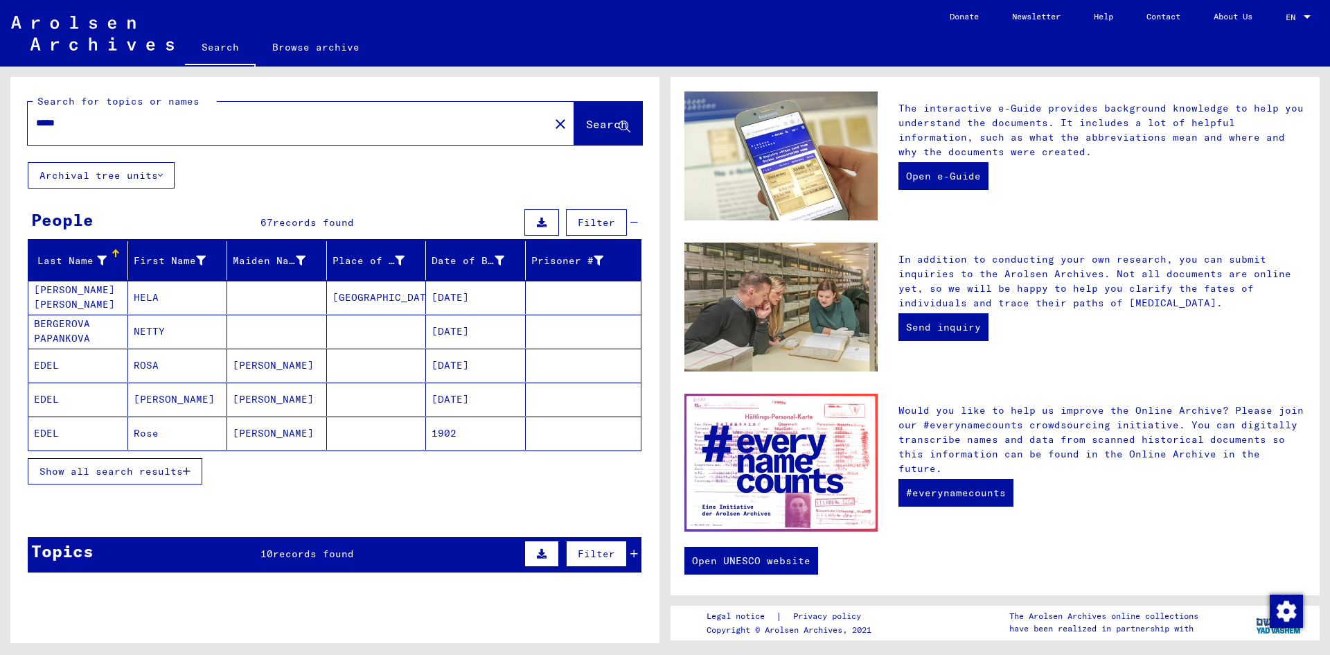
click at [82, 118] on input "*****" at bounding box center [284, 123] width 497 height 15
type input "*"
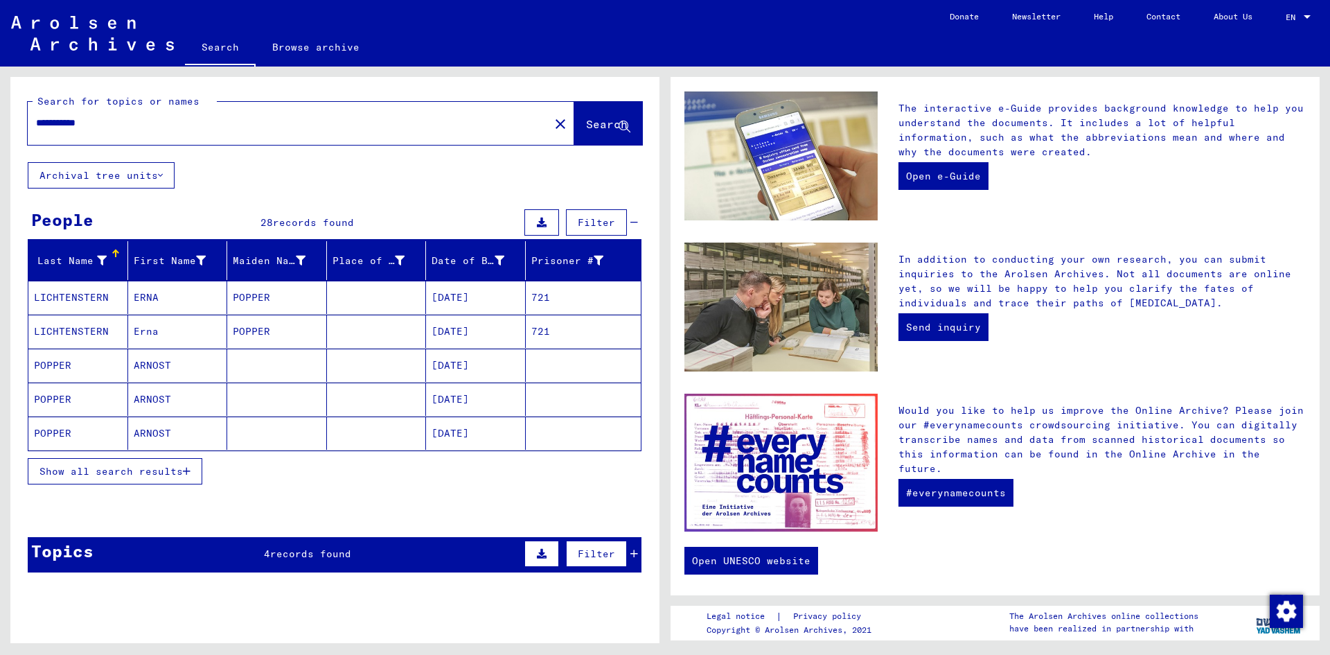
click at [71, 471] on span "Show all search results" at bounding box center [110, 471] width 143 height 12
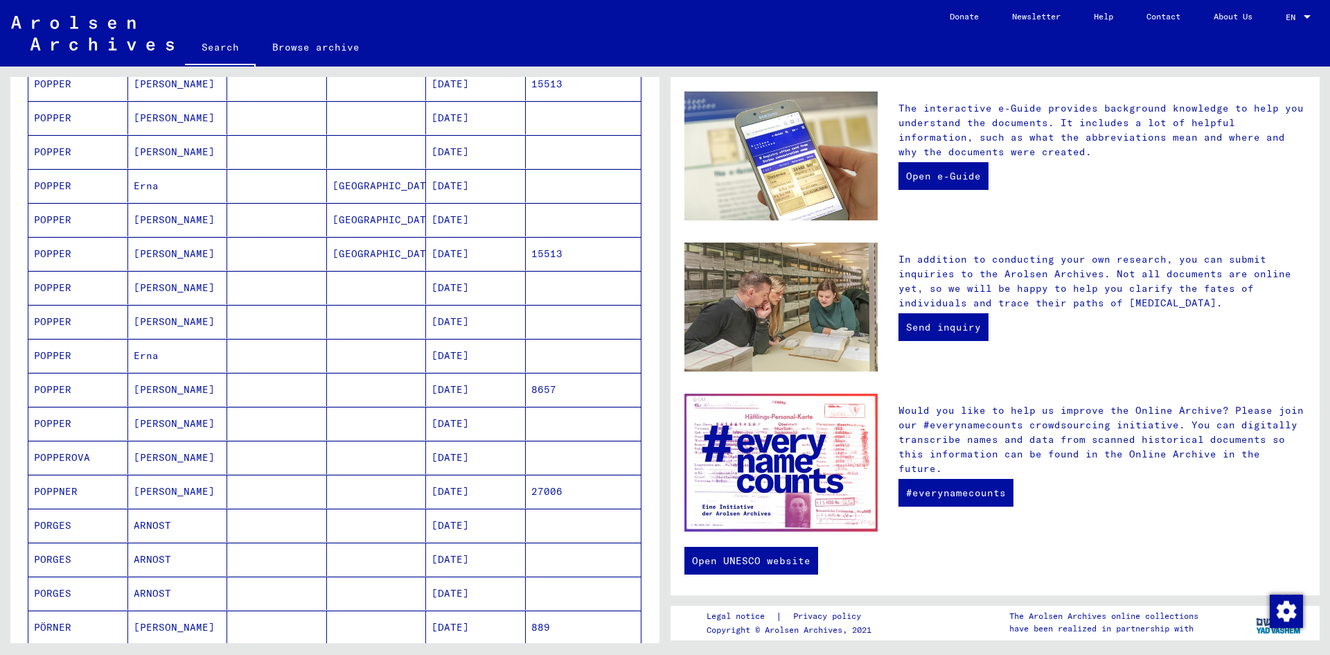
scroll to position [554, 0]
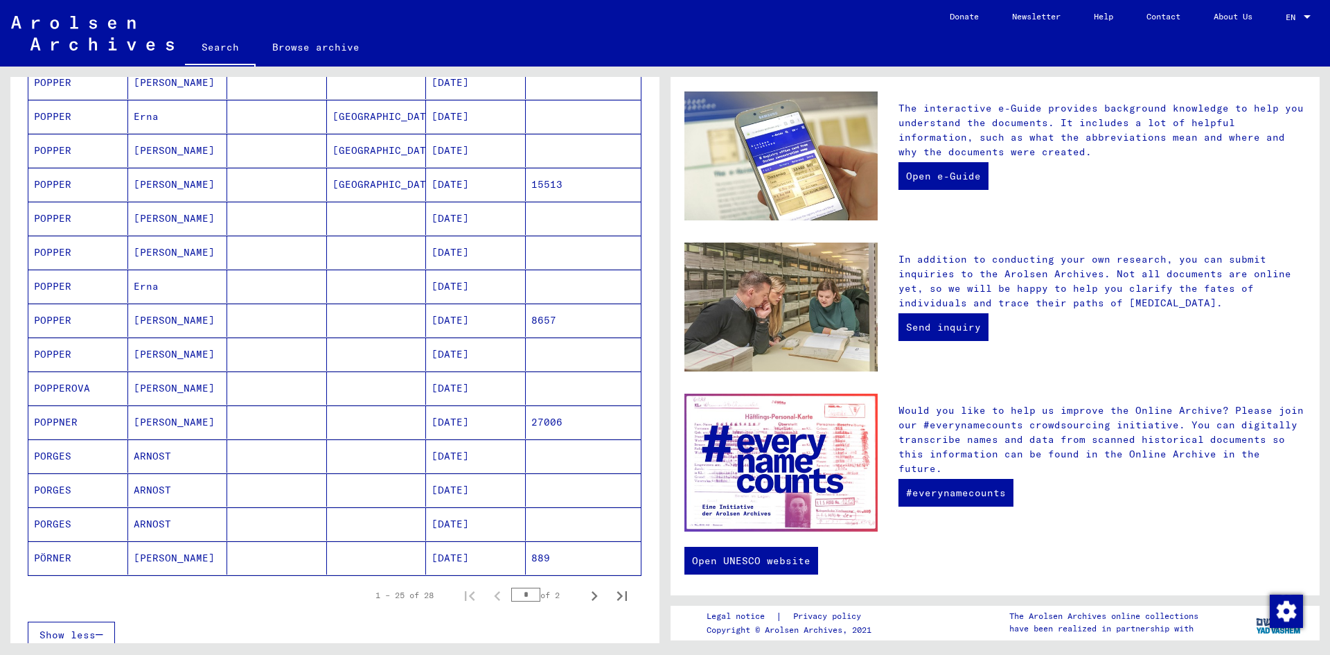
click at [53, 387] on mat-cell "POPPEROVA" at bounding box center [78, 387] width 100 height 33
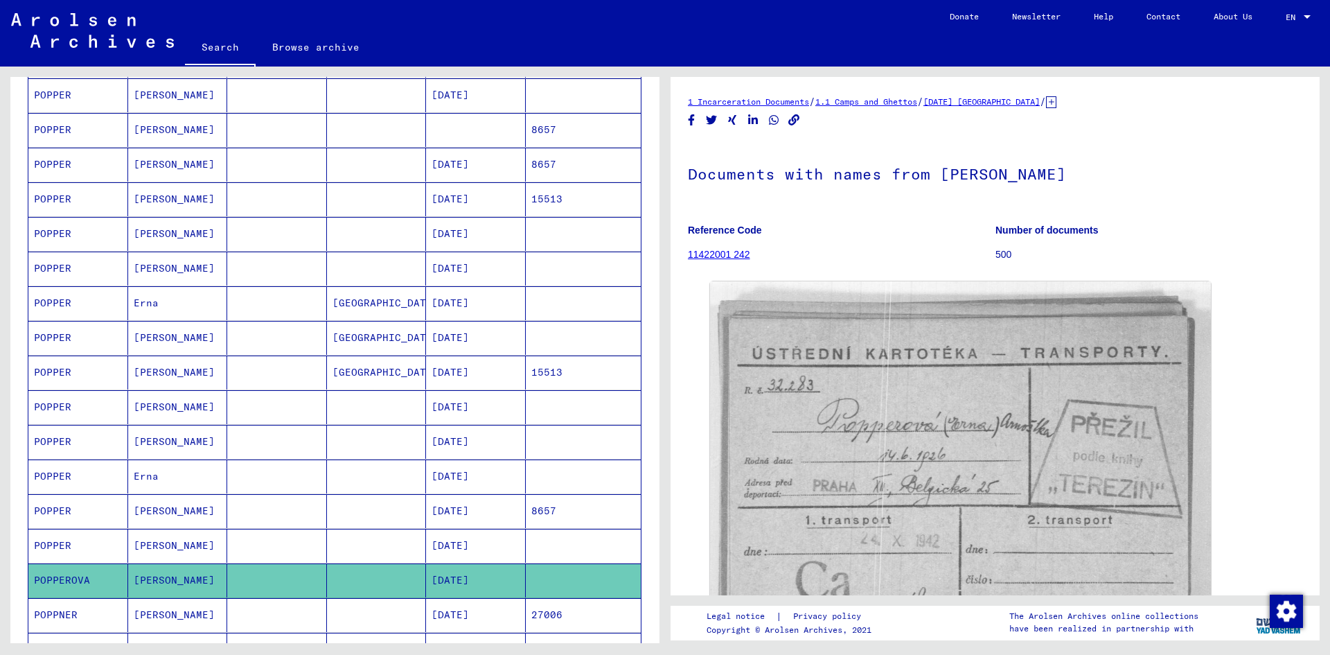
scroll to position [7, 0]
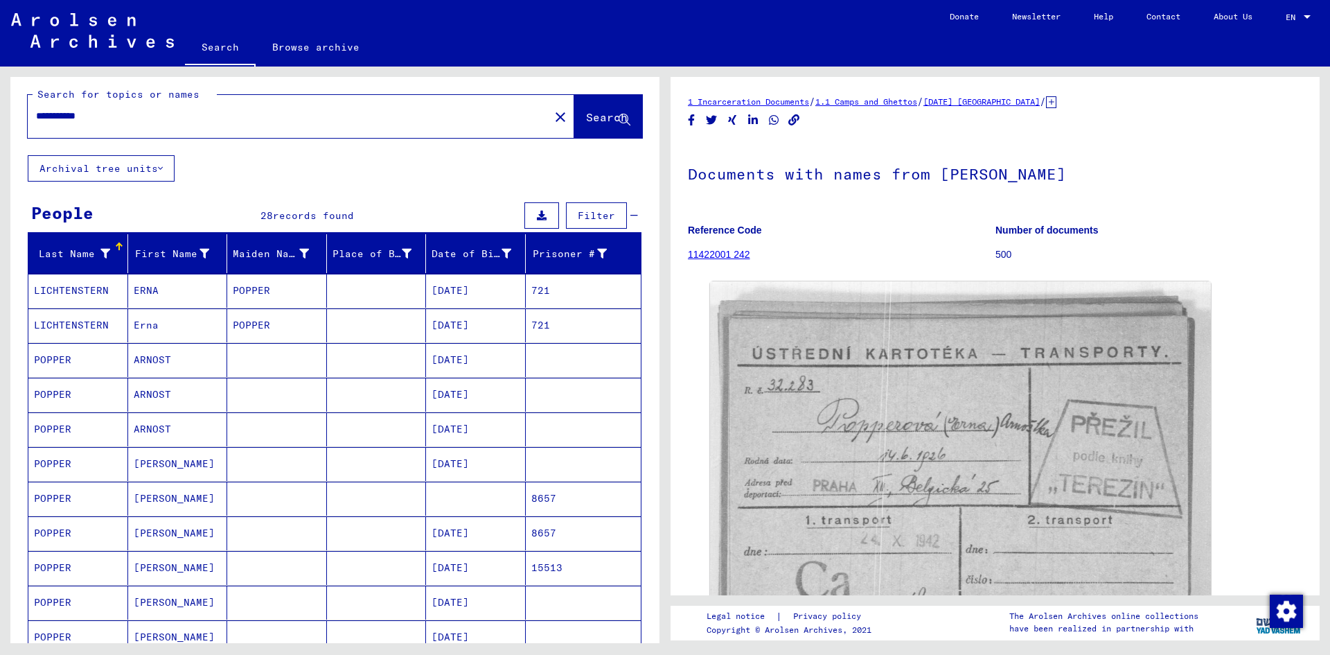
click at [100, 116] on input "**********" at bounding box center [288, 116] width 505 height 15
type input "**********"
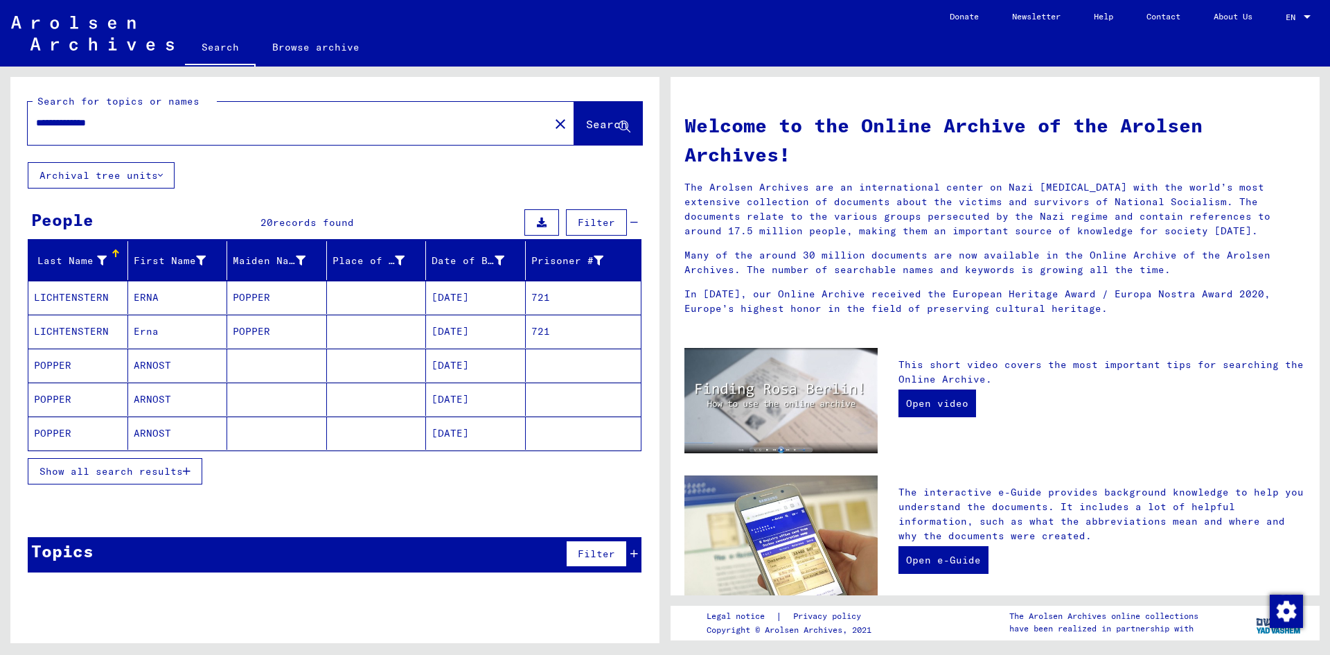
click at [82, 477] on button "Show all search results" at bounding box center [115, 471] width 175 height 26
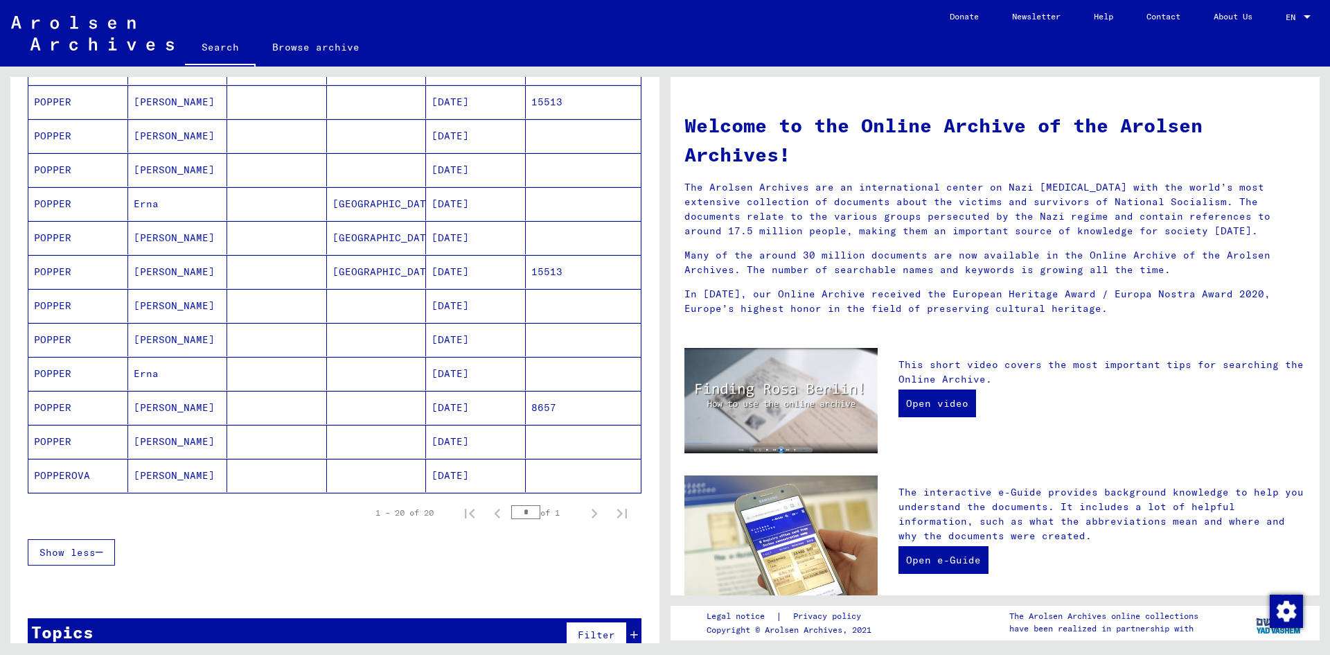
scroll to position [485, 0]
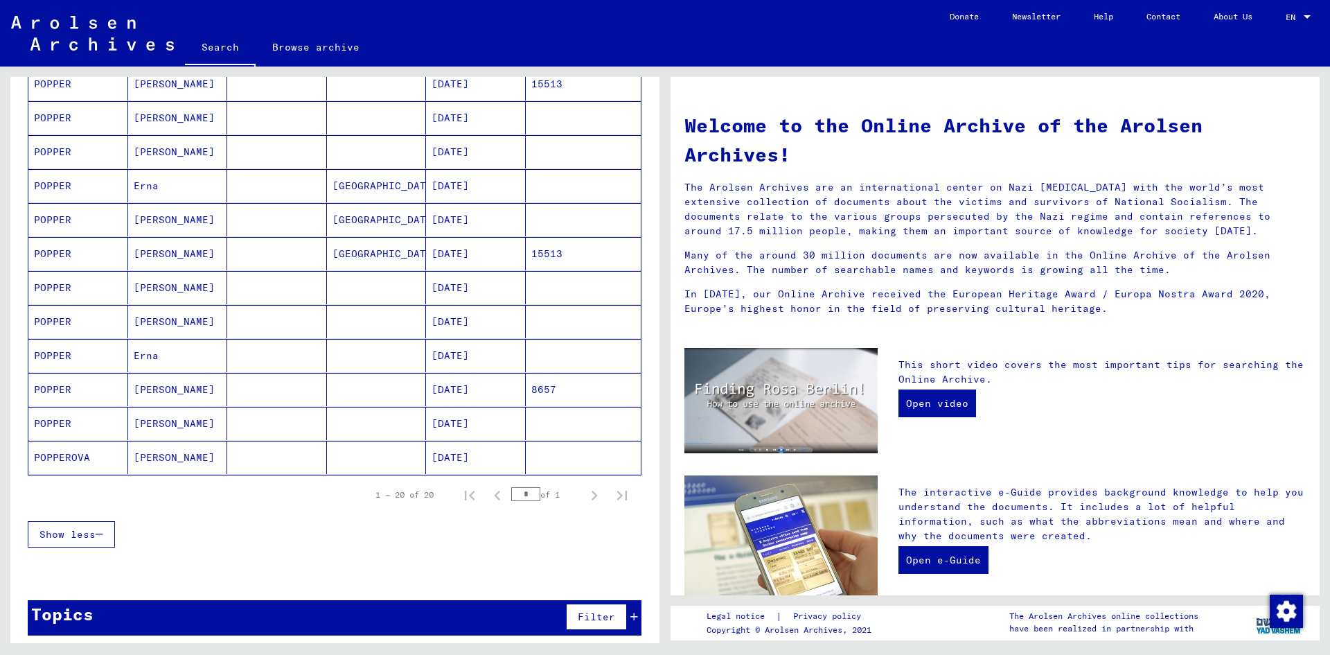
click at [62, 455] on mat-cell "POPPEROVA" at bounding box center [78, 457] width 100 height 33
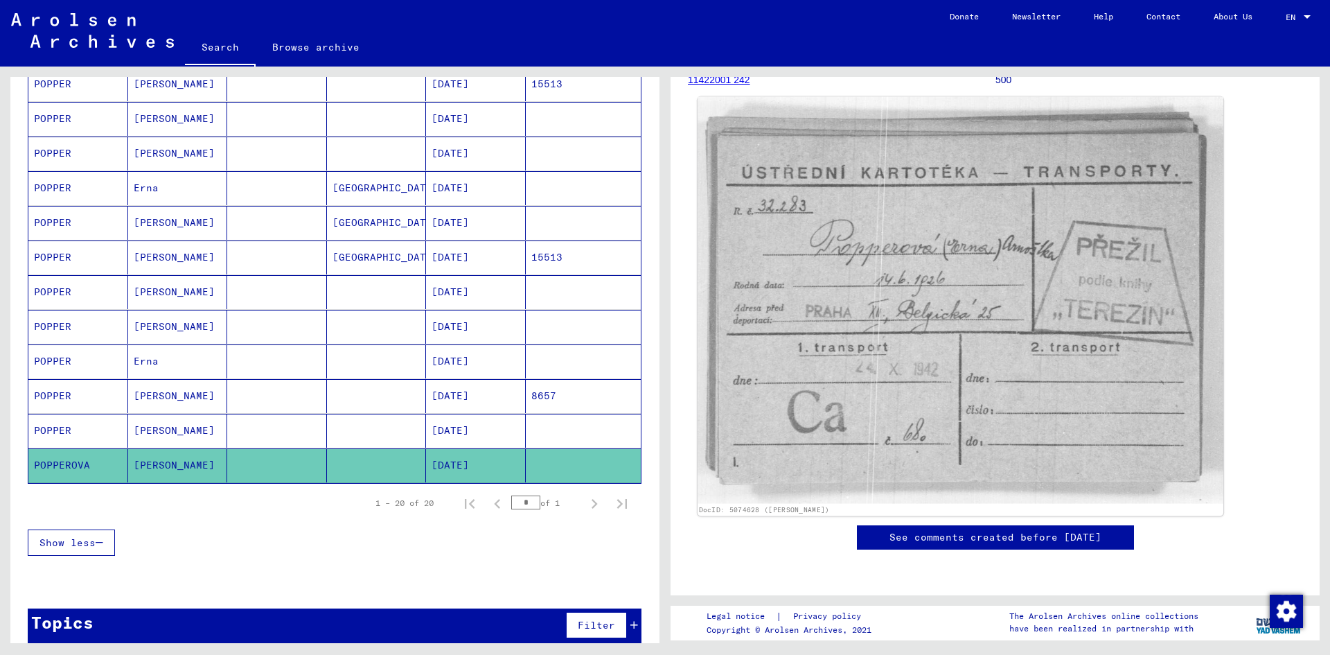
scroll to position [416, 0]
